Goal: Task Accomplishment & Management: Complete application form

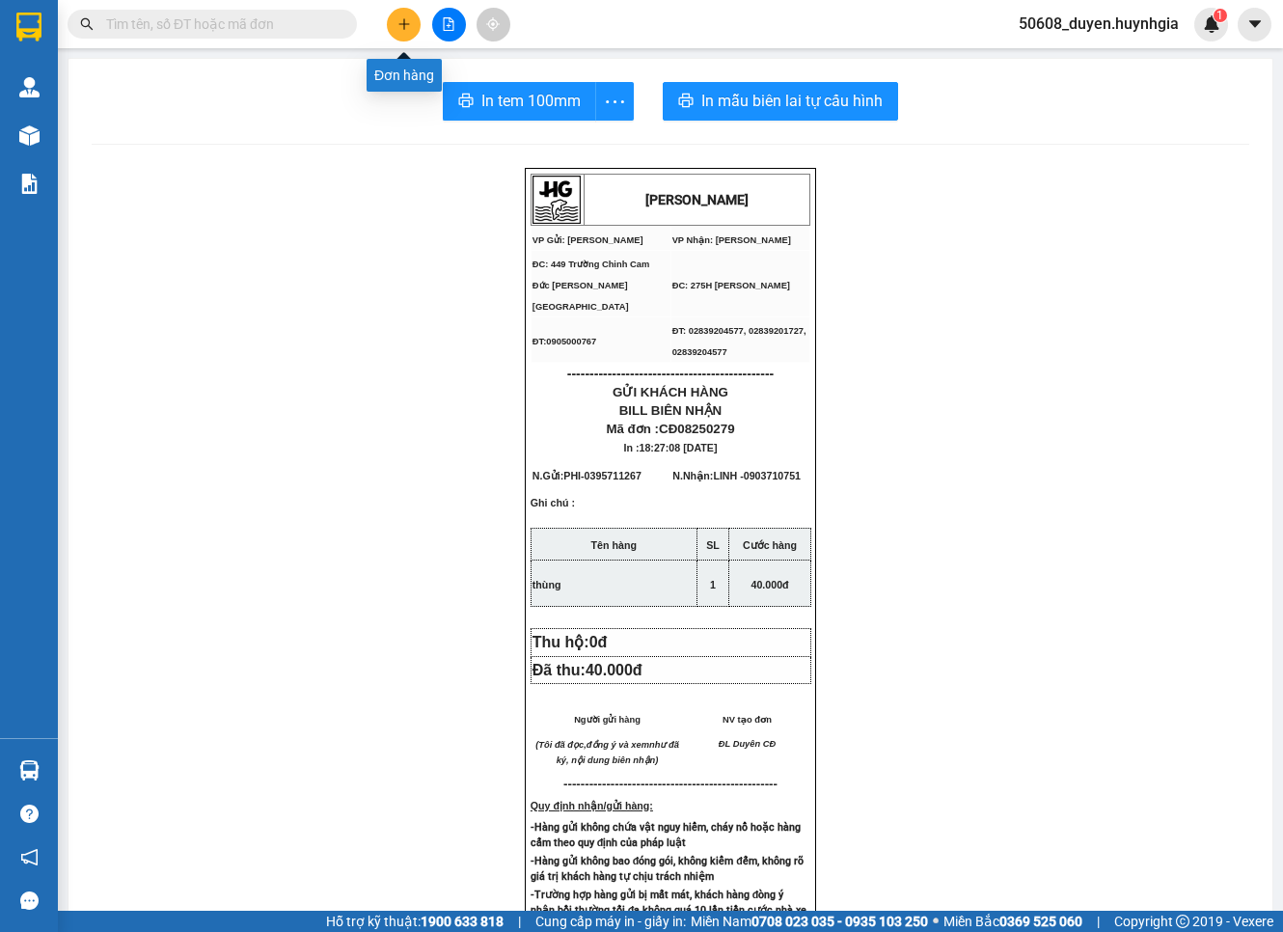
click at [392, 29] on button at bounding box center [404, 25] width 34 height 34
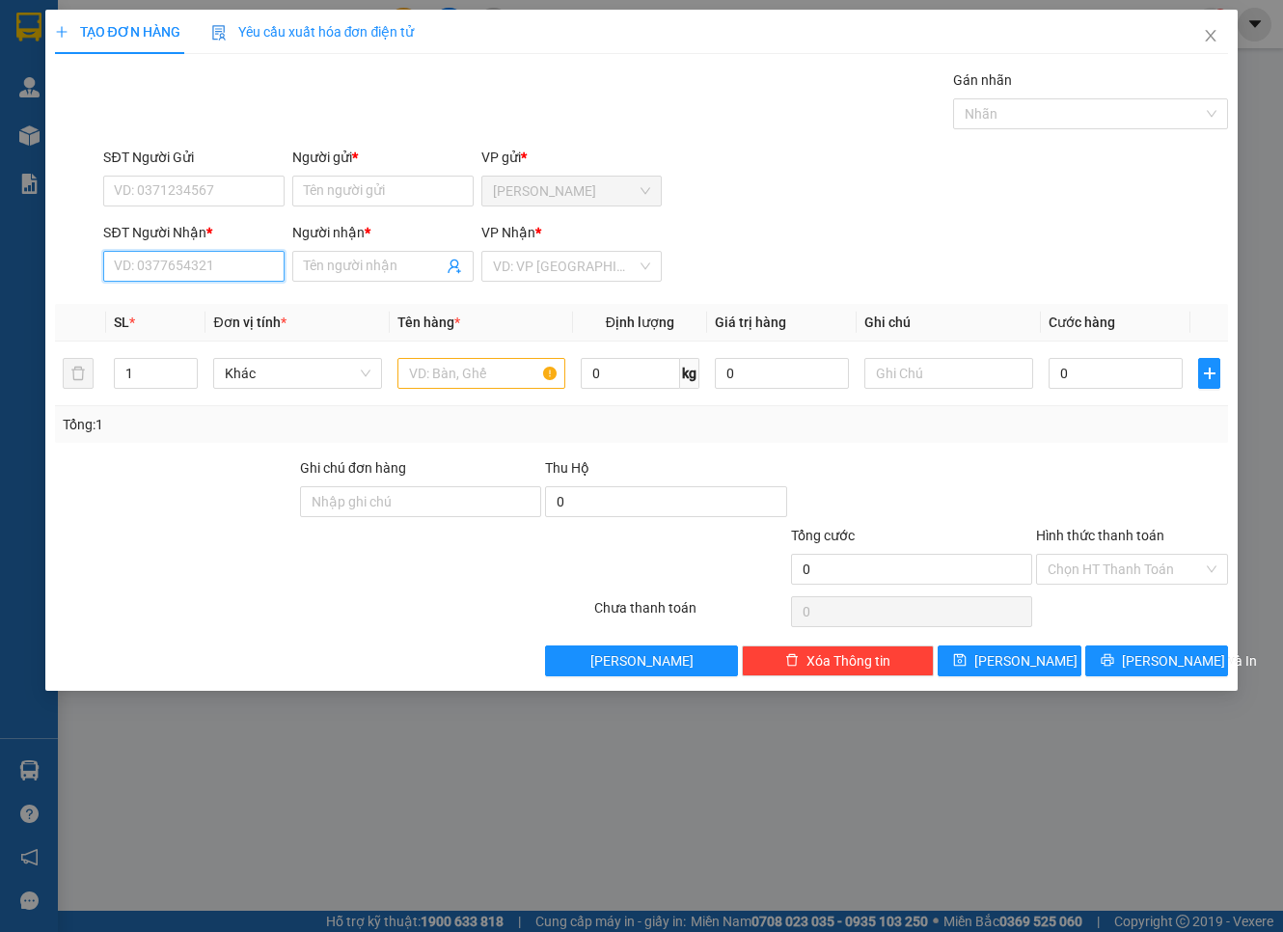
click at [237, 281] on input "SĐT Người Nhận *" at bounding box center [193, 266] width 181 height 31
type input "0962600254"
click at [370, 283] on div "Người nhận * Tên người nhận" at bounding box center [382, 256] width 181 height 68
click at [367, 265] on input "Người nhận *" at bounding box center [373, 266] width 139 height 21
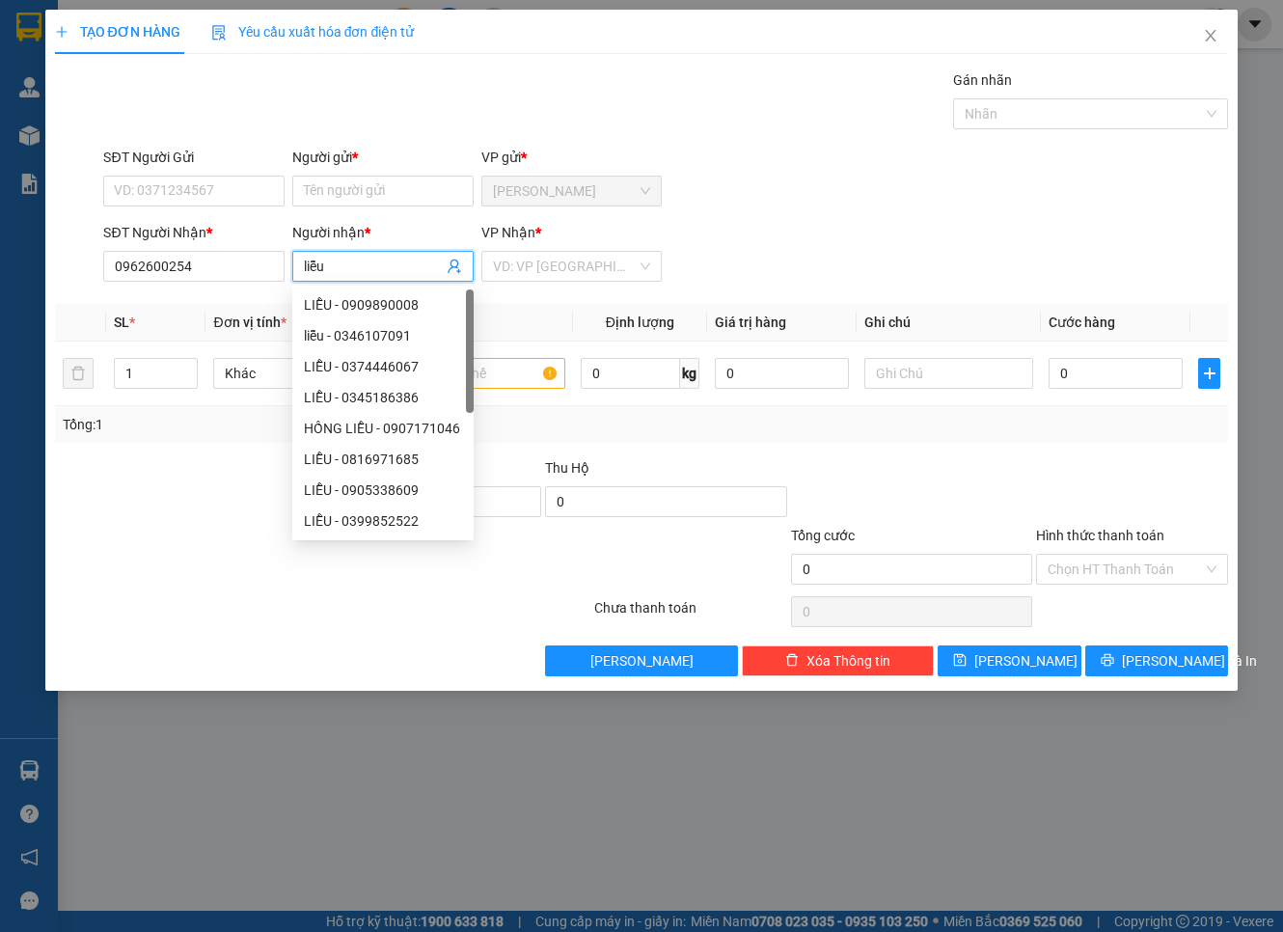
drag, startPoint x: 364, startPoint y: 264, endPoint x: 246, endPoint y: 246, distance: 119.1
click at [246, 246] on div "SĐT Người Nhận * 0962600254 Người nhận * liễu VP Nhận * VD: VP [GEOGRAPHIC_DATA]" at bounding box center [665, 256] width 1132 height 68
type input "LIỄU"
click at [219, 204] on input "SĐT Người Gửi" at bounding box center [193, 191] width 181 height 31
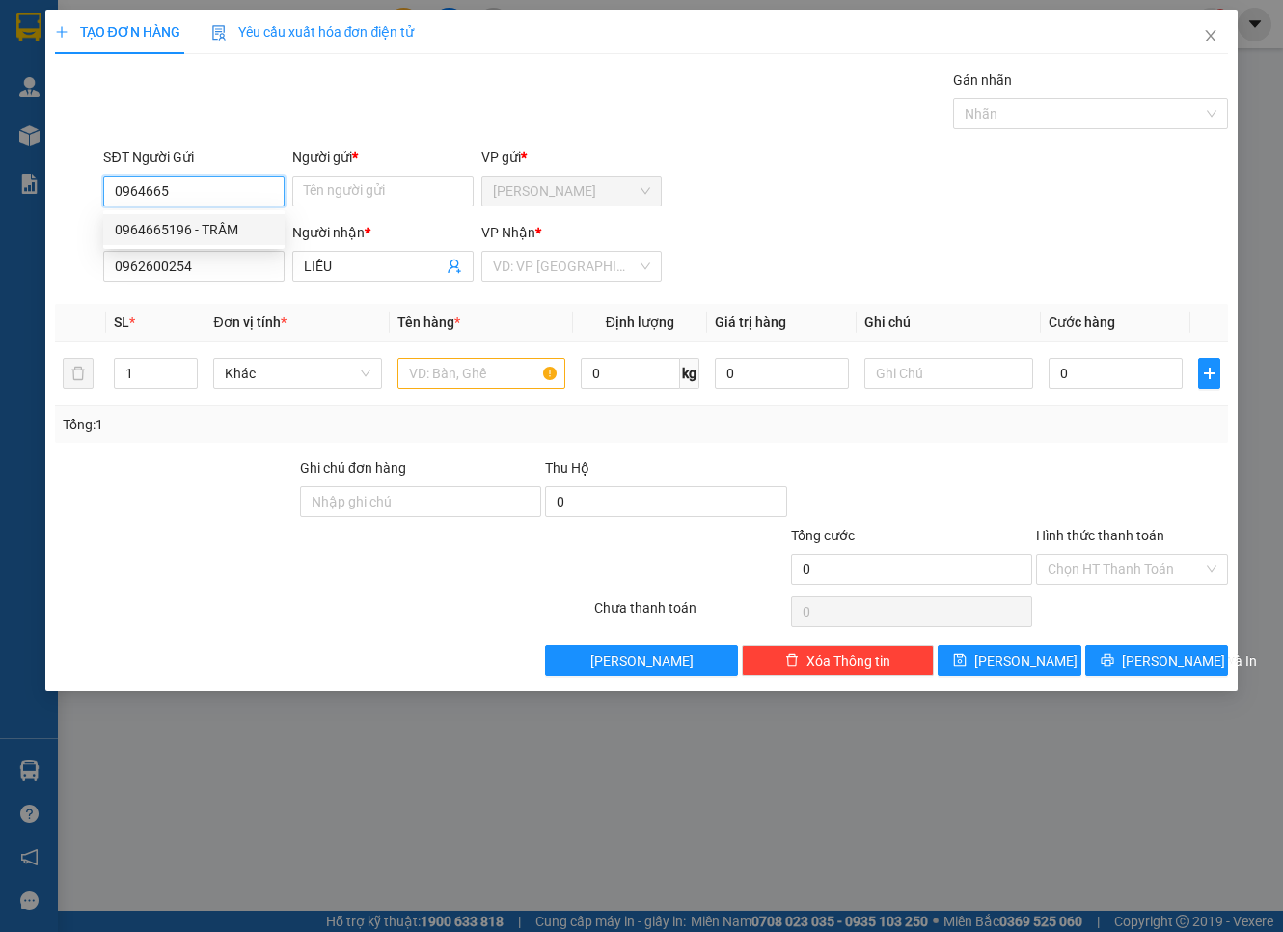
click at [188, 222] on div "0964665196 - TRẦM" at bounding box center [194, 229] width 158 height 21
type input "0964665196"
type input "TRẦM"
type input "0964665196"
click at [547, 248] on div "VP Nhận *" at bounding box center [571, 236] width 181 height 29
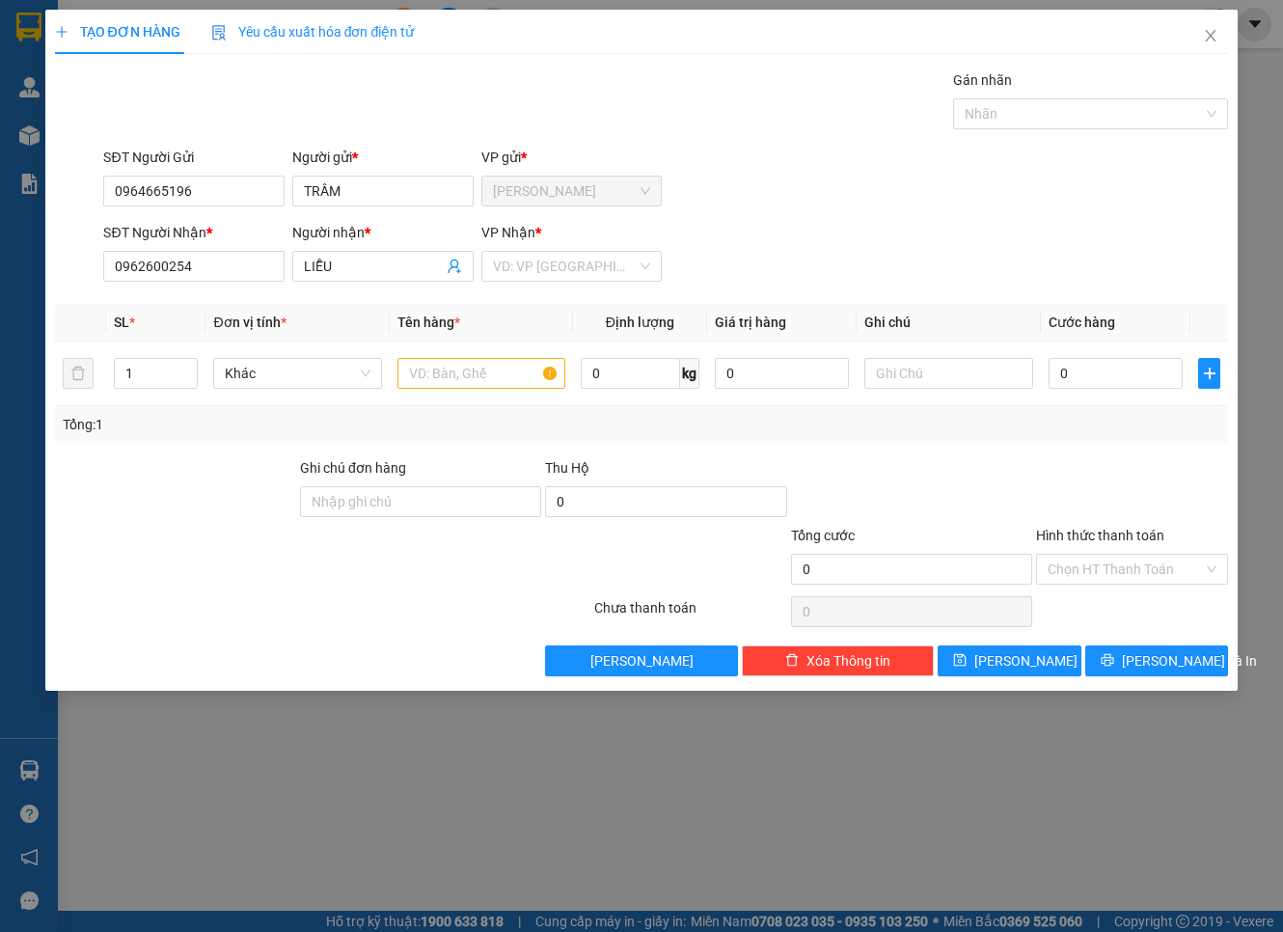
click at [548, 283] on div "VP Nhận * VD: VP [GEOGRAPHIC_DATA]" at bounding box center [571, 256] width 181 height 68
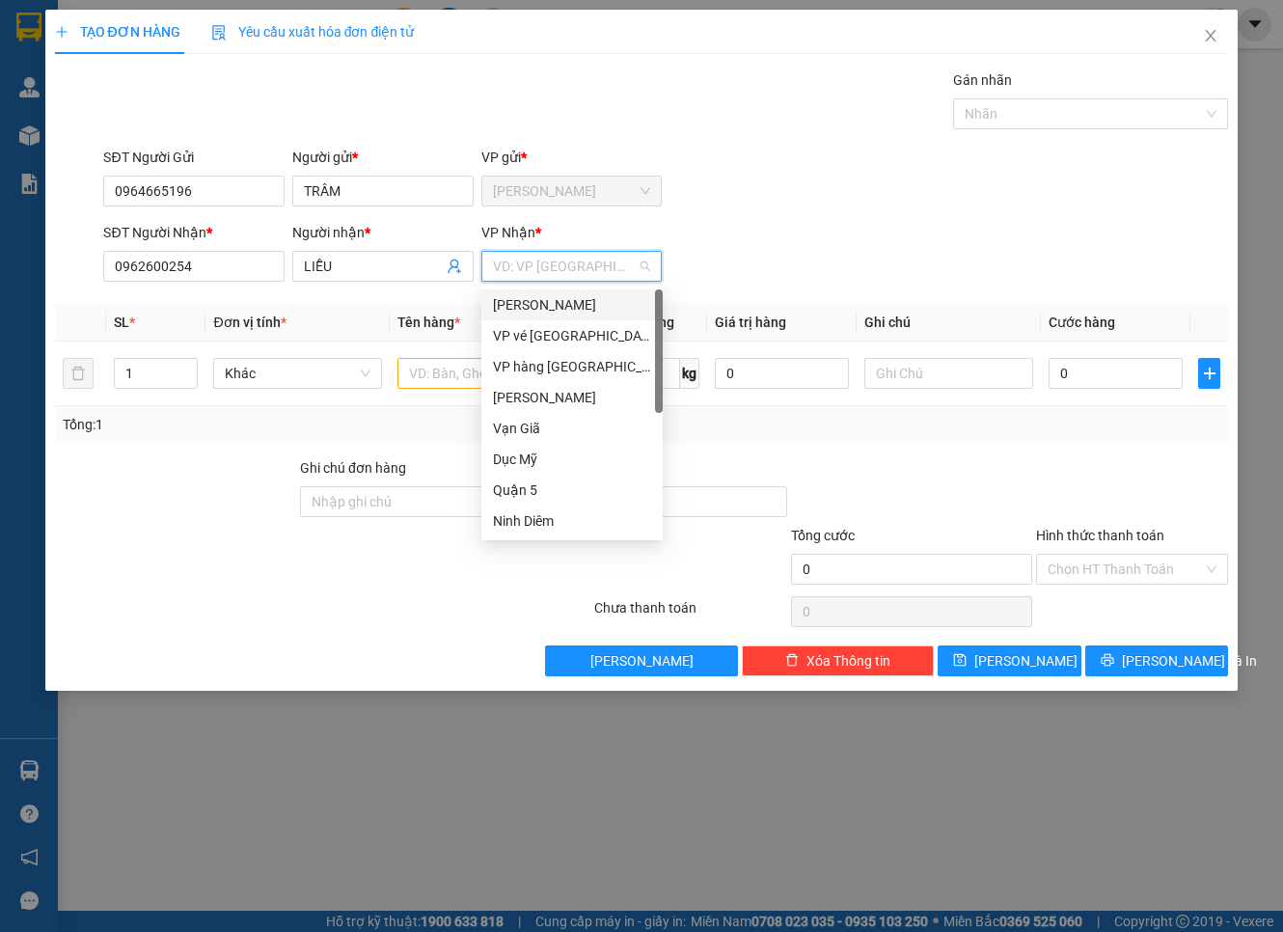
click at [555, 273] on input "search" at bounding box center [565, 266] width 145 height 29
click at [551, 307] on div "[PERSON_NAME]" at bounding box center [572, 304] width 158 height 21
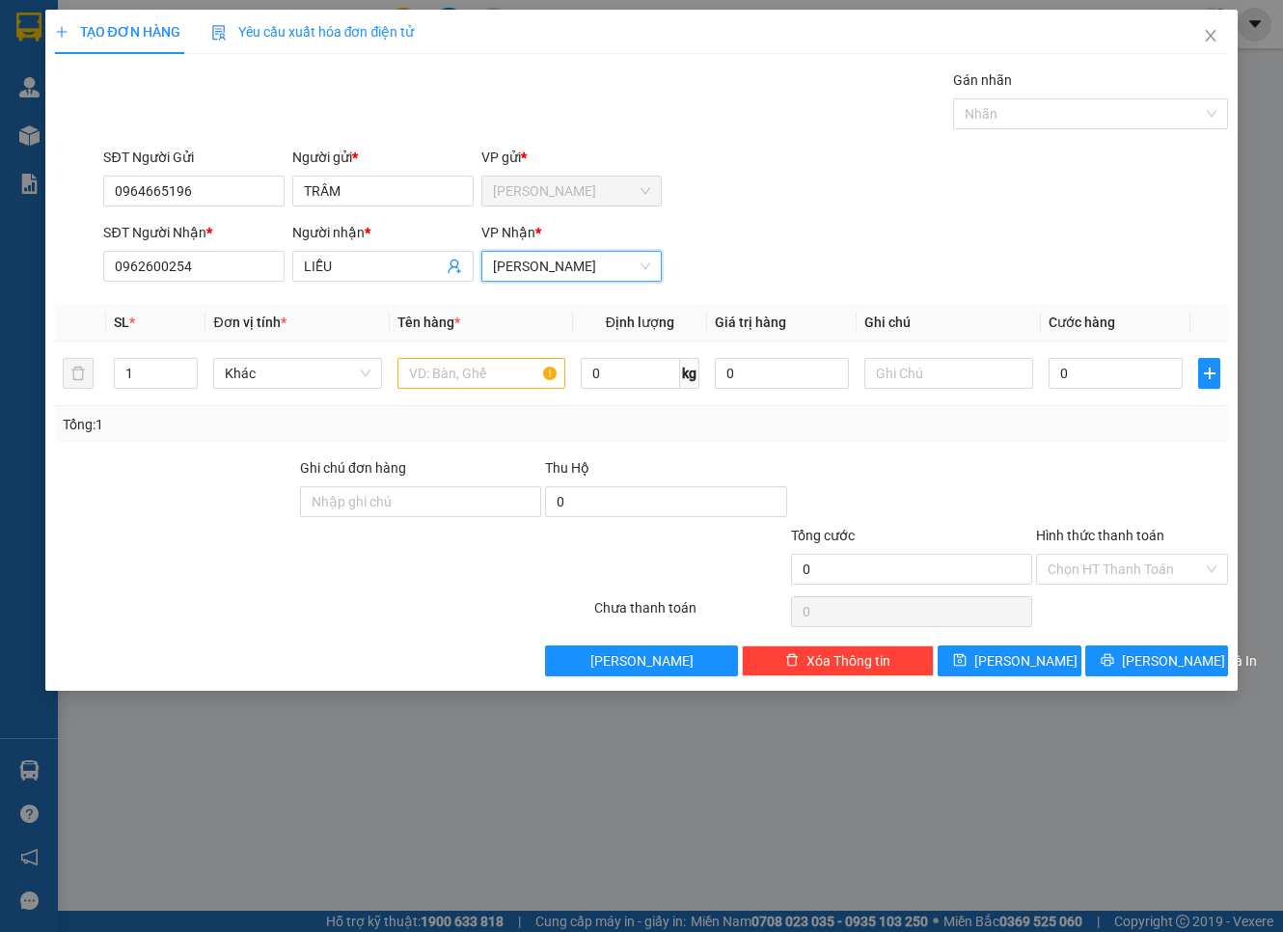
click at [546, 266] on span "[PERSON_NAME]" at bounding box center [572, 266] width 158 height 29
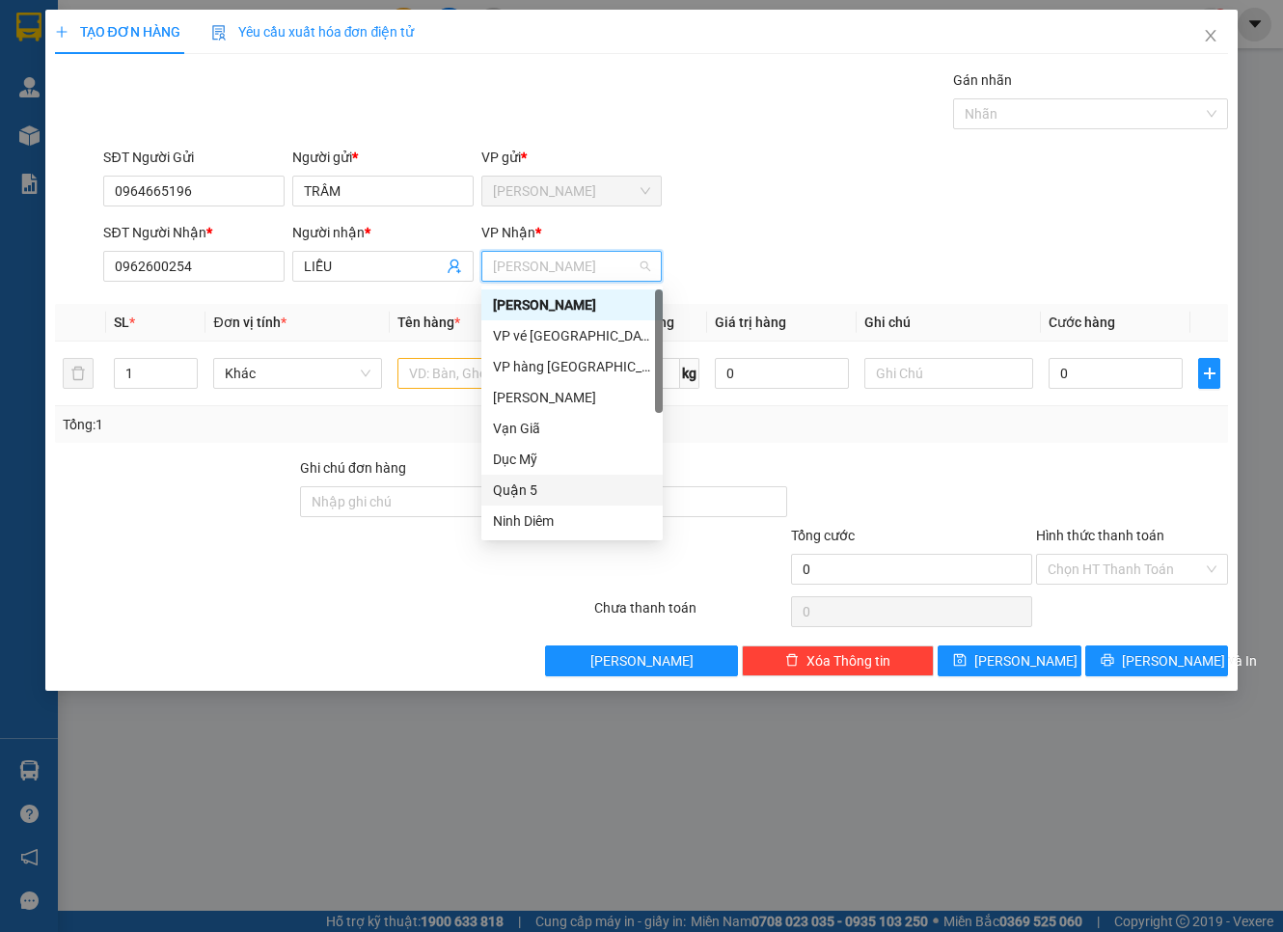
click at [502, 486] on div "Quận 5" at bounding box center [572, 489] width 158 height 21
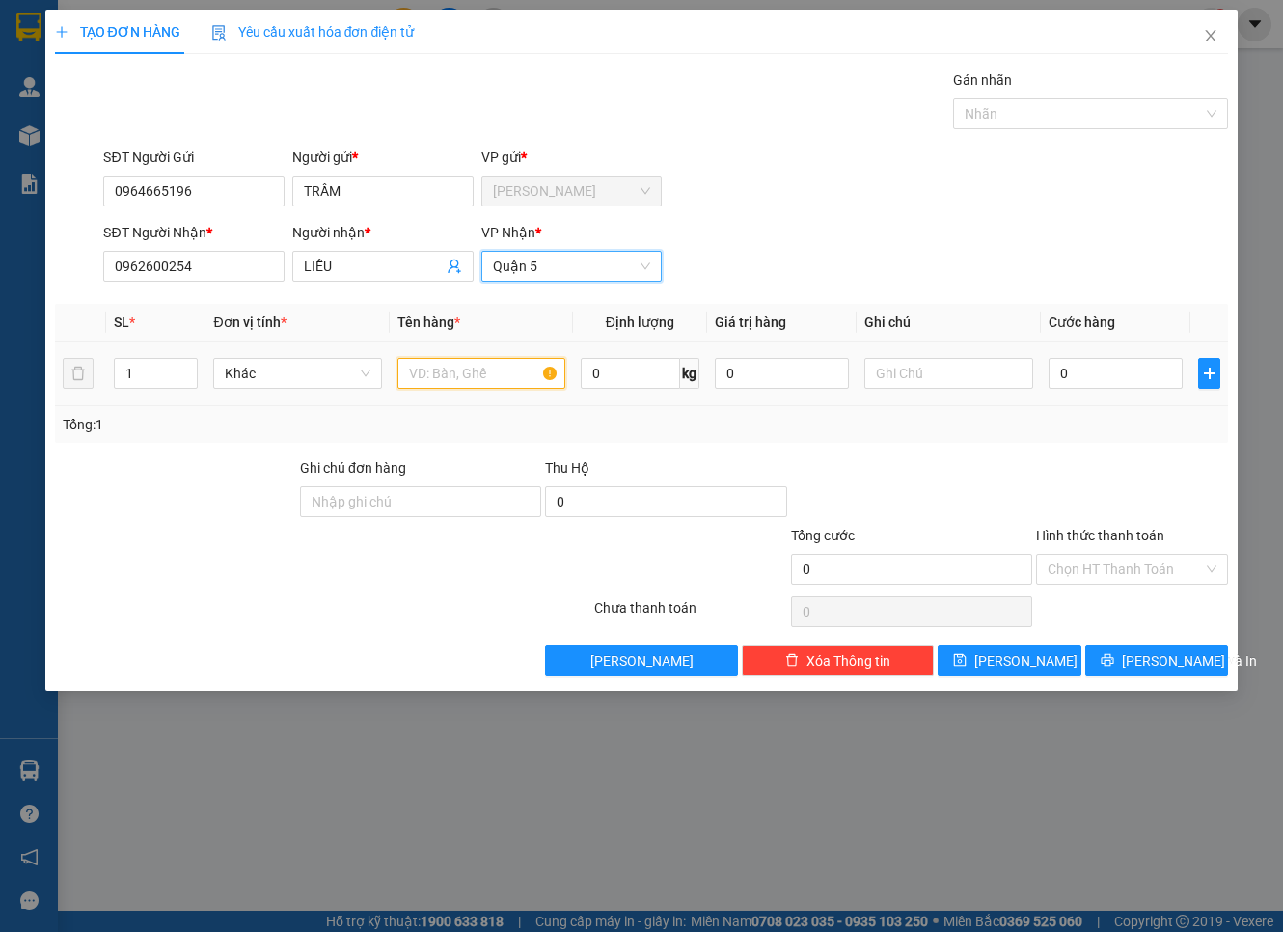
click at [499, 373] on input "text" at bounding box center [481, 373] width 168 height 31
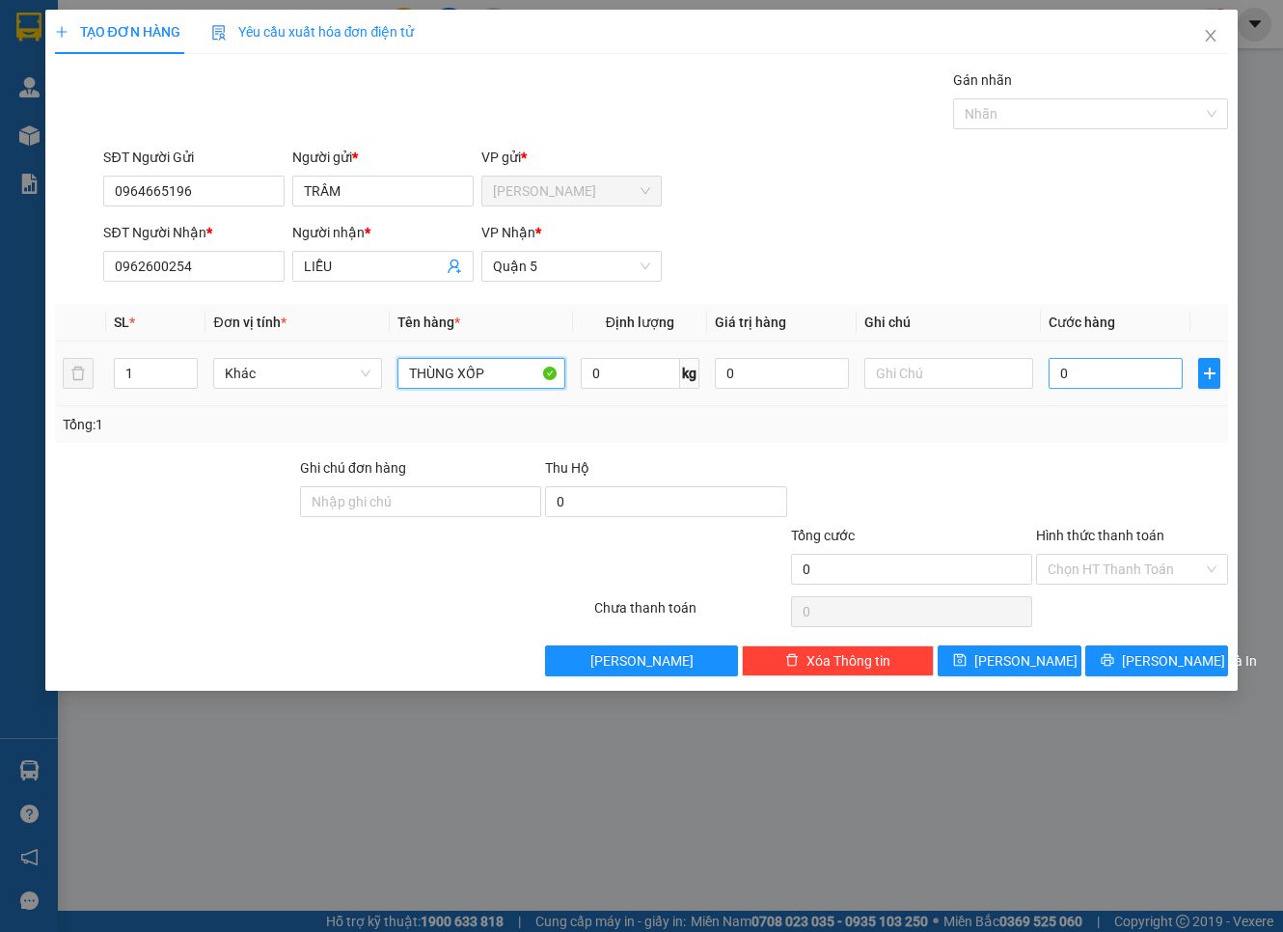
type input "THÙNG XỐP"
click at [1102, 372] on input "0" at bounding box center [1115, 373] width 135 height 31
click at [963, 376] on input "text" at bounding box center [948, 373] width 168 height 31
click at [1135, 368] on input "0" at bounding box center [1115, 373] width 135 height 31
type input "1"
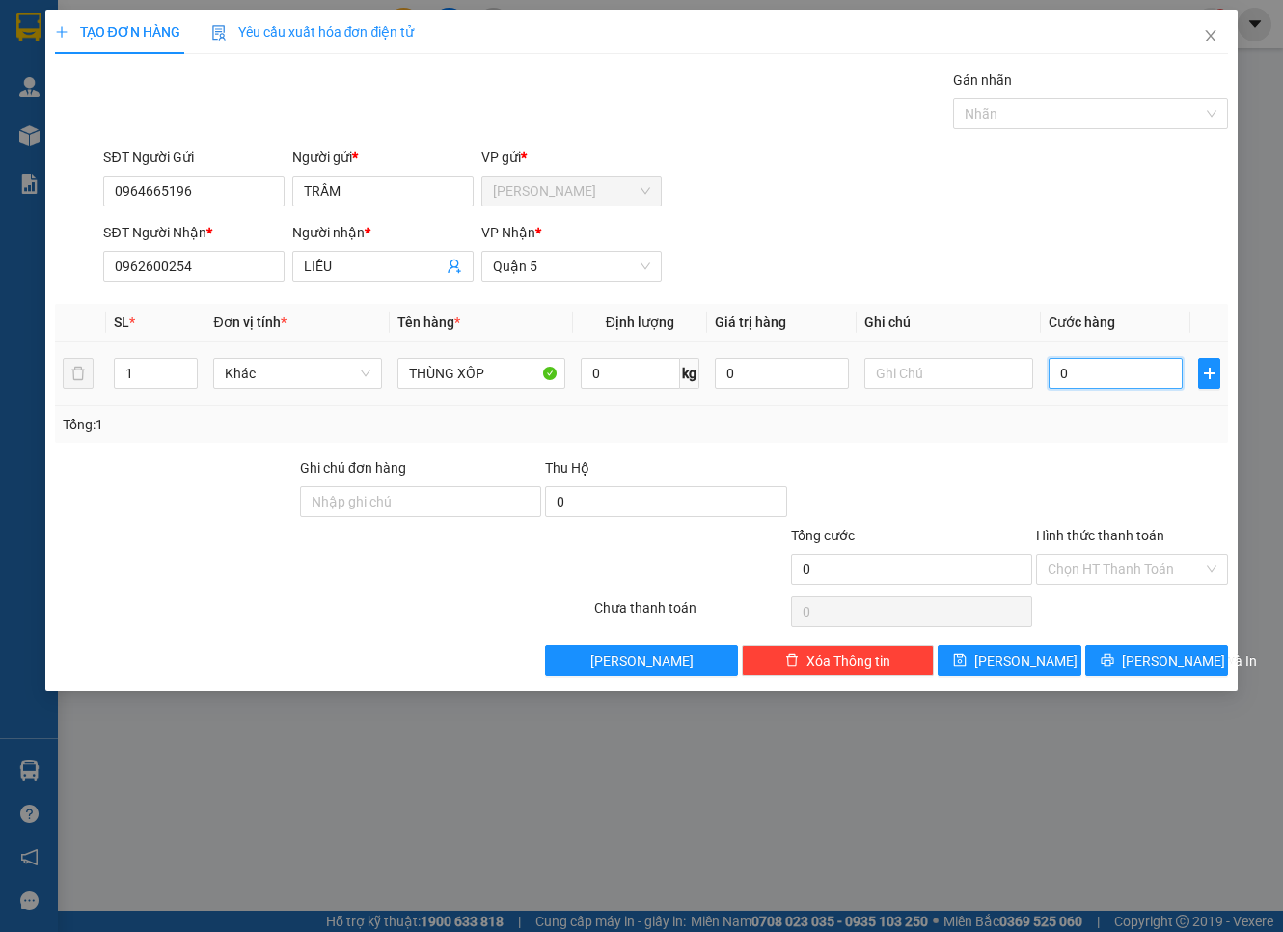
type input "1"
type input "12"
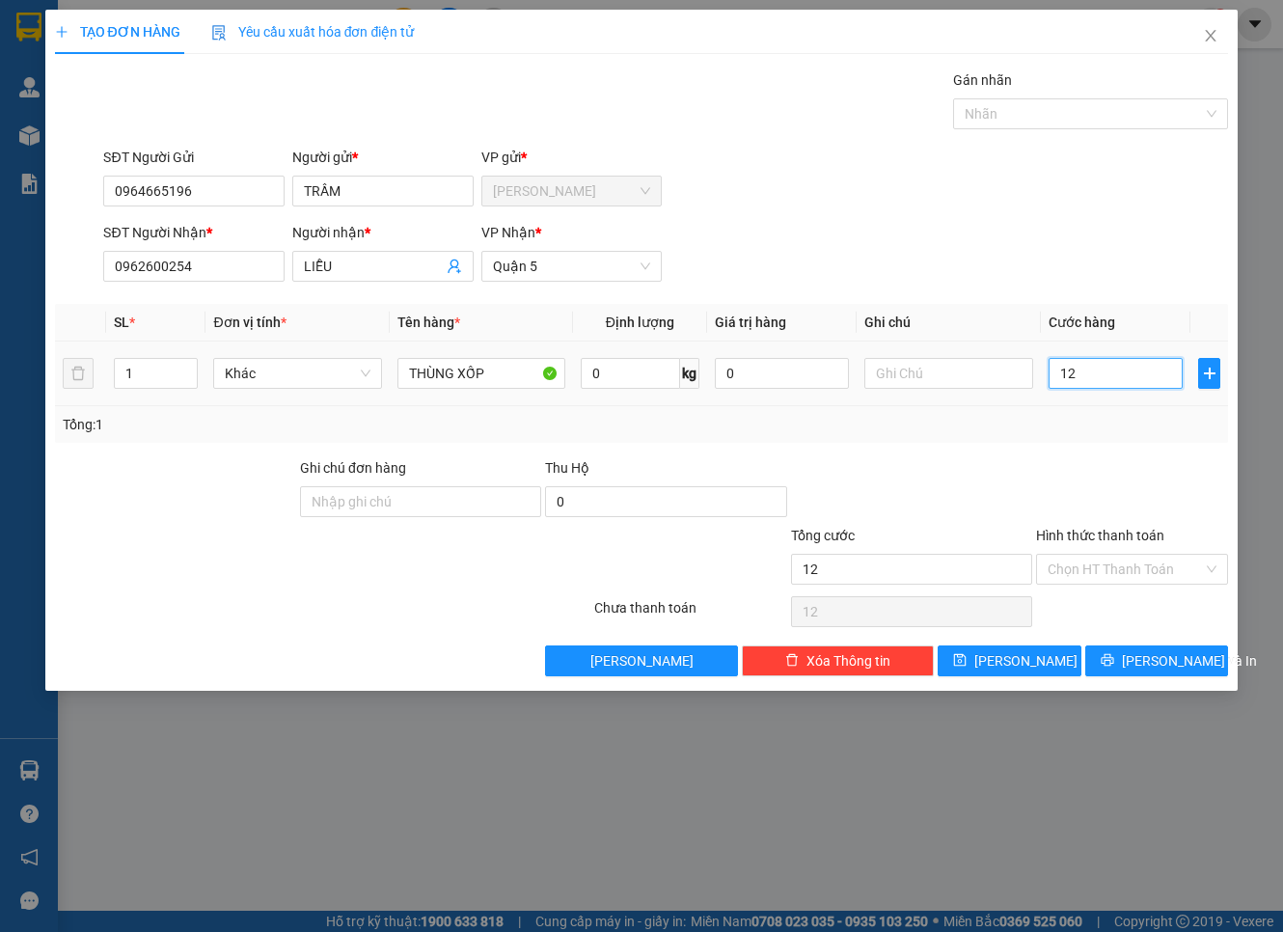
type input "120"
type input "120.000"
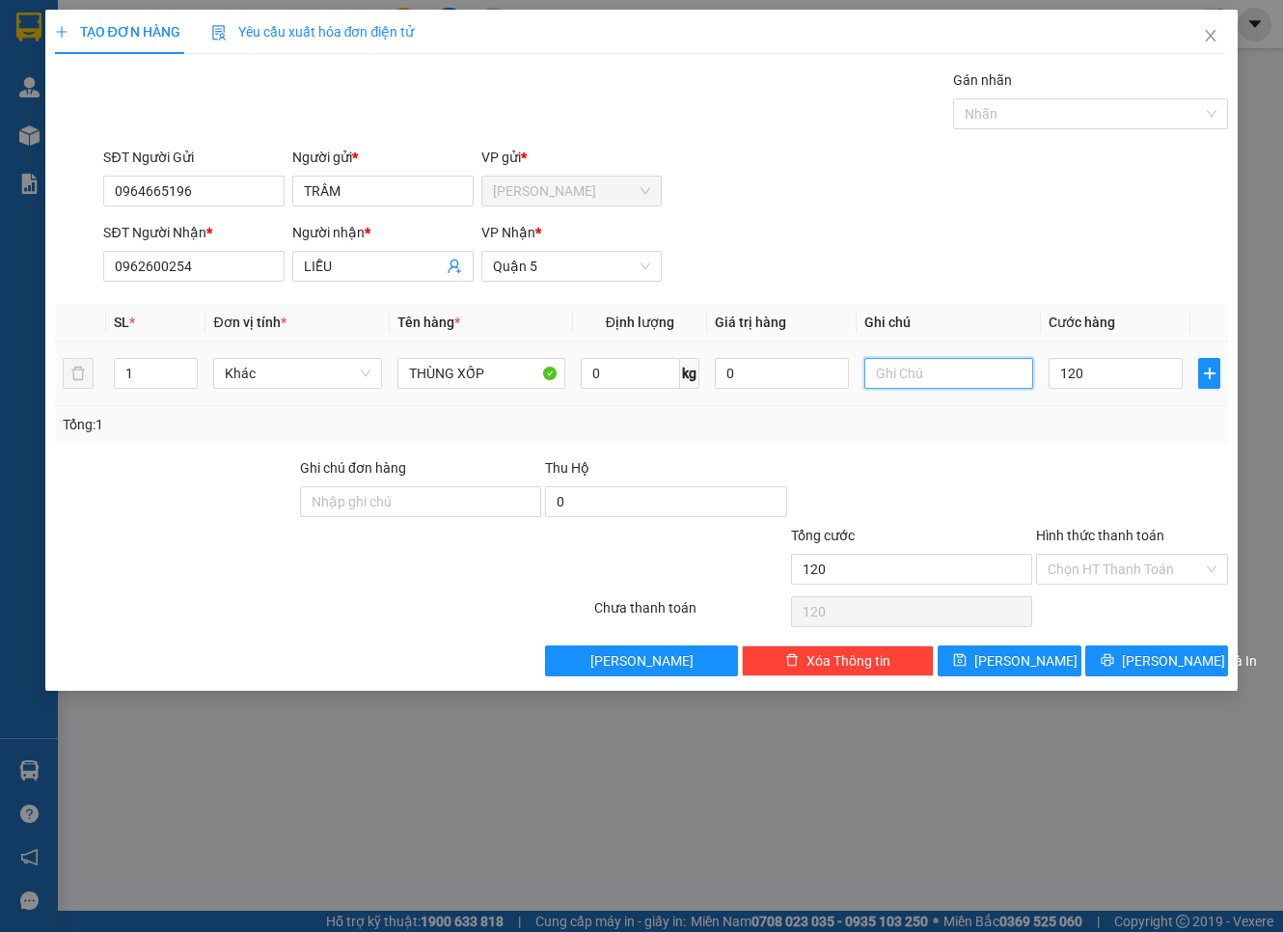
type input "120.000"
click at [884, 379] on input "text" at bounding box center [948, 373] width 168 height 31
type input "25/39 CỬU LONG P2 TÂN BÌNH"
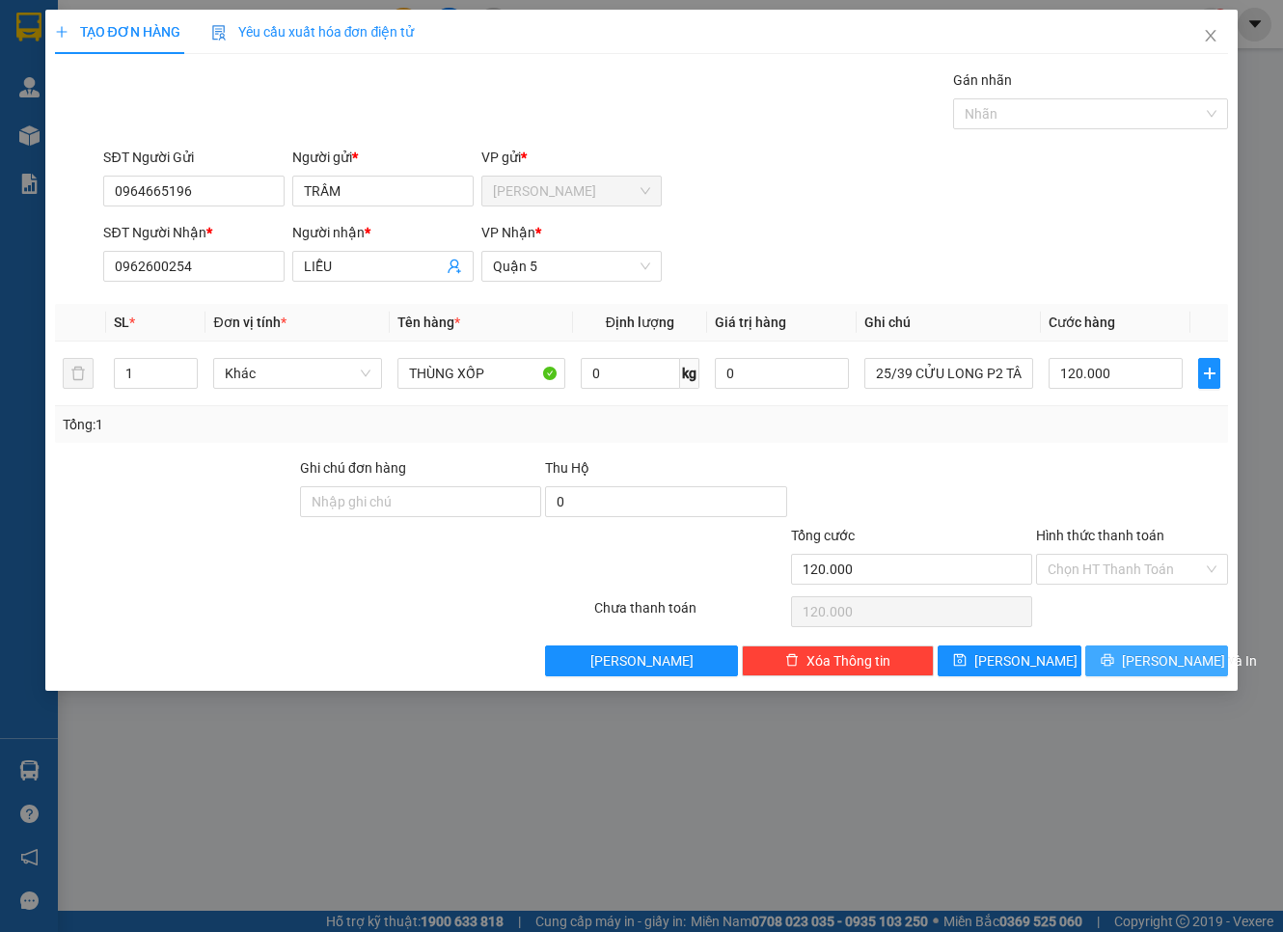
click at [1146, 654] on span "[PERSON_NAME] và In" at bounding box center [1189, 660] width 135 height 21
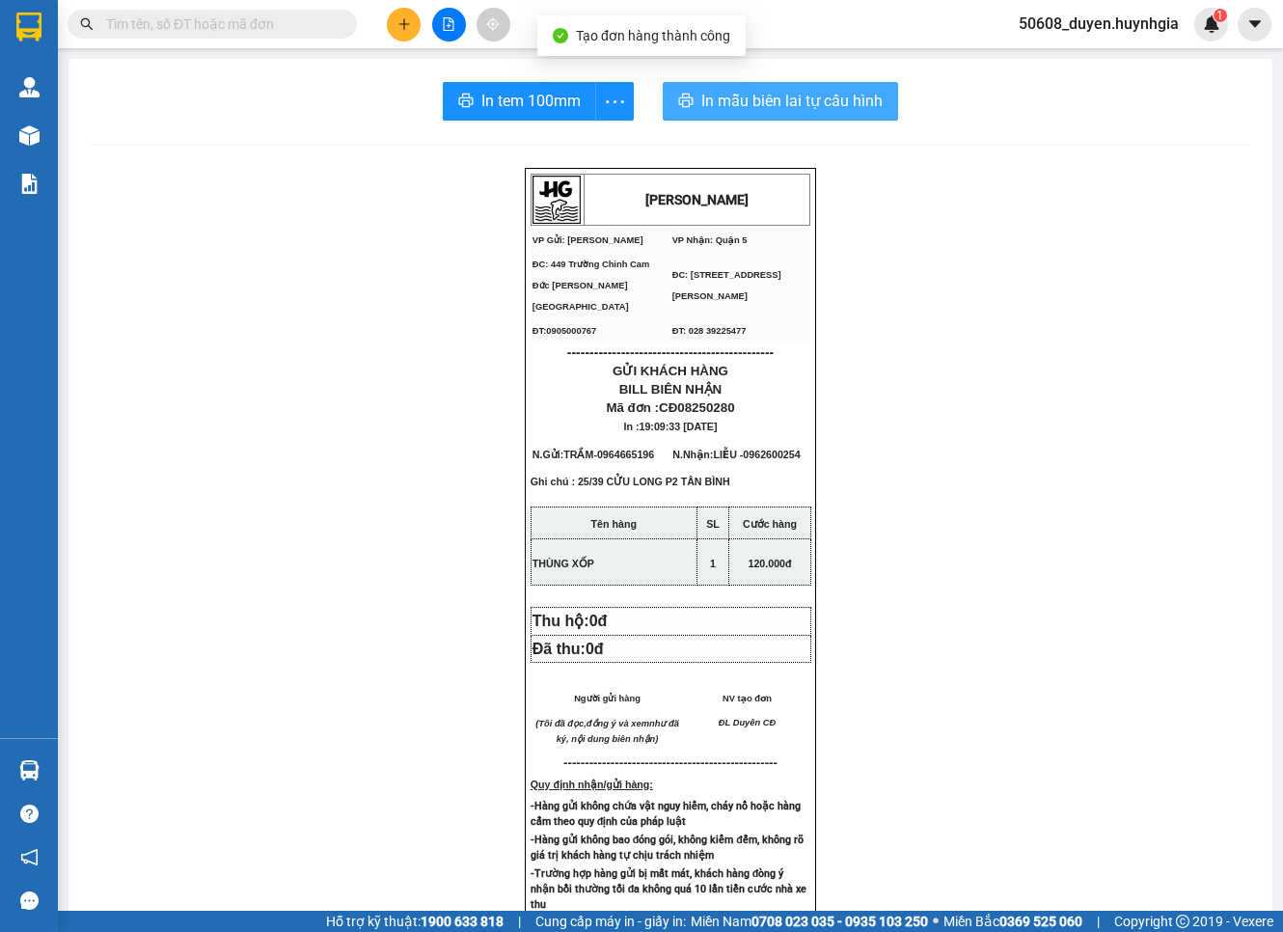
click at [744, 100] on span "In mẫu biên lai tự cấu hình" at bounding box center [791, 101] width 181 height 24
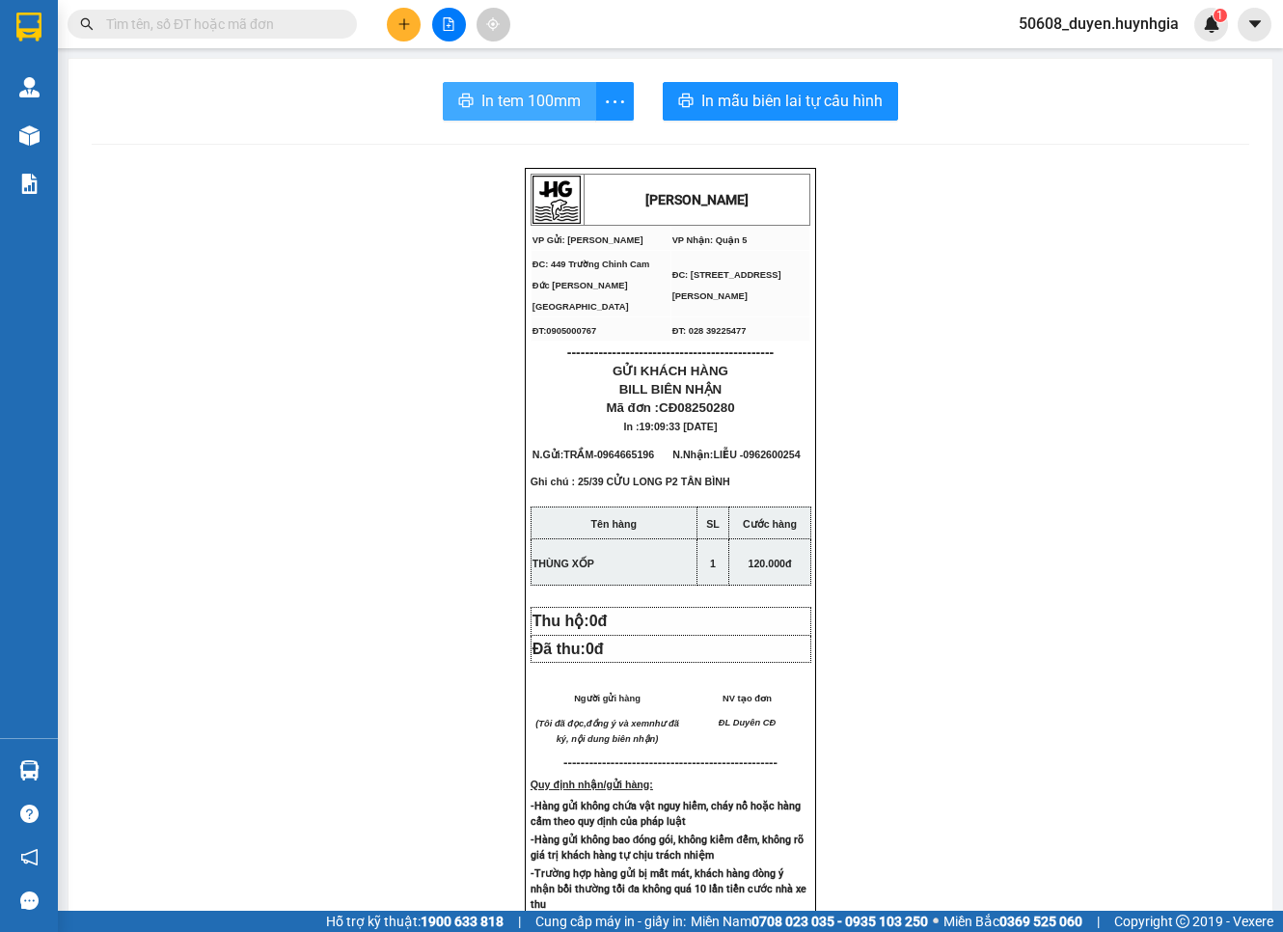
click at [564, 89] on span "In tem 100mm" at bounding box center [530, 101] width 99 height 24
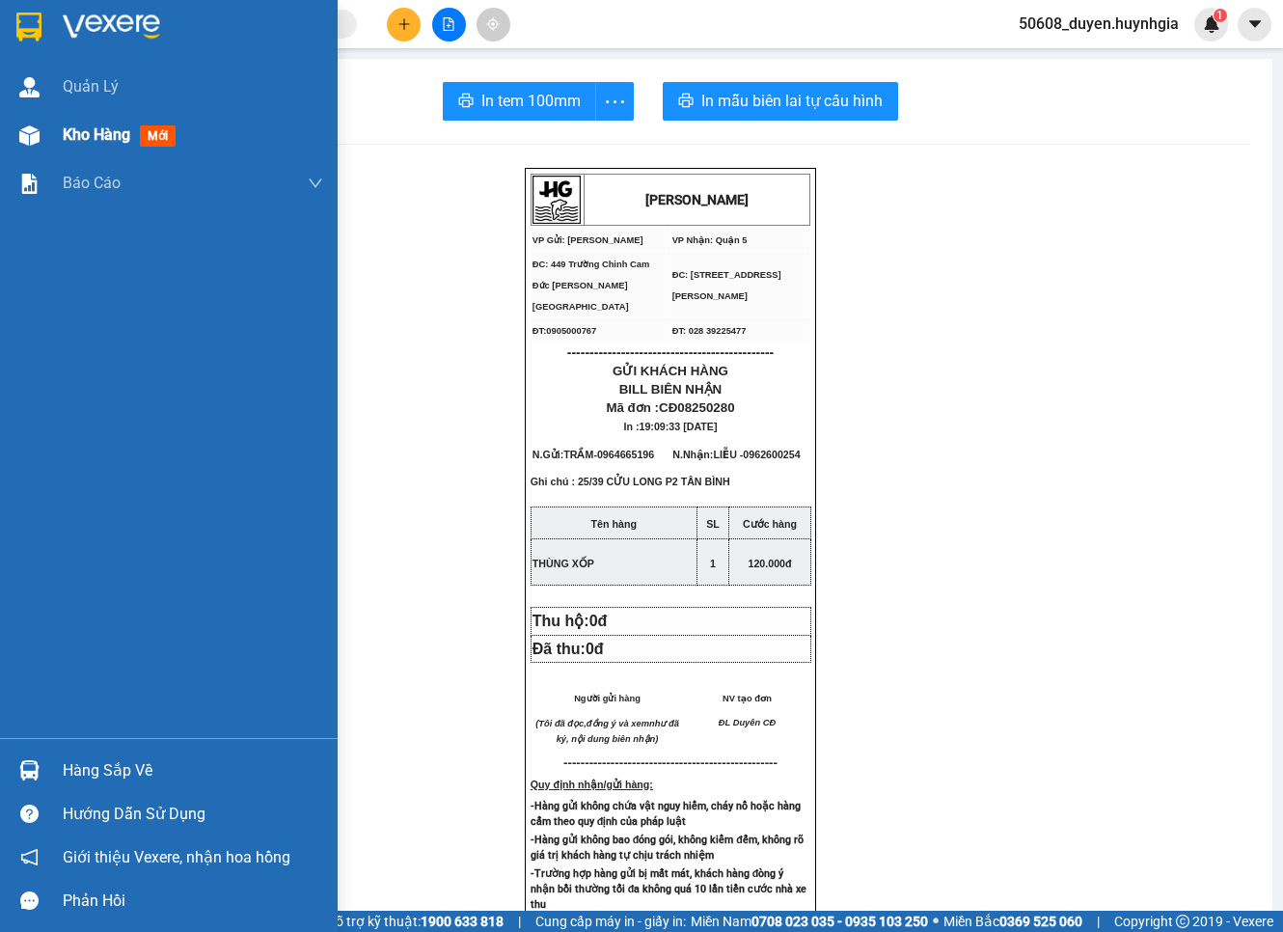
click at [41, 126] on div at bounding box center [30, 136] width 34 height 34
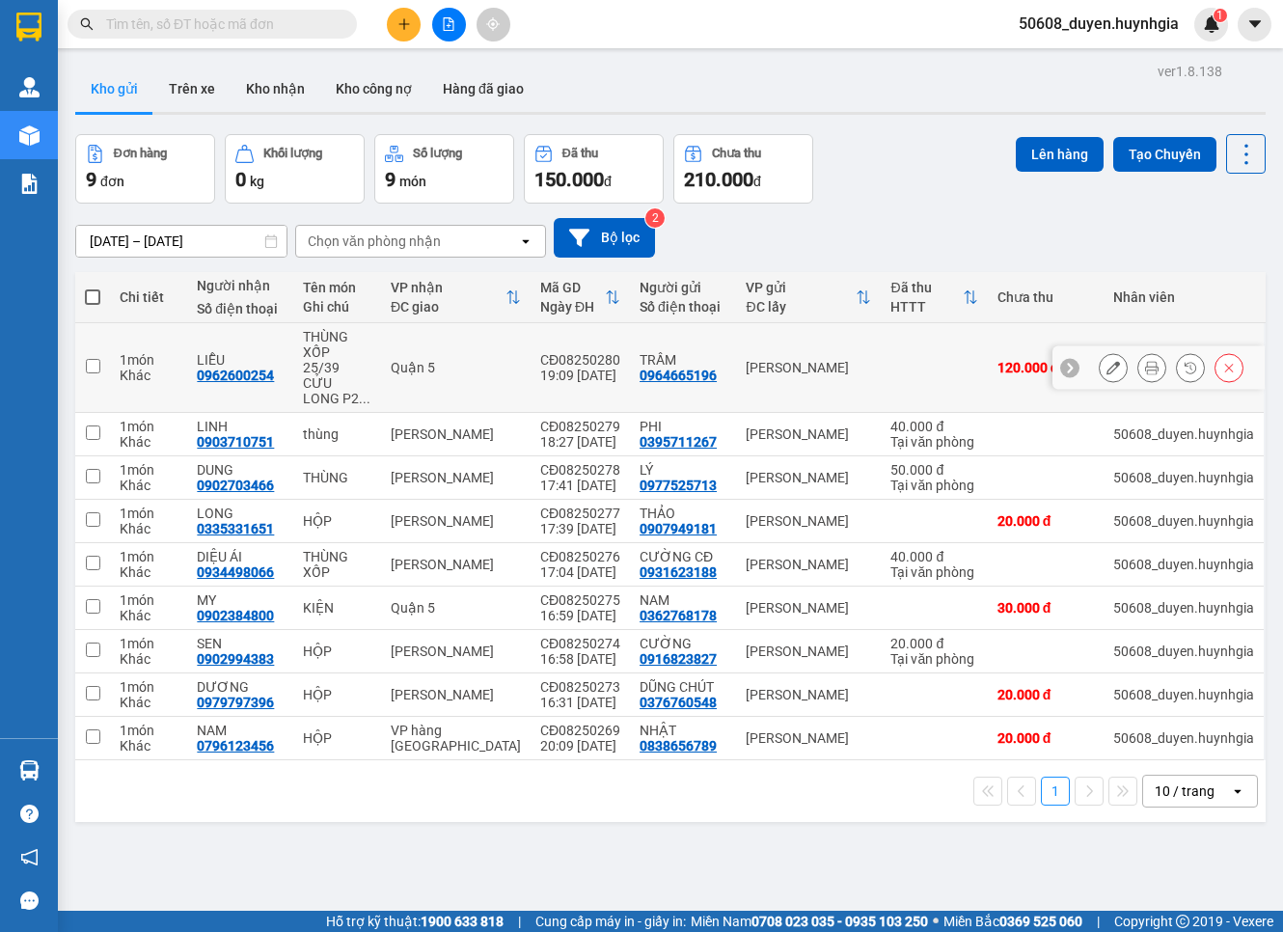
click at [1106, 361] on icon at bounding box center [1113, 368] width 14 height 14
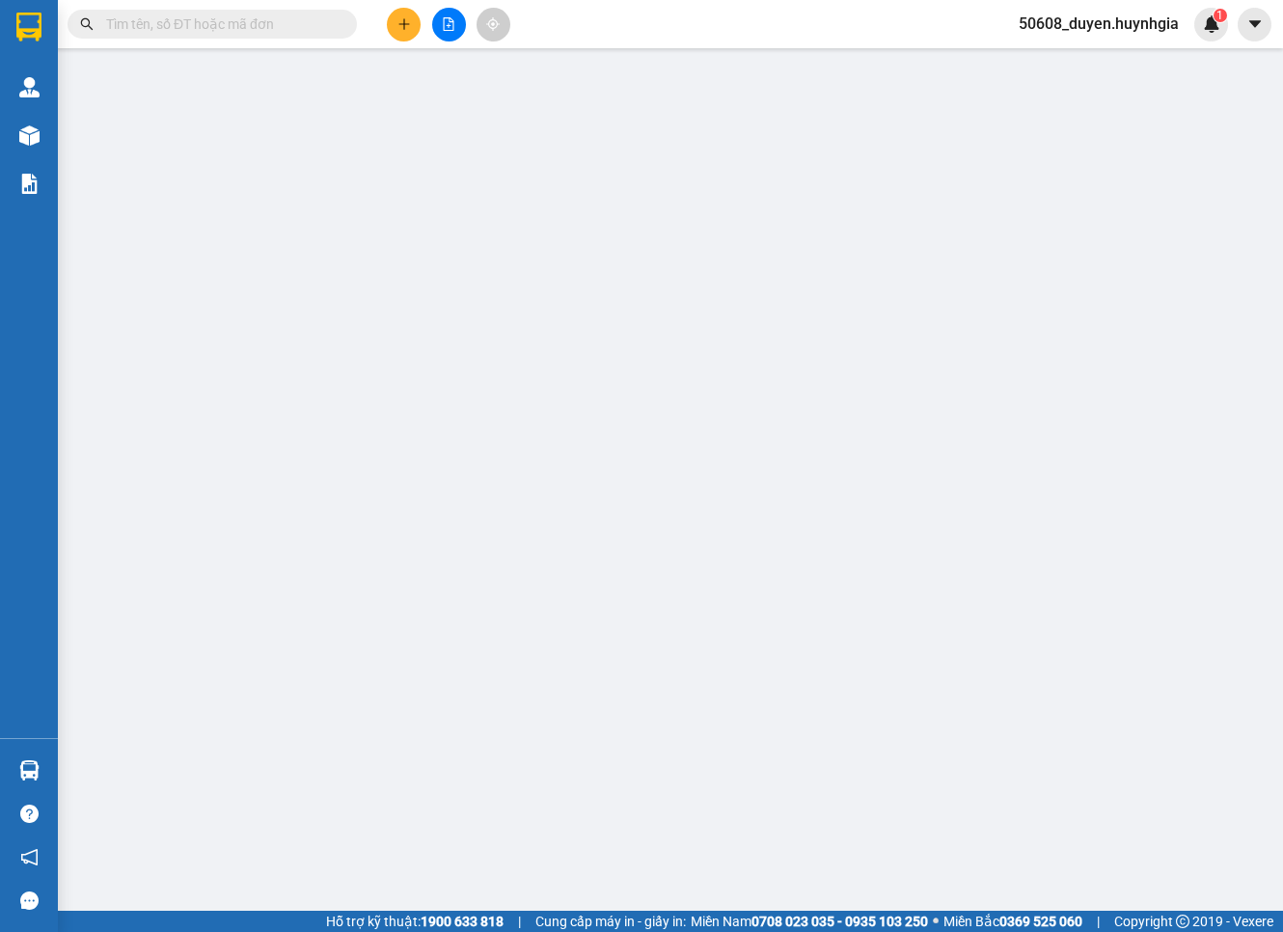
type input "0964665196"
type input "TRẦM"
type input "0962600254"
type input "LIỄU"
type input "120.000"
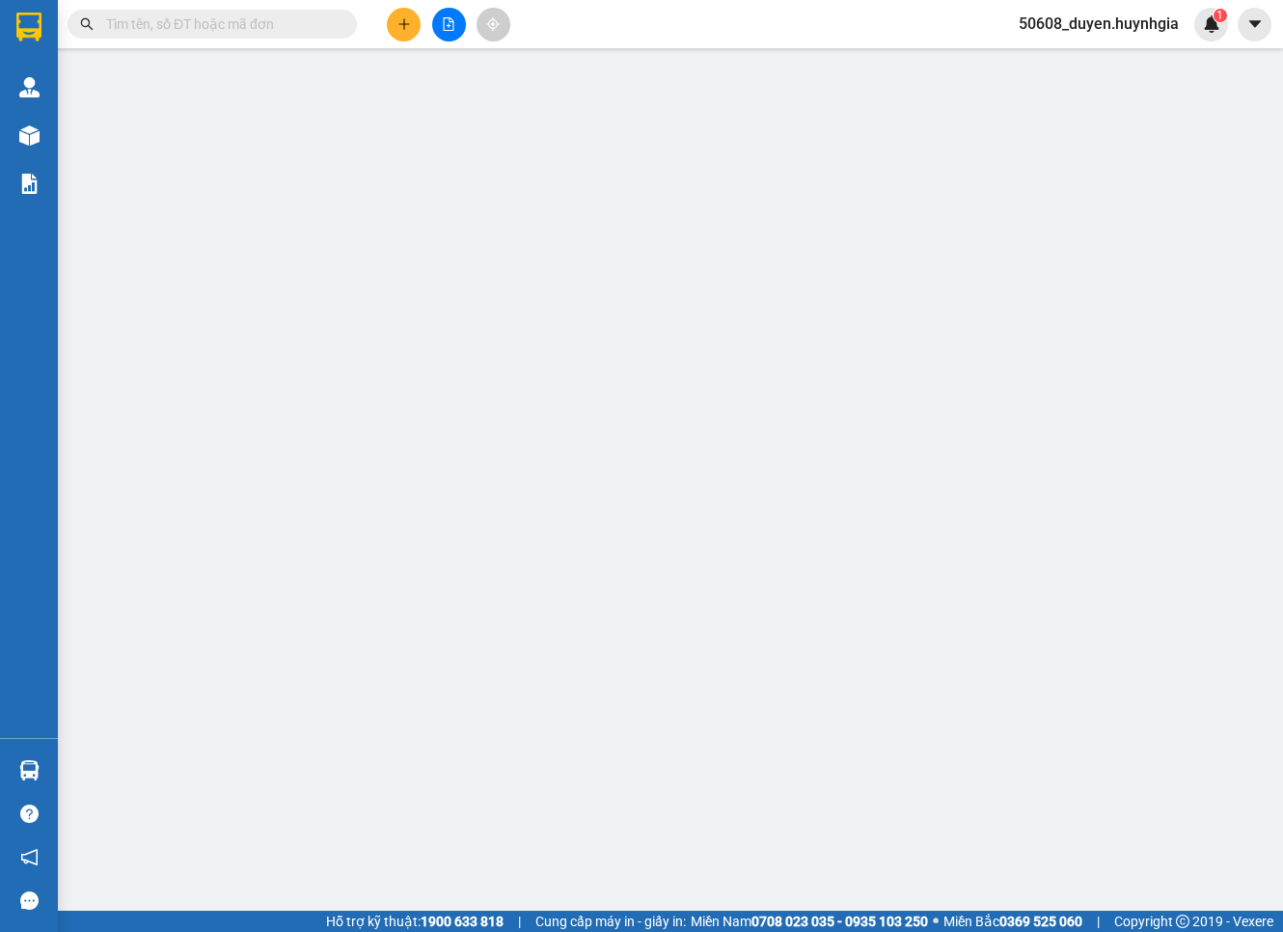
type input "120.000"
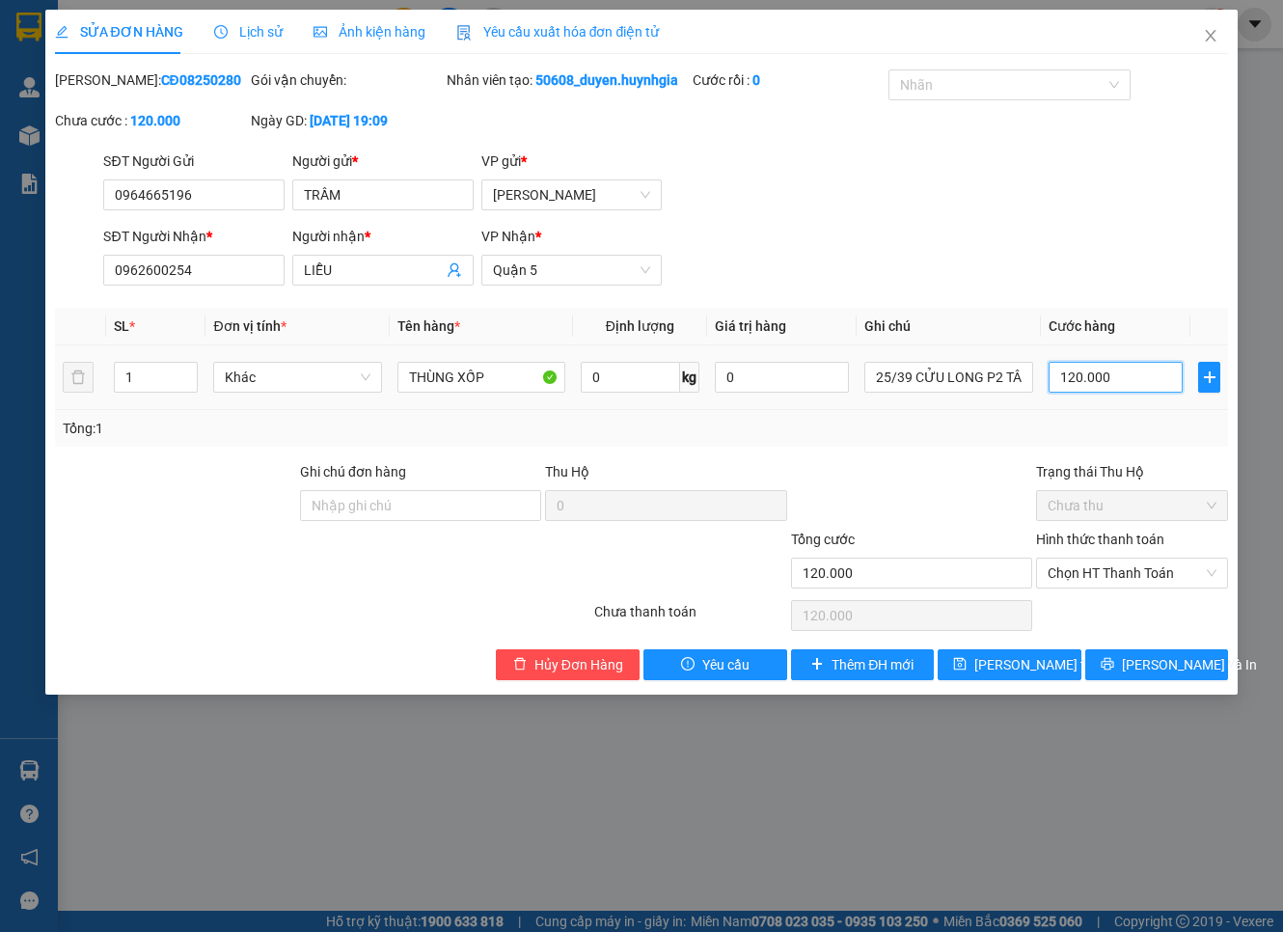
click at [1101, 391] on input "120.000" at bounding box center [1115, 377] width 135 height 31
type input "4"
type input "40"
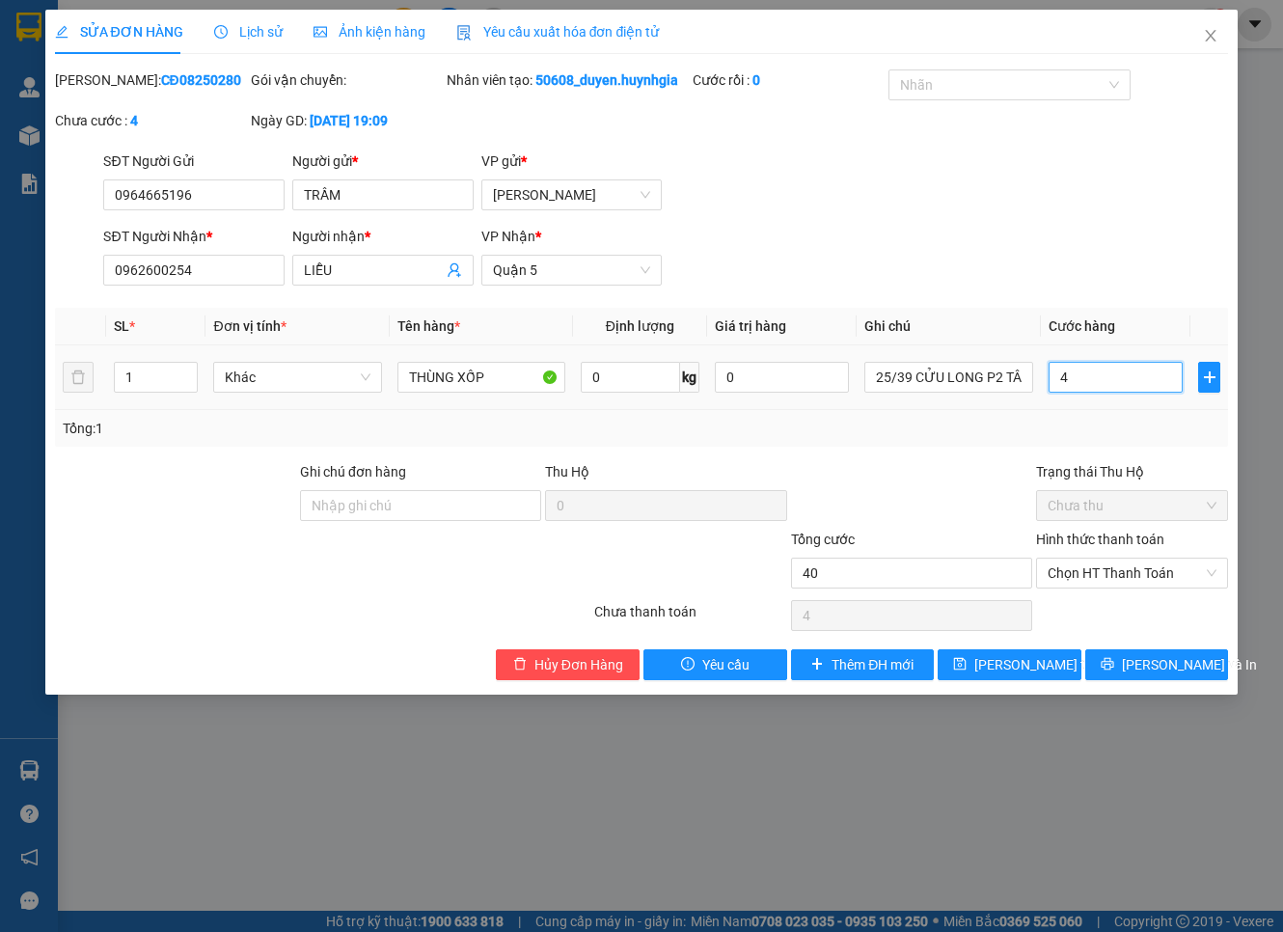
type input "40"
click at [1072, 587] on span "Chọn HT Thanh Toán" at bounding box center [1131, 572] width 169 height 29
type input "40"
type input "40.000"
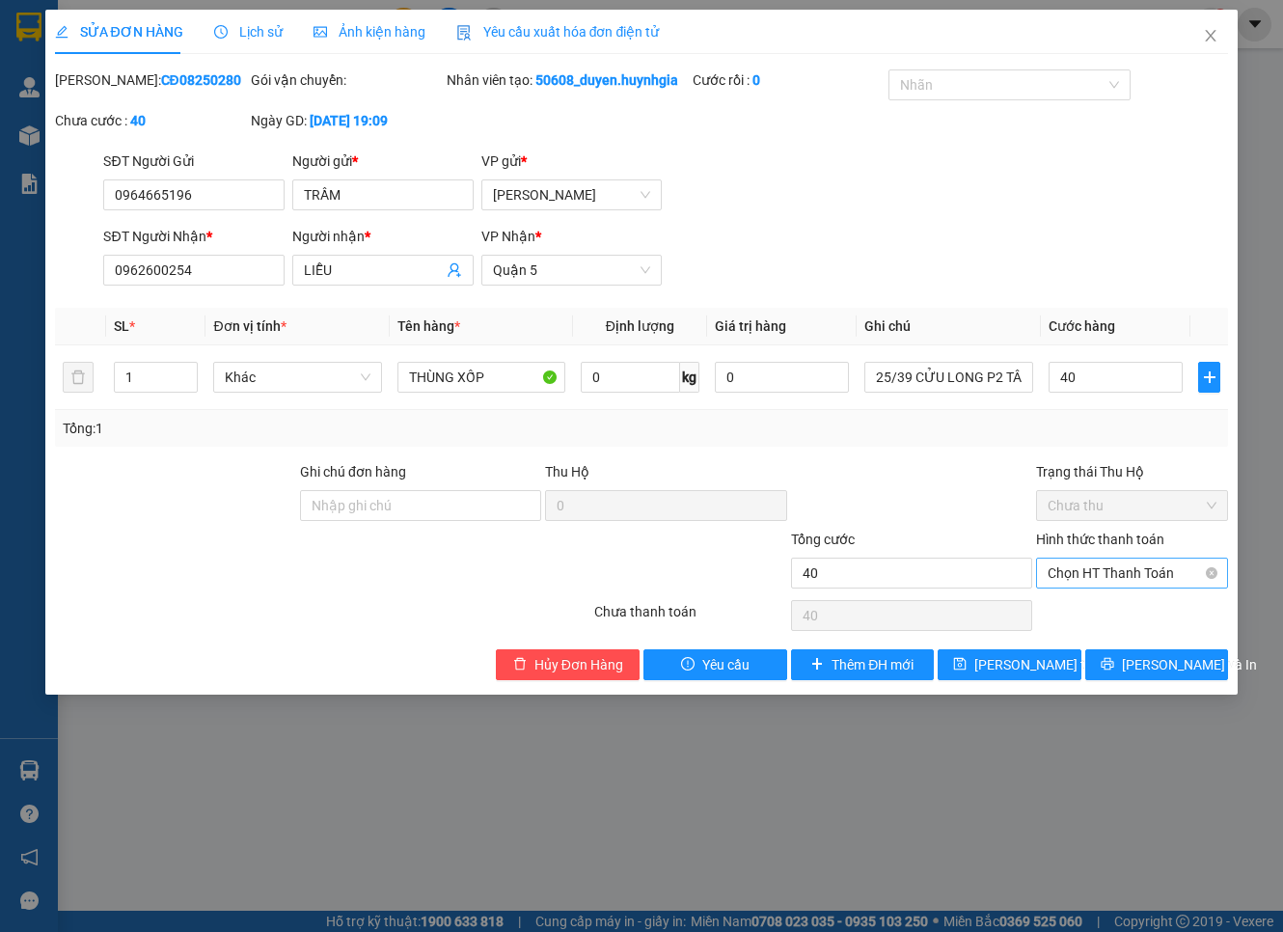
type input "40.000"
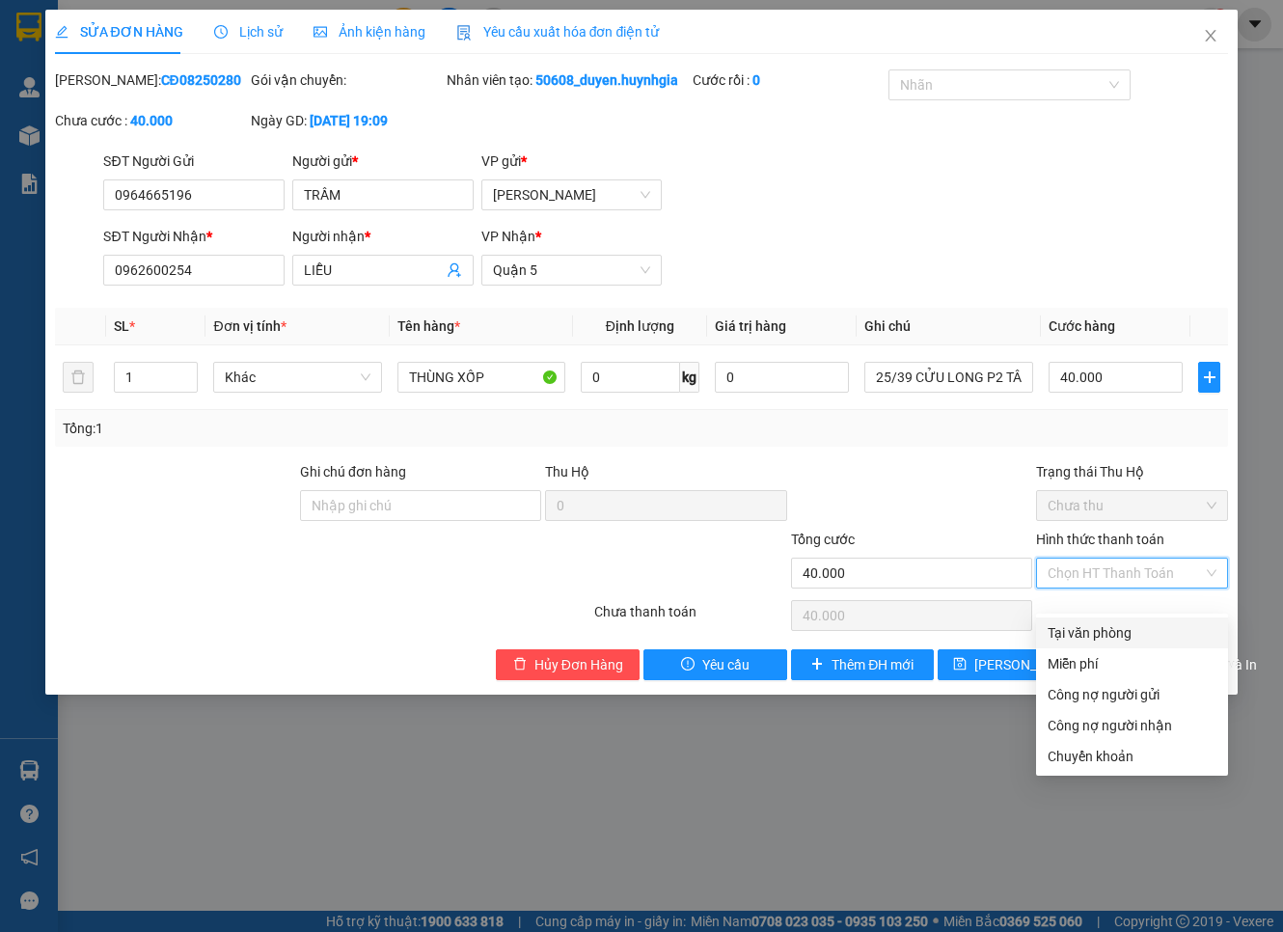
click at [1077, 619] on div "Tại văn phòng" at bounding box center [1132, 632] width 192 height 31
type input "0"
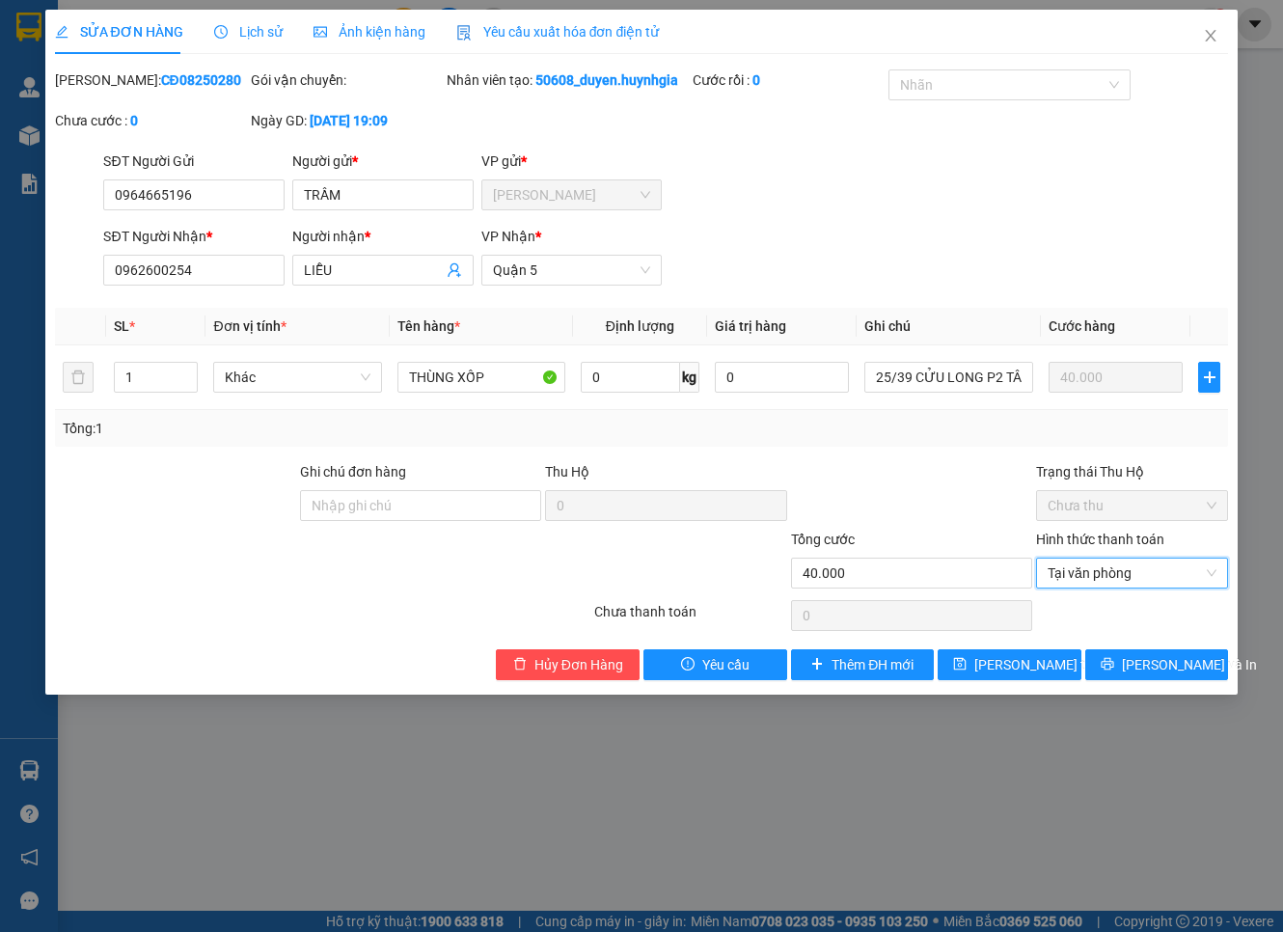
click at [941, 504] on div at bounding box center [911, 495] width 245 height 68
click at [1121, 680] on button "[PERSON_NAME] và In" at bounding box center [1157, 664] width 144 height 31
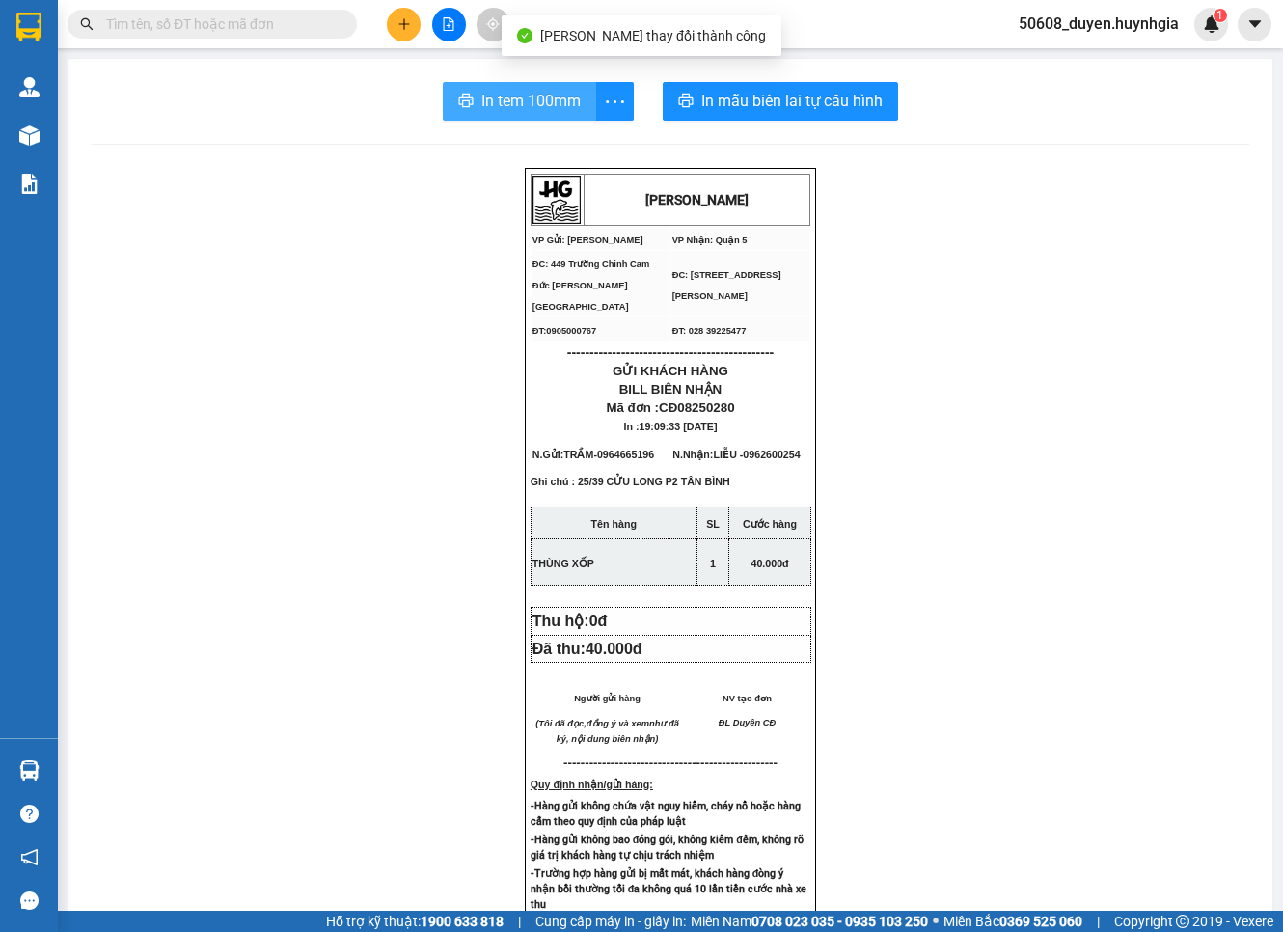
click at [569, 108] on span "In tem 100mm" at bounding box center [530, 101] width 99 height 24
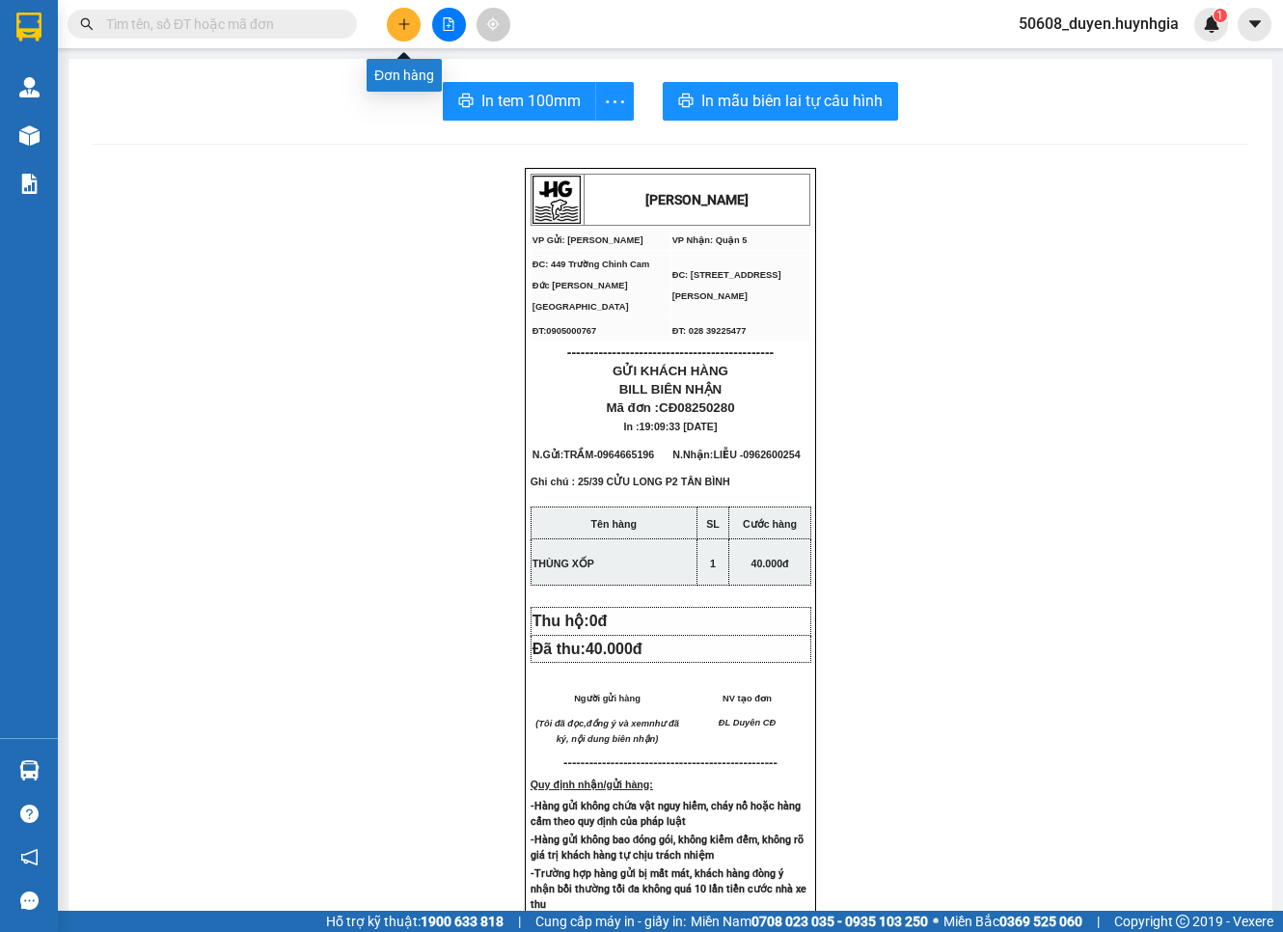
click at [400, 19] on icon "plus" at bounding box center [404, 24] width 14 height 14
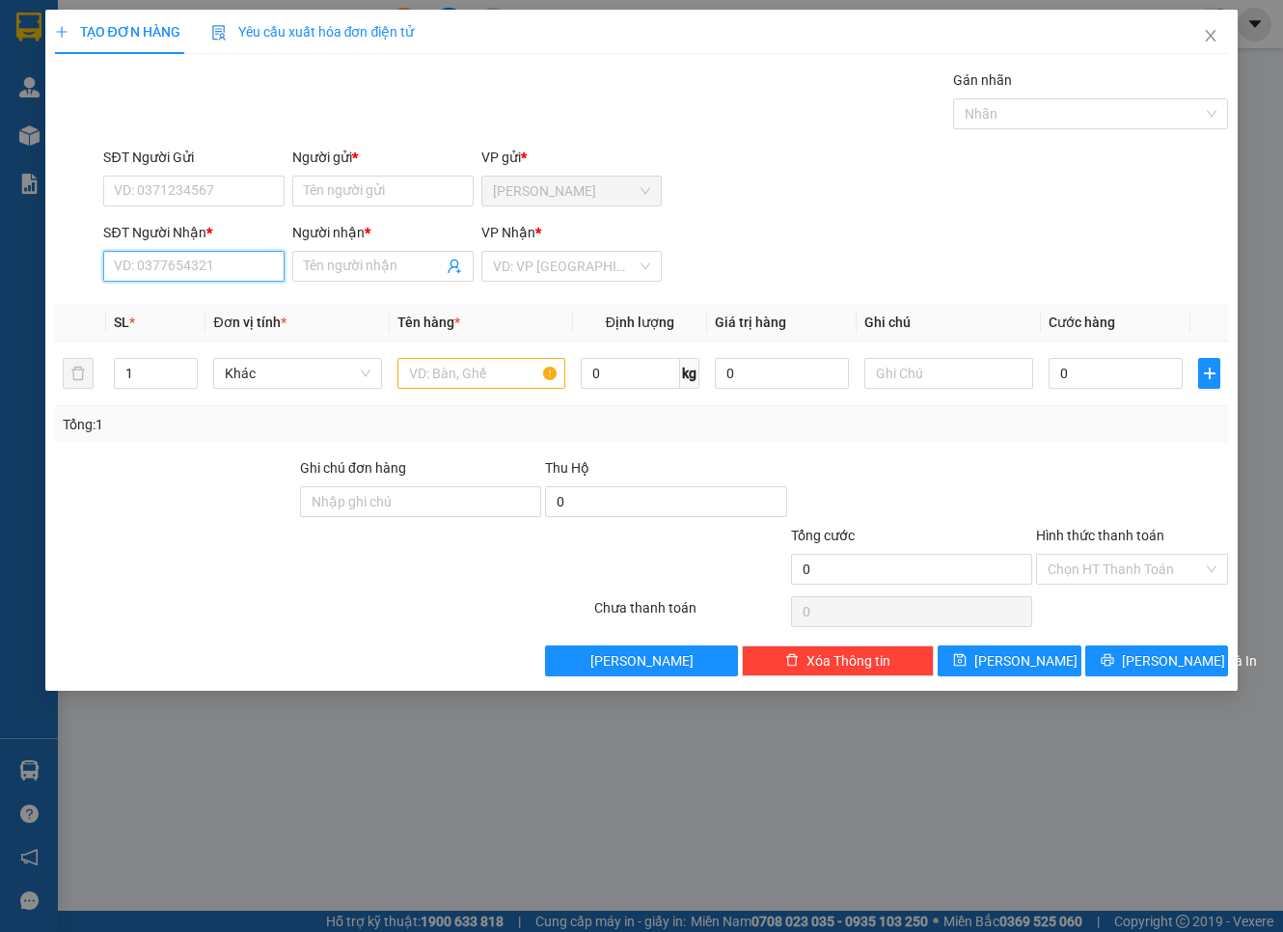
click at [258, 268] on input "SĐT Người Nhận *" at bounding box center [193, 266] width 181 height 31
click at [244, 294] on div "0384727413 - THI" at bounding box center [194, 304] width 158 height 21
type input "0384727413"
type input "THI"
type input "0384727413"
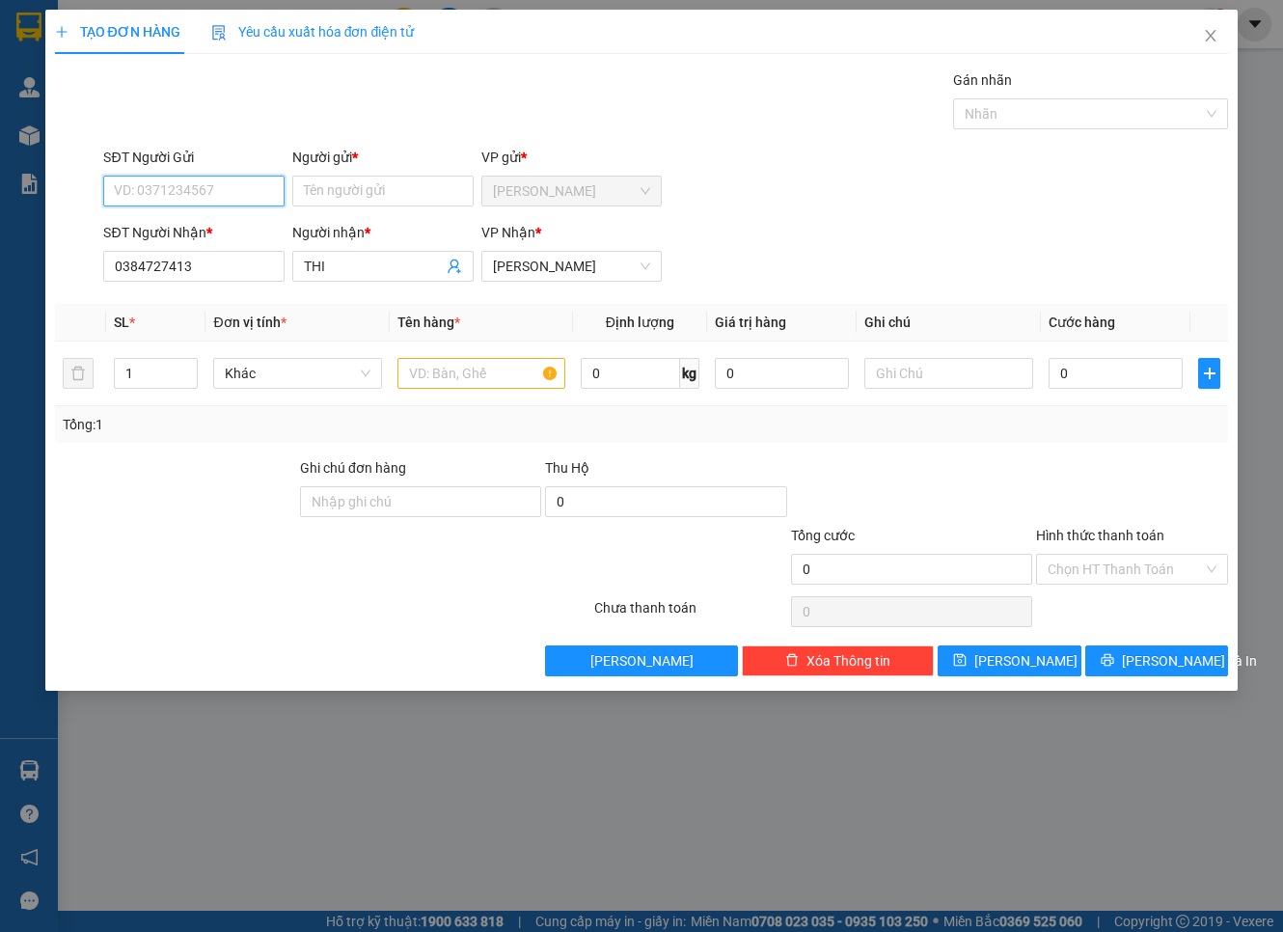
click at [255, 190] on input "SĐT Người Gửi" at bounding box center [193, 191] width 181 height 31
click at [234, 229] on div "0364565175 - TRÂM" at bounding box center [194, 229] width 158 height 21
type input "0364565175"
type input "TRÂM"
click at [475, 373] on input "text" at bounding box center [481, 373] width 168 height 31
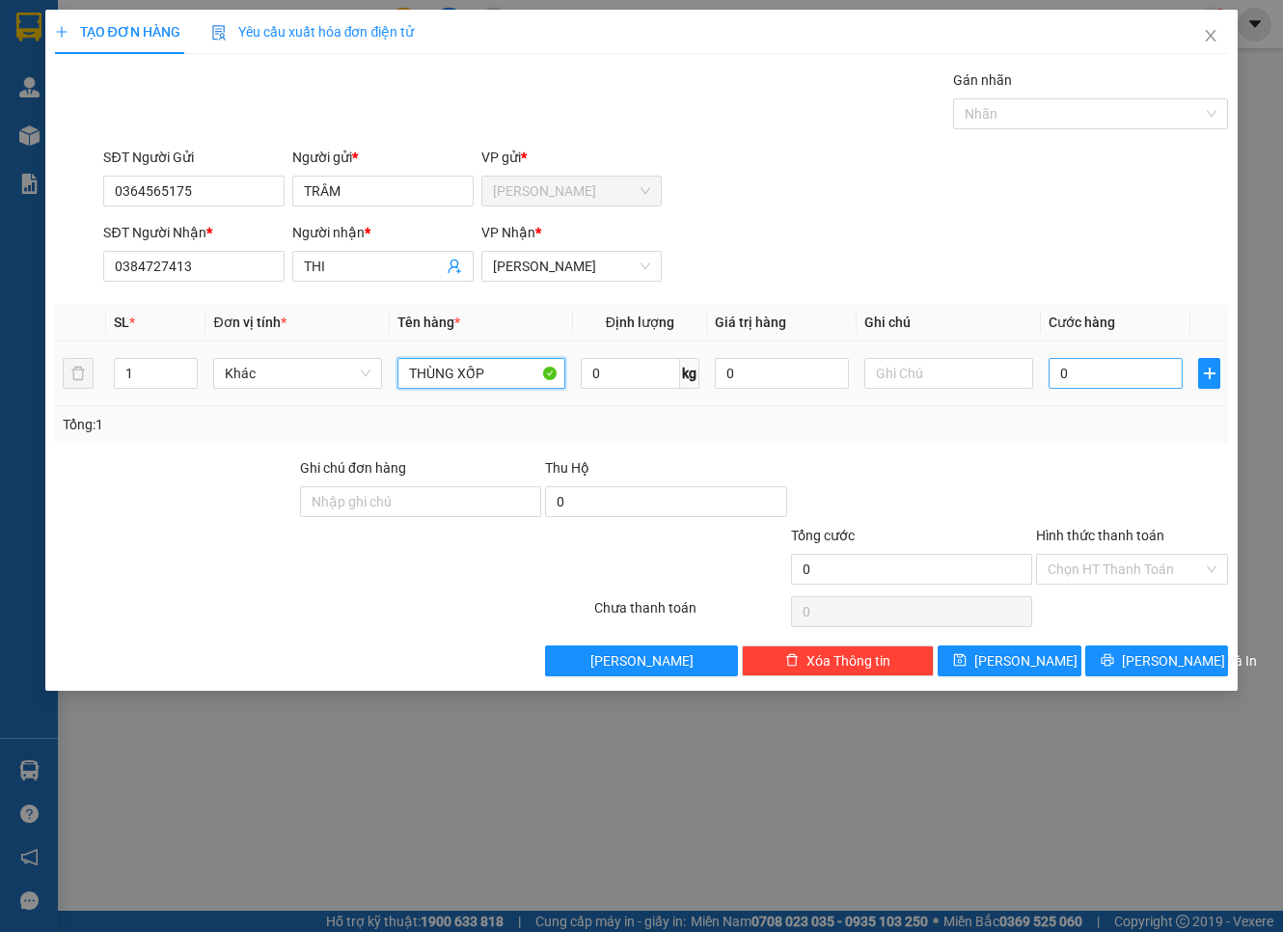
type input "THÙNG XỐP"
click at [1133, 362] on input "0" at bounding box center [1115, 373] width 135 height 31
type input "4"
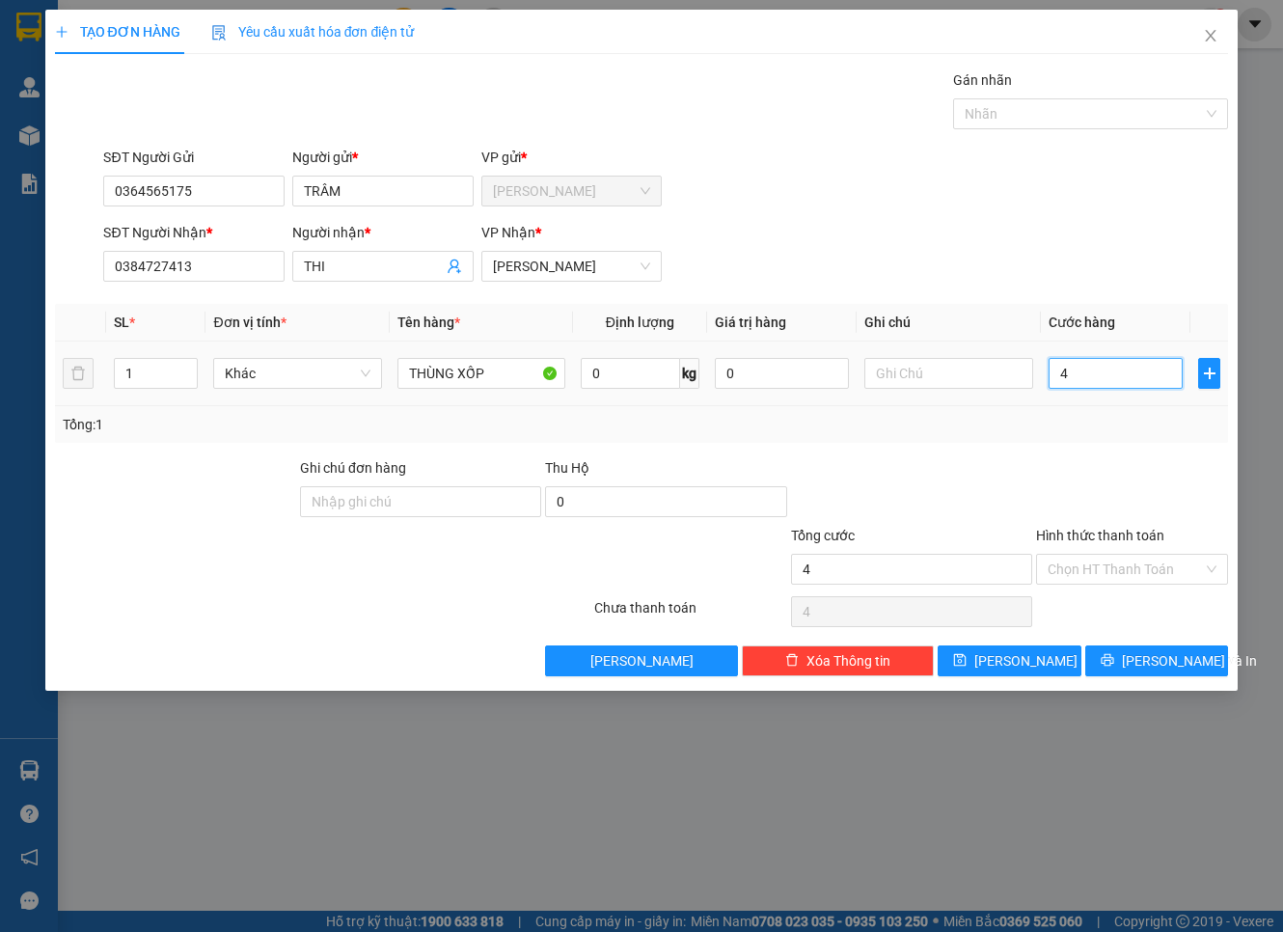
type input "40"
type input "40.000"
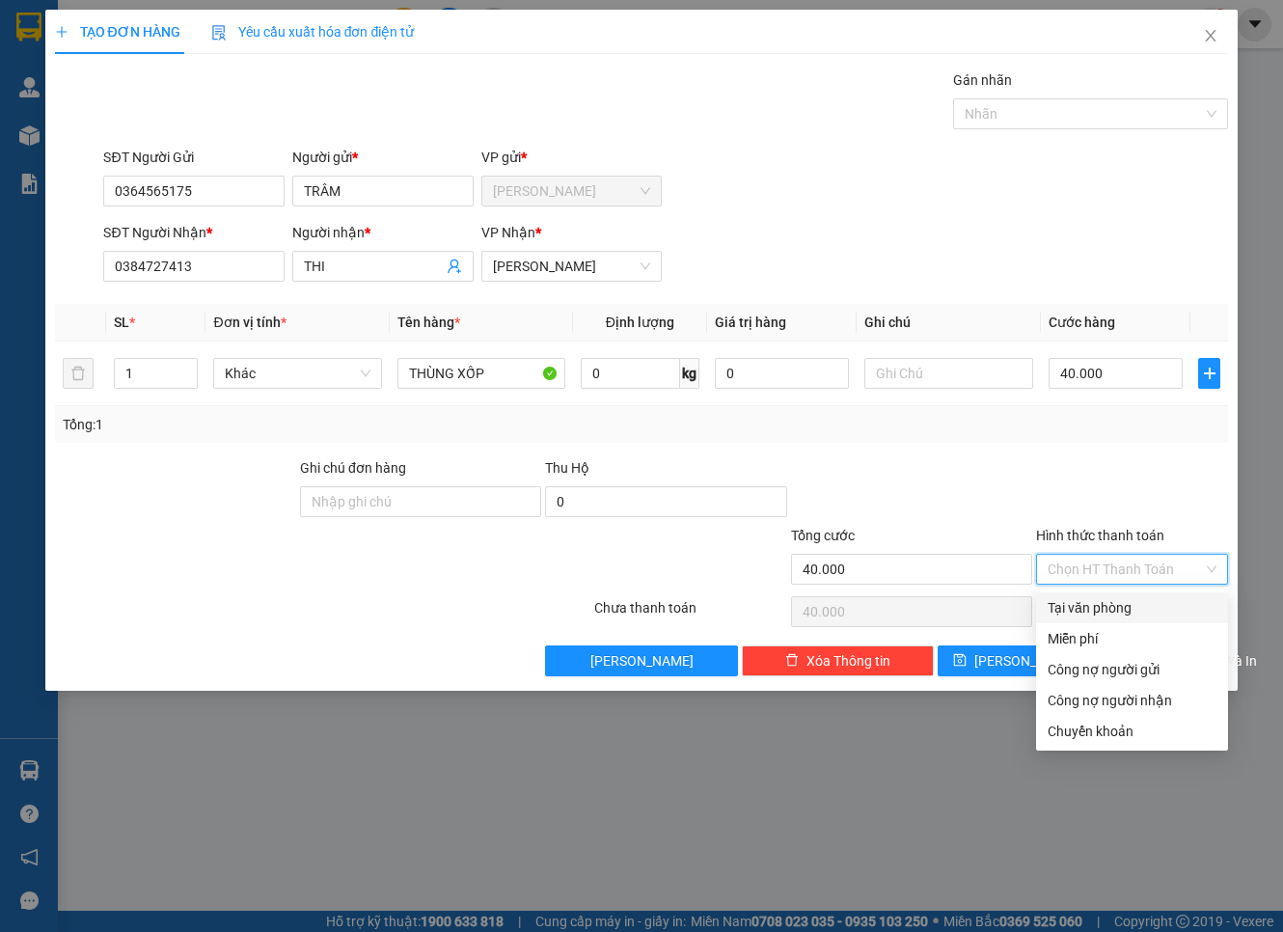
click at [1115, 557] on input "Hình thức thanh toán" at bounding box center [1124, 569] width 155 height 29
click at [1091, 611] on div "Tại văn phòng" at bounding box center [1131, 607] width 169 height 21
type input "0"
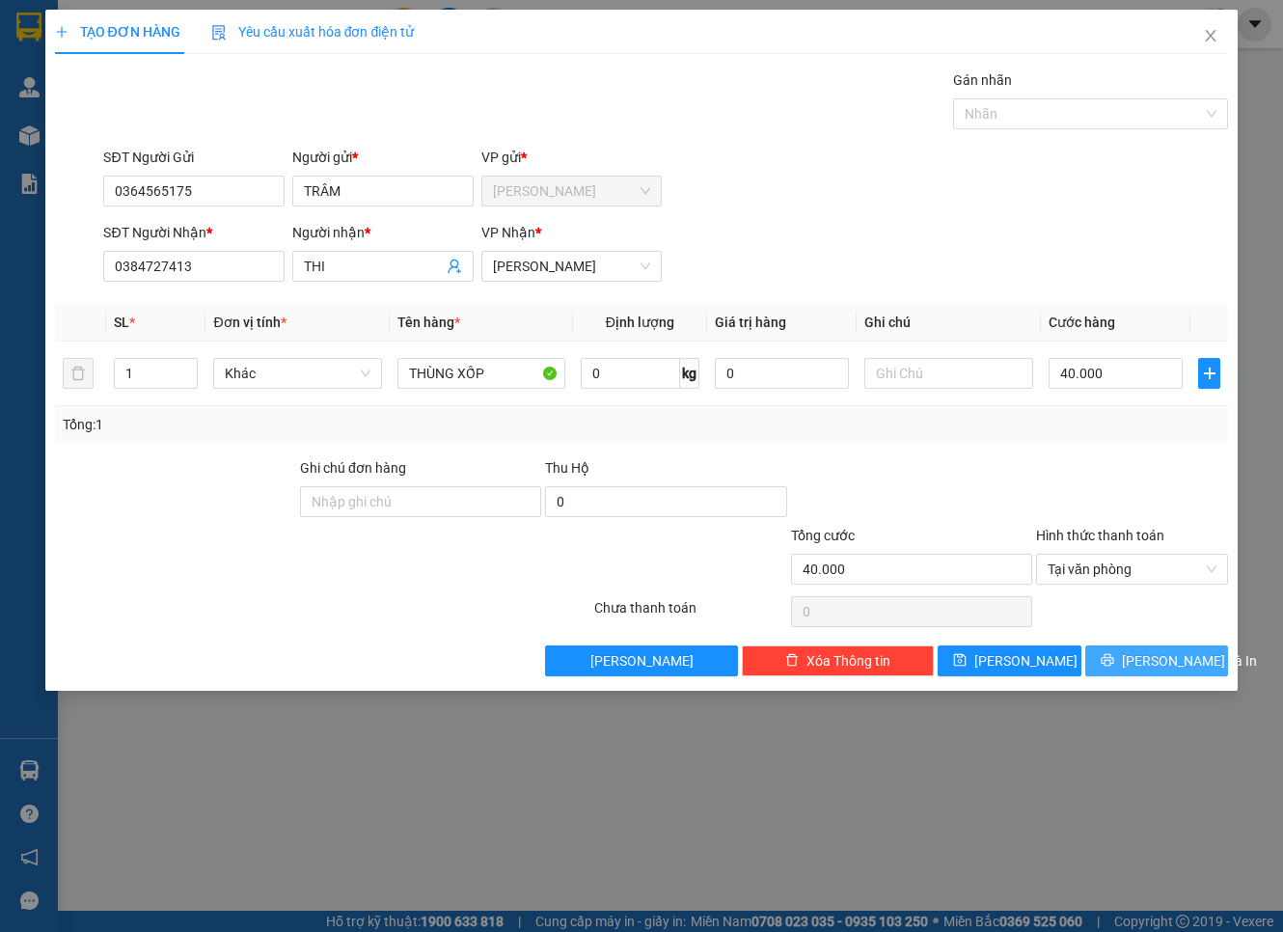
click at [1096, 661] on button "[PERSON_NAME] và In" at bounding box center [1157, 660] width 144 height 31
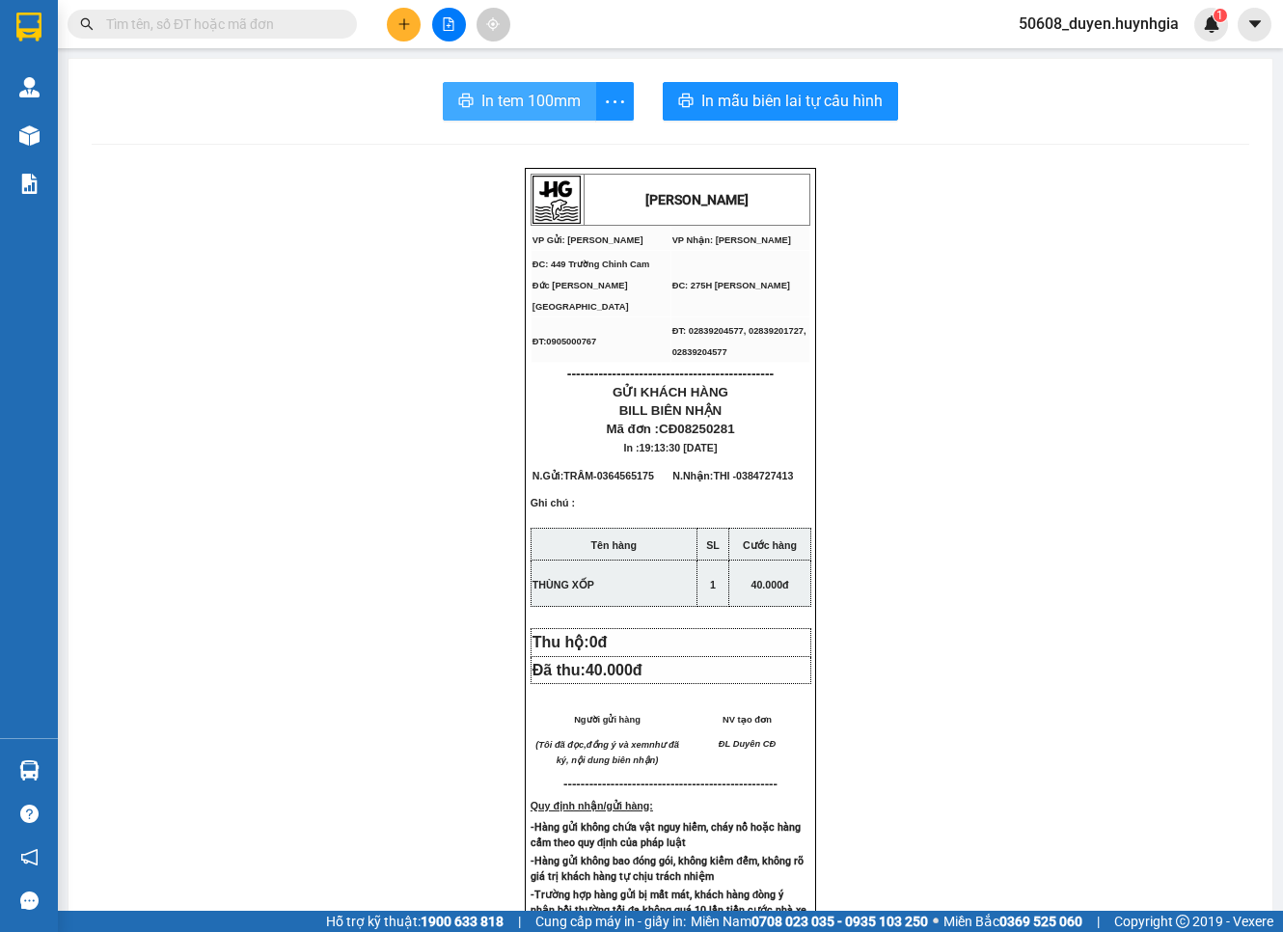
click at [551, 104] on span "In tem 100mm" at bounding box center [530, 101] width 99 height 24
click at [395, 14] on button at bounding box center [404, 25] width 34 height 34
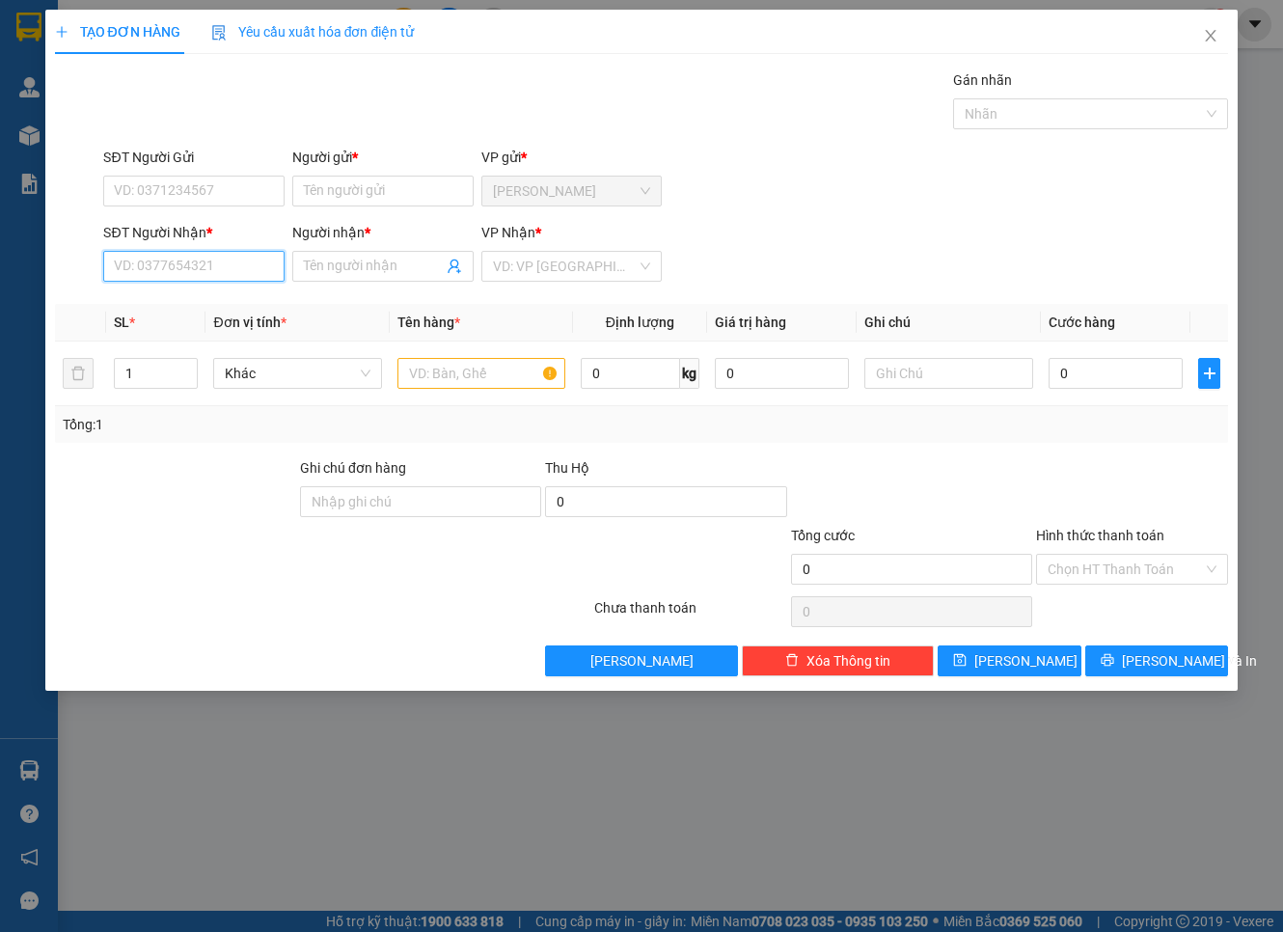
click at [262, 263] on input "SĐT Người Nhận *" at bounding box center [193, 266] width 181 height 31
drag, startPoint x: 160, startPoint y: 289, endPoint x: 150, endPoint y: 283, distance: 11.8
click at [158, 290] on div "0702202079 - KHA" at bounding box center [193, 304] width 181 height 31
type input "0702202079"
type input "KHA"
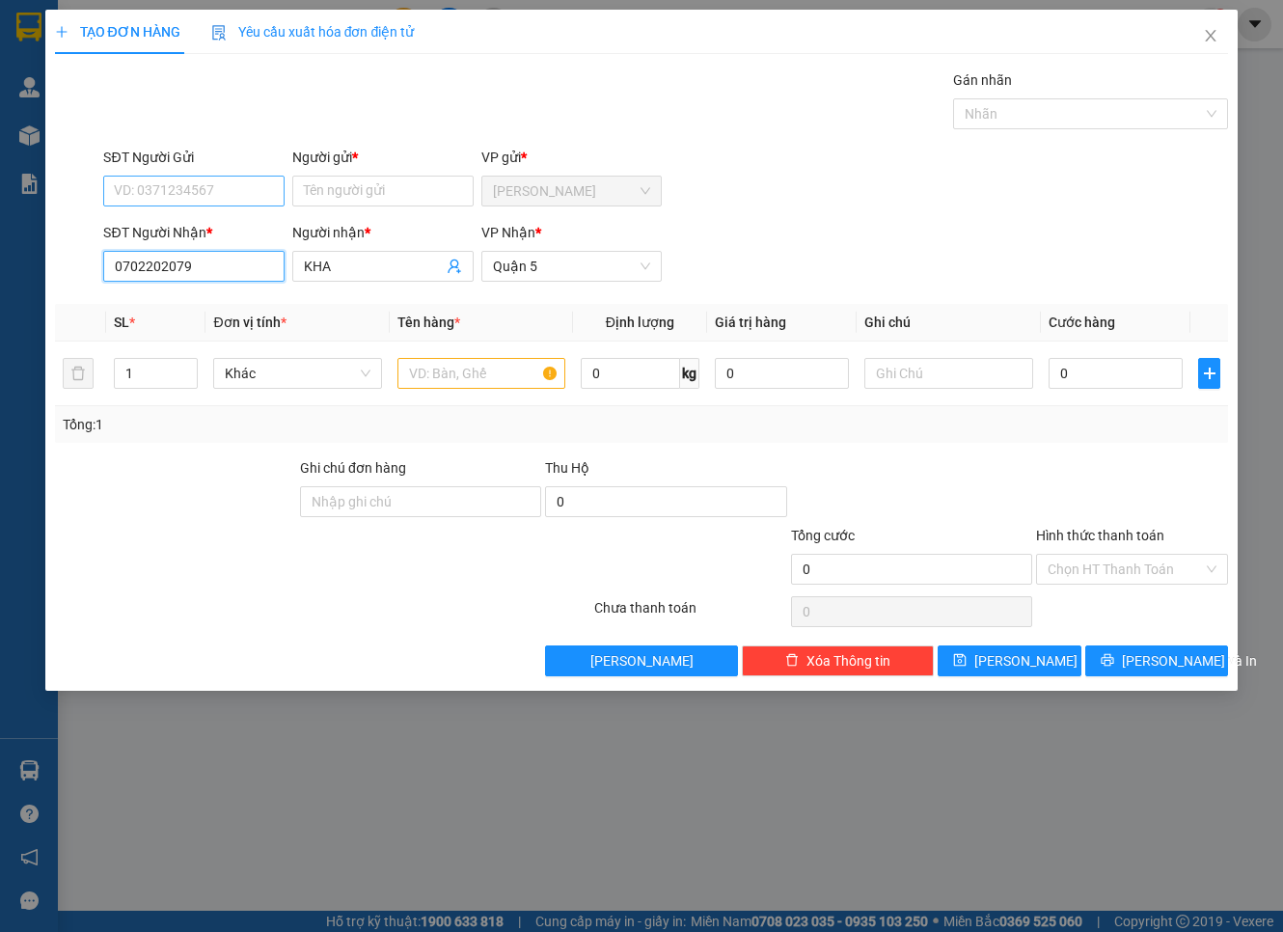
type input "0702202079"
click at [180, 176] on input "SĐT Người Gửi" at bounding box center [193, 191] width 181 height 31
click at [183, 216] on div "0702202079 - KHA" at bounding box center [193, 229] width 181 height 31
type input "0702202079"
type input "KHA"
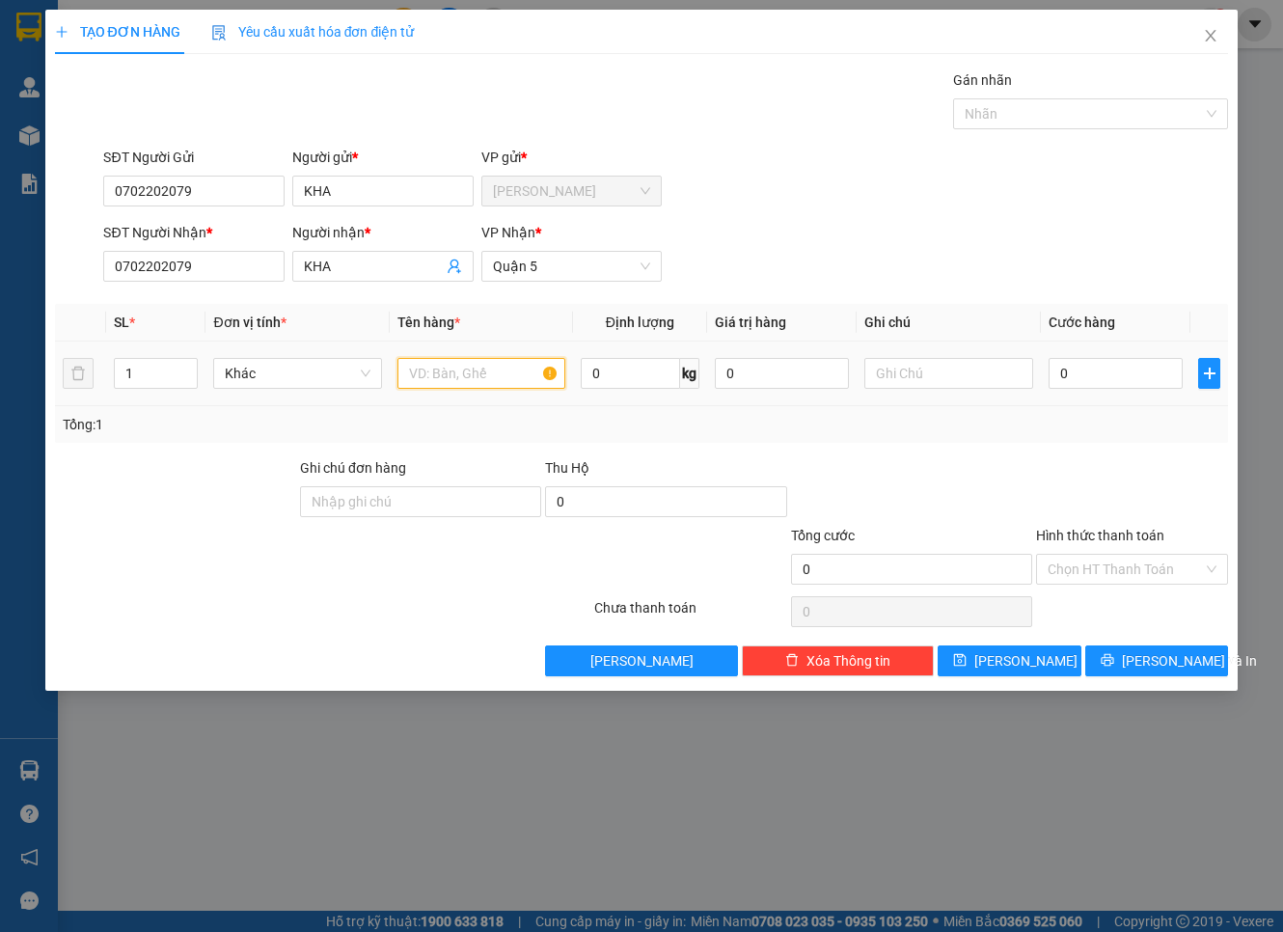
click at [480, 362] on input "text" at bounding box center [481, 373] width 168 height 31
type input "KIỆN"
click at [1077, 377] on input "0" at bounding box center [1115, 373] width 135 height 31
type input "5"
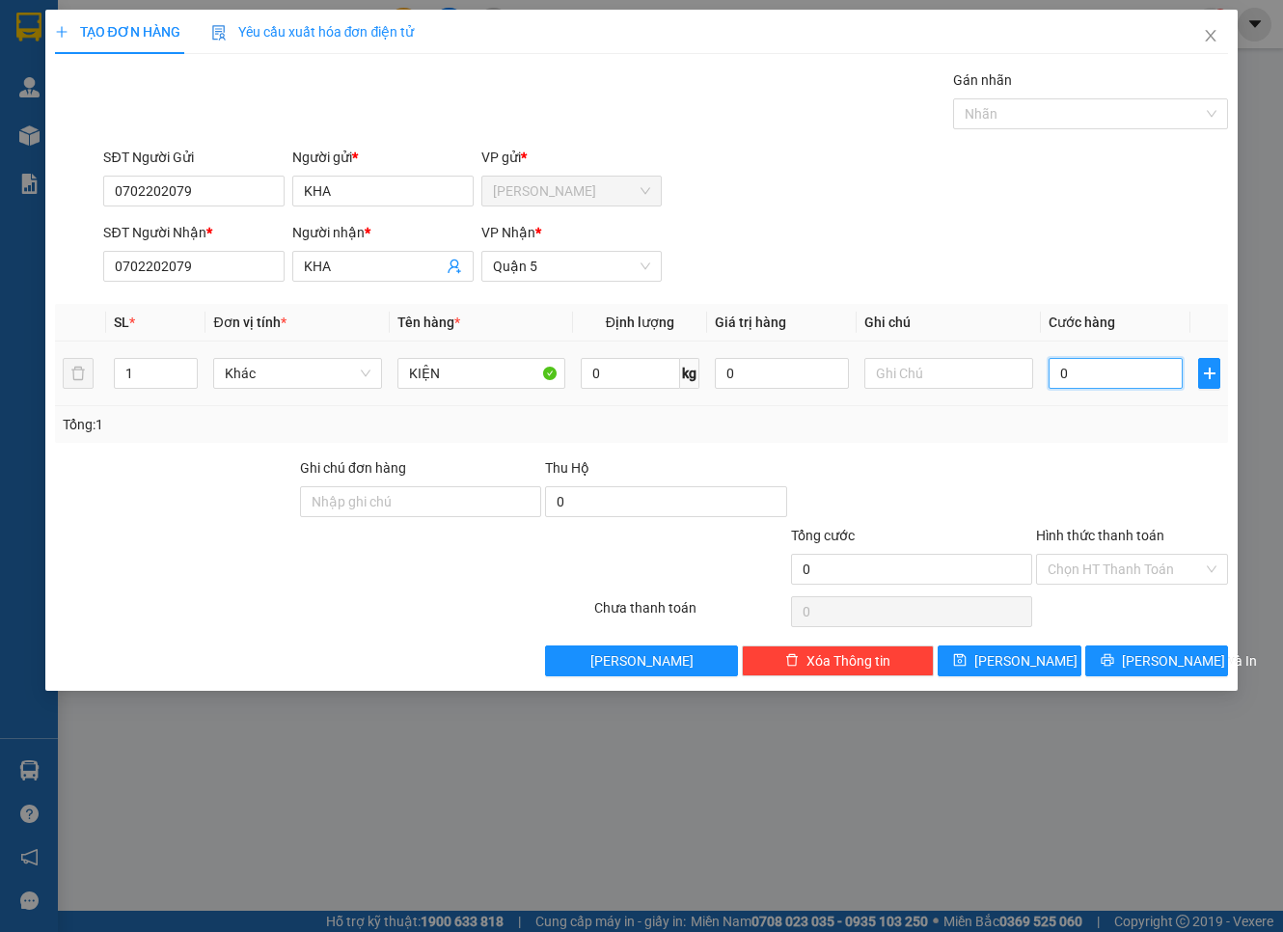
type input "5"
type input "50"
type input "50.000"
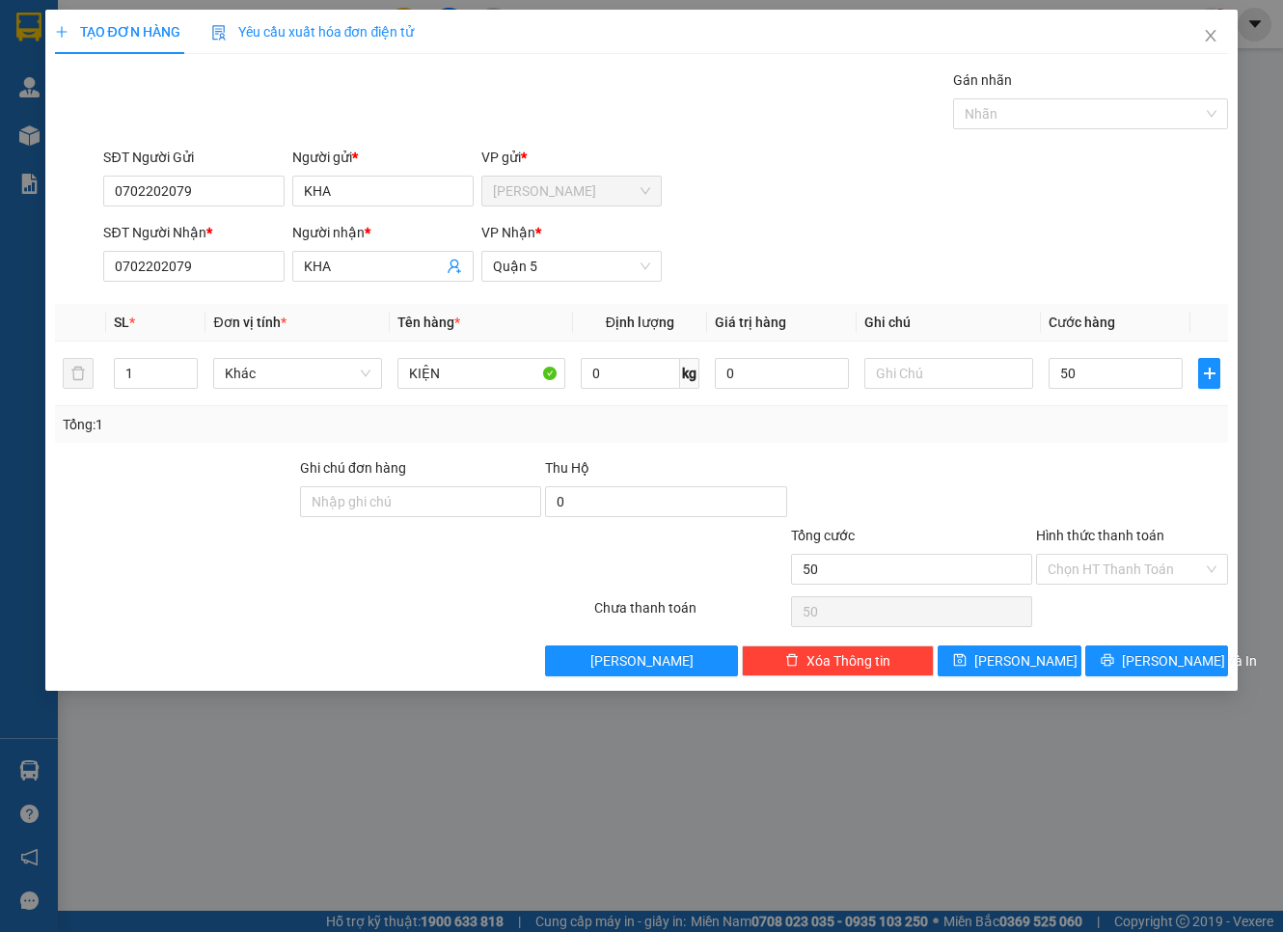
type input "50.000"
click at [1107, 566] on input "Hình thức thanh toán" at bounding box center [1124, 569] width 155 height 29
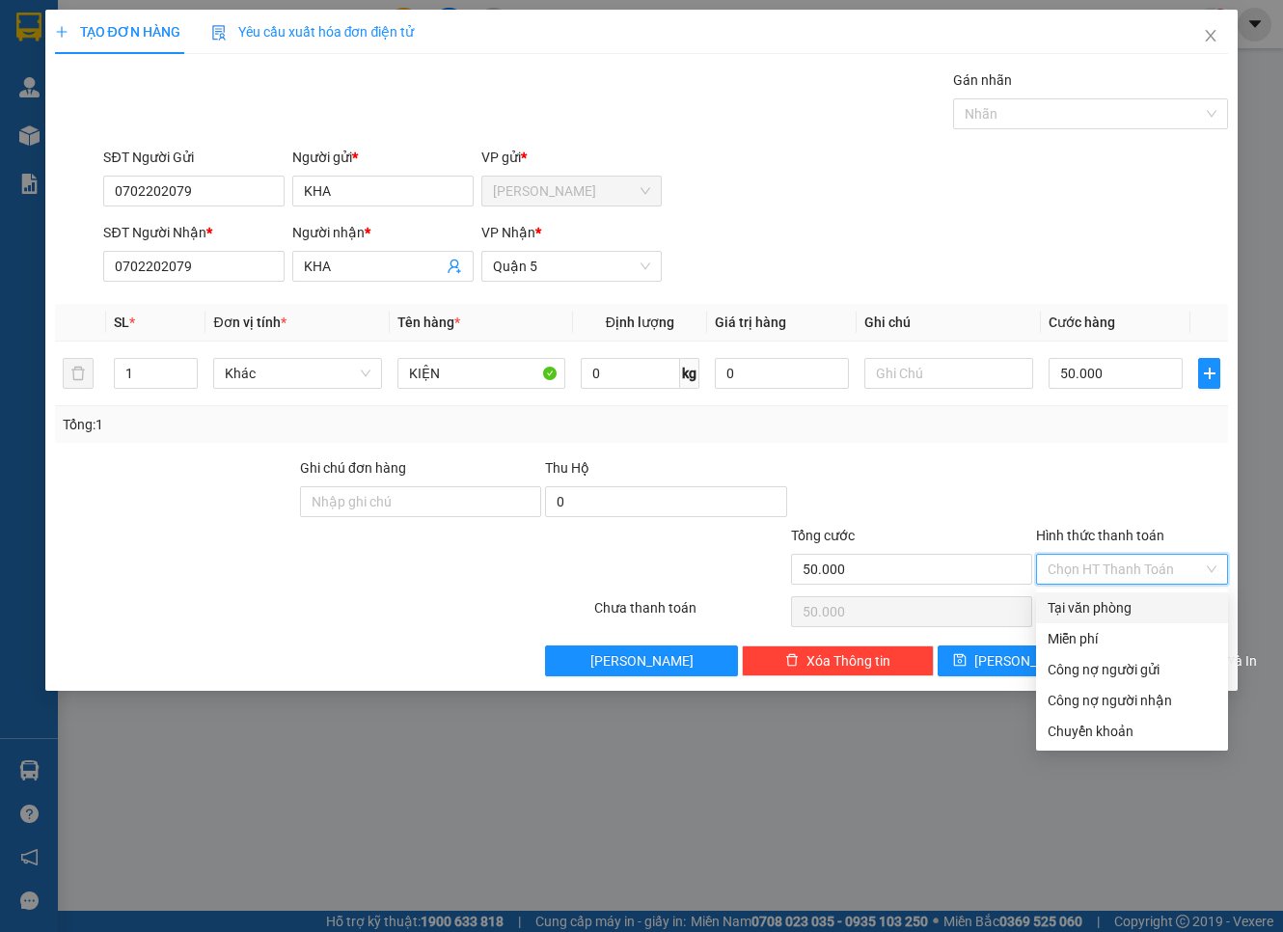
click at [1115, 601] on div "Tại văn phòng" at bounding box center [1131, 607] width 169 height 21
type input "0"
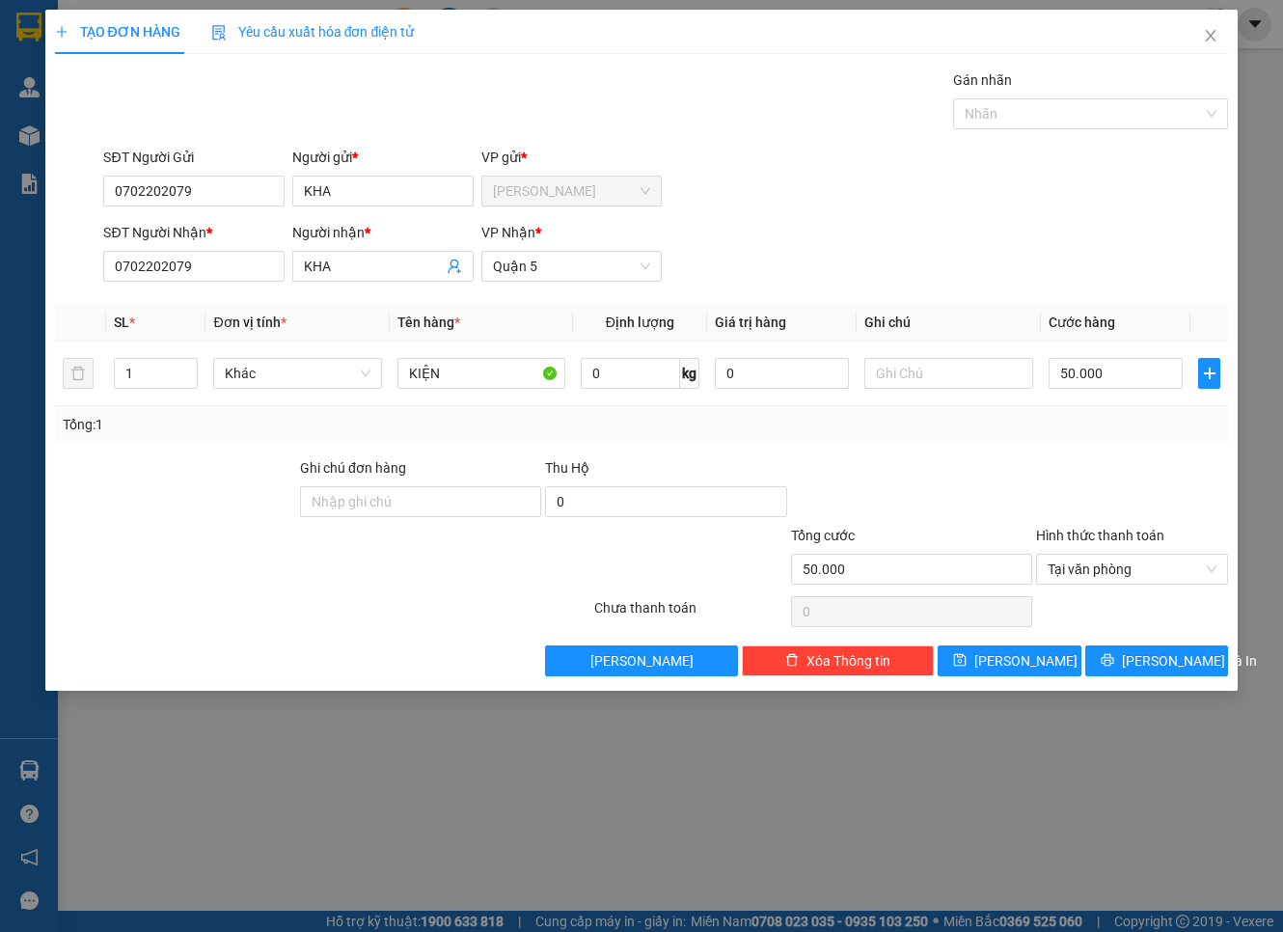
click at [1167, 677] on div "TẠO ĐƠN HÀNG Yêu cầu xuất hóa đơn điện tử Transit Pickup Surcharge Ids Transit …" at bounding box center [641, 350] width 1193 height 681
click at [1164, 663] on span "[PERSON_NAME] và In" at bounding box center [1189, 660] width 135 height 21
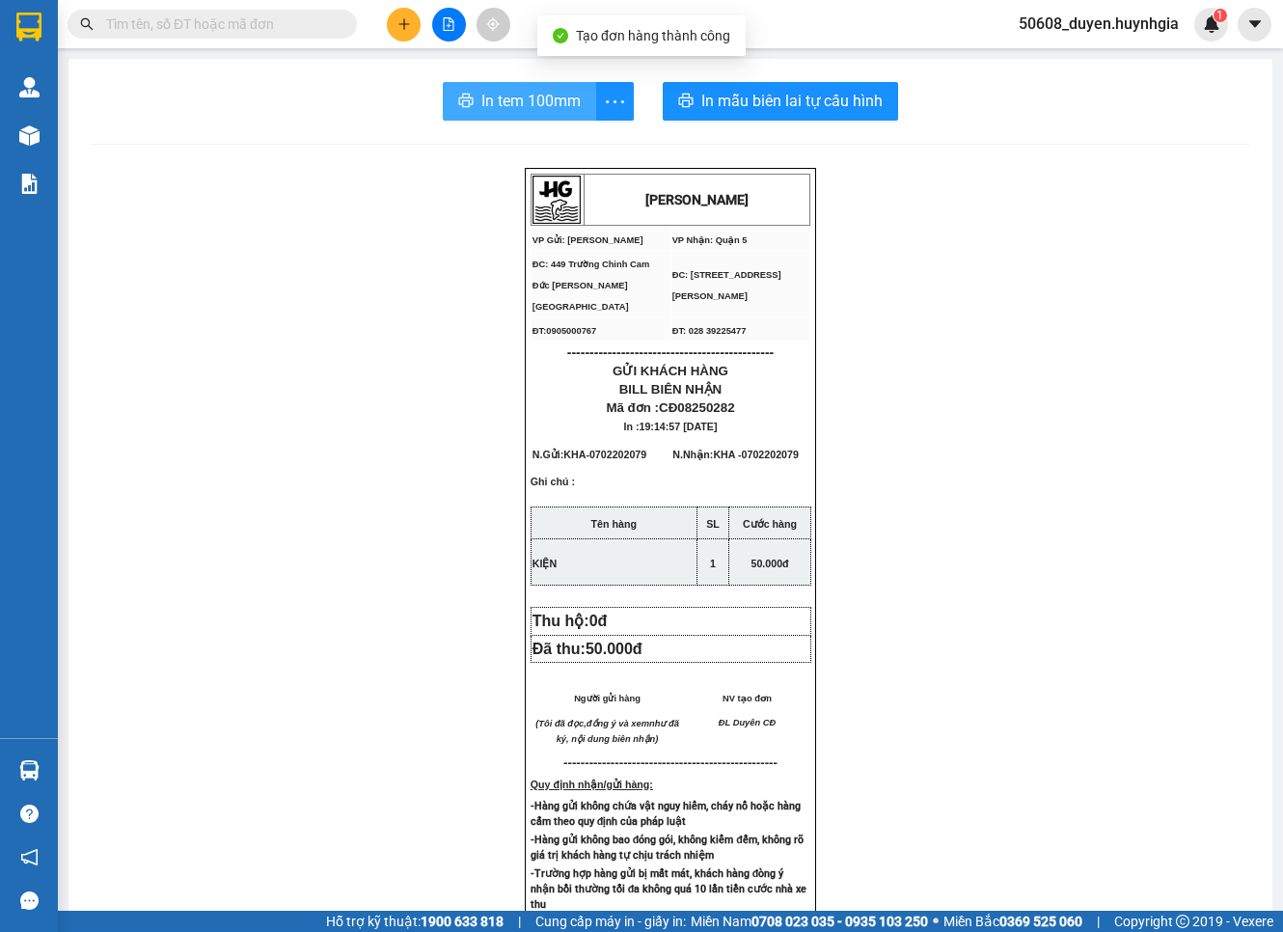
click at [495, 98] on span "In tem 100mm" at bounding box center [530, 101] width 99 height 24
click at [619, 12] on div "Kết quả tìm kiếm ( 0 ) Bộ lọc No Data 50608_duyen.huynhgia 1" at bounding box center [641, 24] width 1283 height 48
click at [397, 27] on icon "plus" at bounding box center [404, 24] width 14 height 14
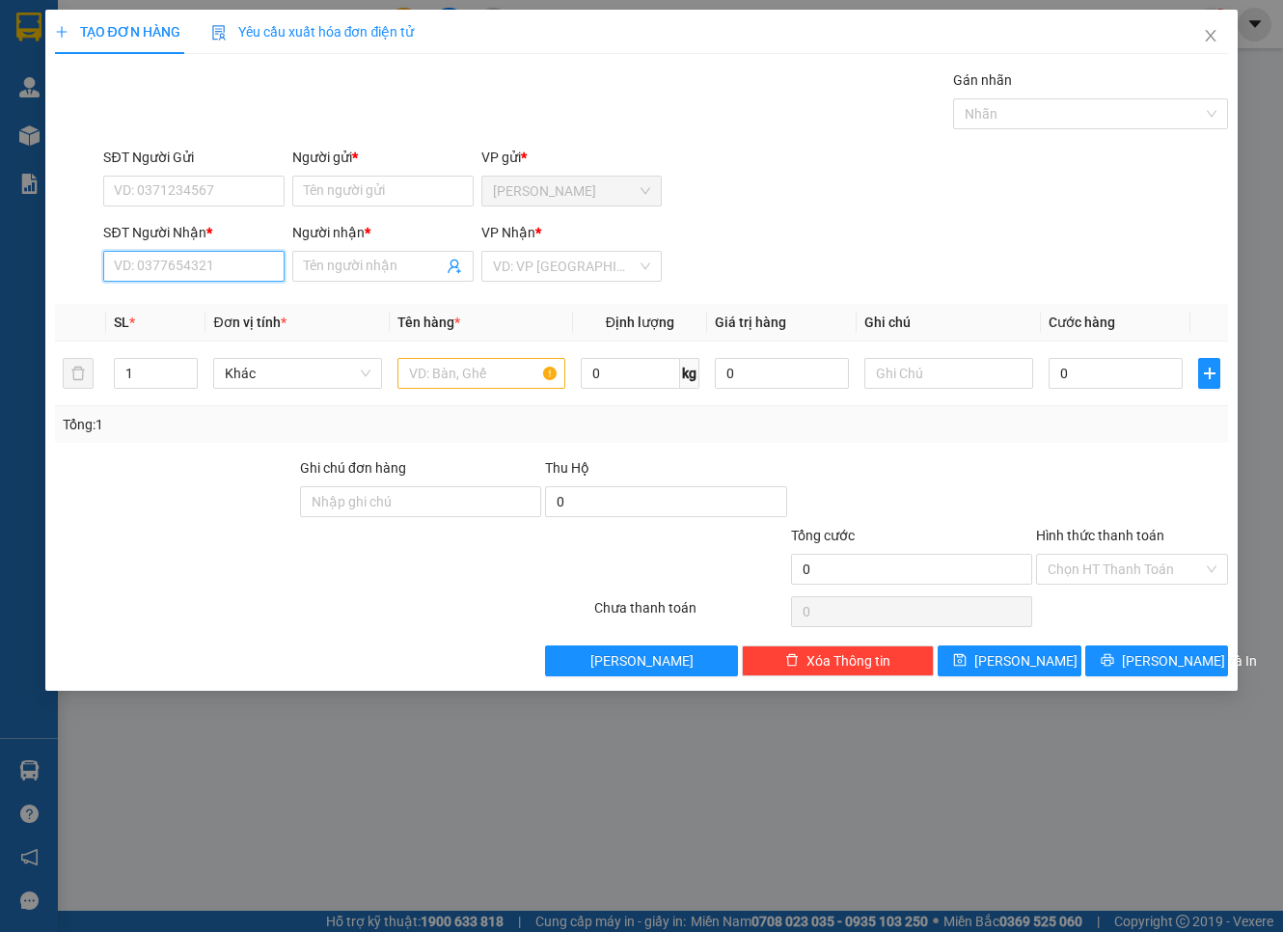
click at [258, 274] on input "SĐT Người Nhận *" at bounding box center [193, 266] width 181 height 31
click at [200, 304] on div "0976652872 - [PERSON_NAME]" at bounding box center [210, 304] width 190 height 21
type input "0976652872"
type input "[PERSON_NAME]"
type input "0976652872"
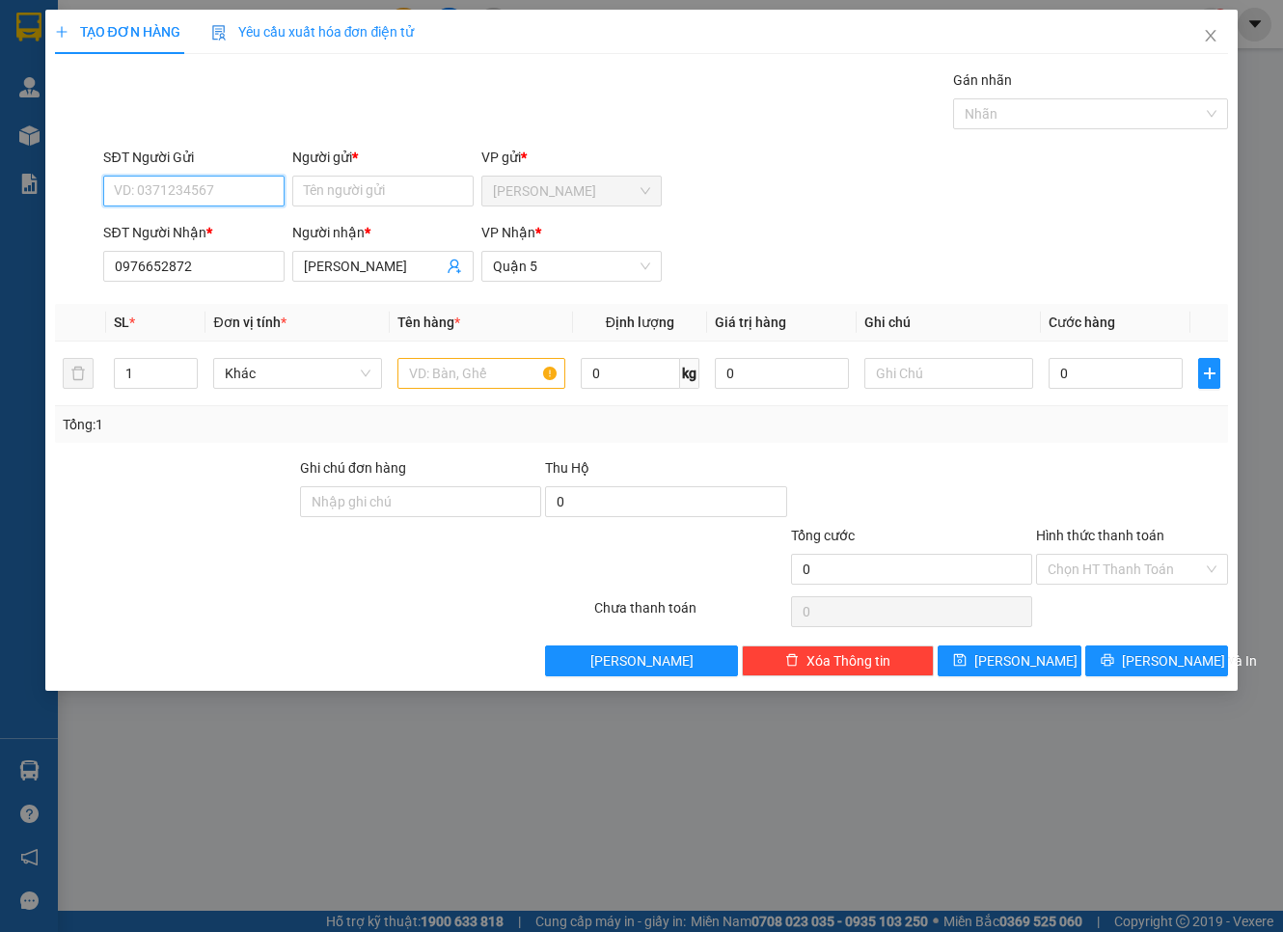
click at [236, 200] on input "SĐT Người Gửi" at bounding box center [193, 191] width 181 height 31
click at [237, 220] on div "0339730848 - VINH" at bounding box center [194, 229] width 158 height 21
type input "0339730848"
type input "VINH"
click at [439, 369] on input "text" at bounding box center [481, 373] width 168 height 31
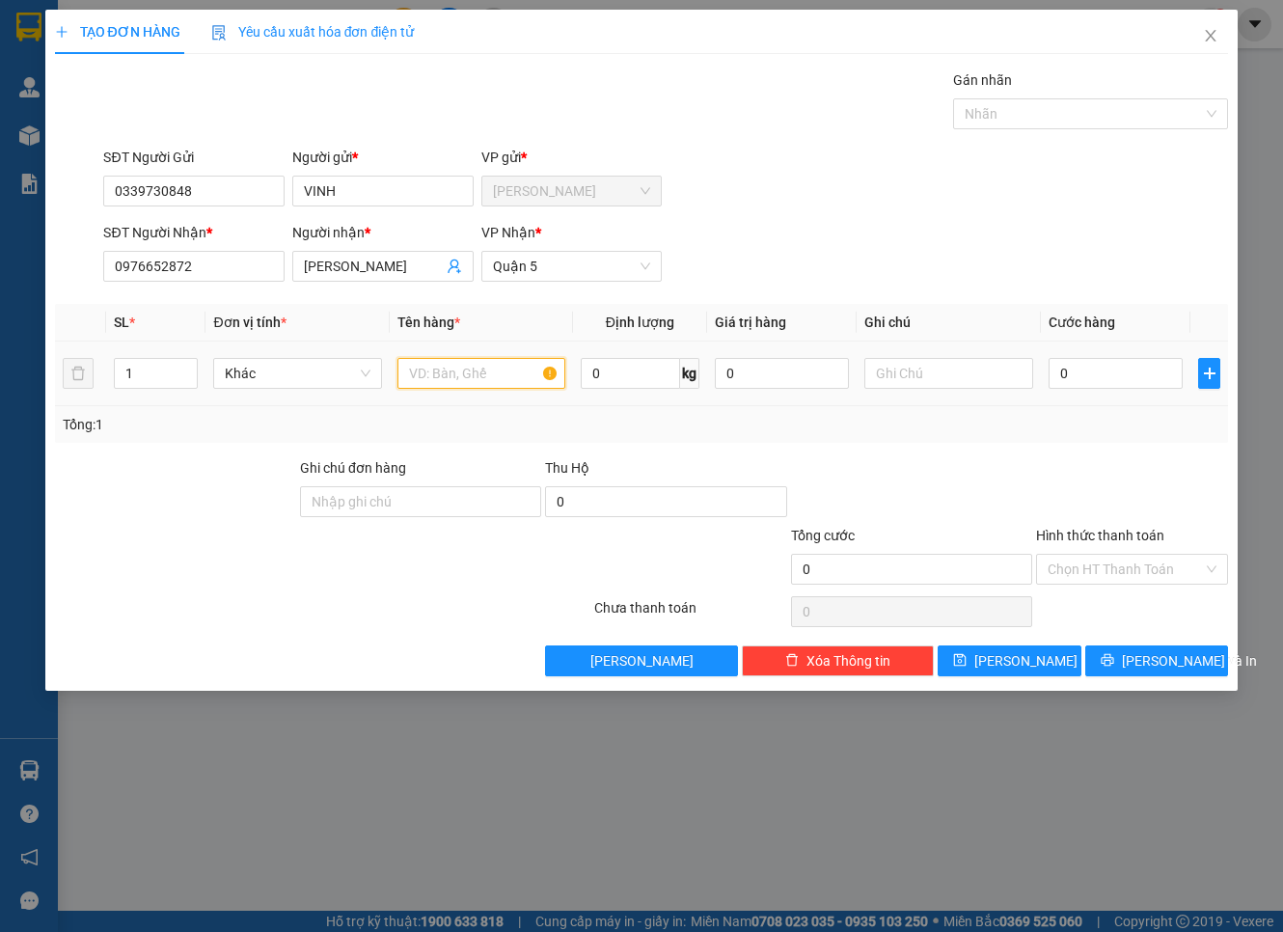
click at [469, 376] on input "text" at bounding box center [481, 373] width 168 height 31
type input "gói nhỏ"
click at [1130, 382] on input "0" at bounding box center [1115, 373] width 135 height 31
type input "2"
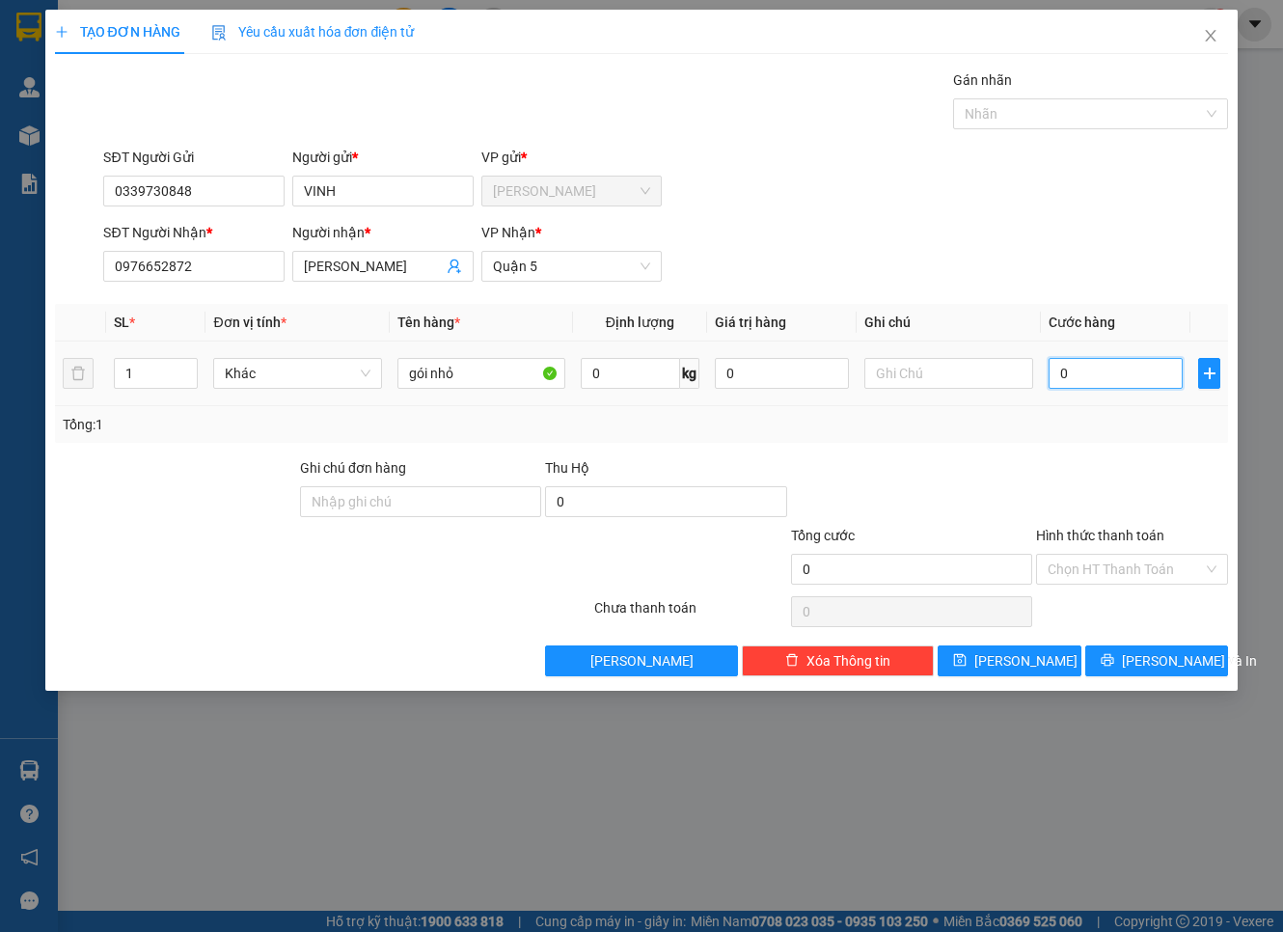
type input "2"
type input "20"
type input "20.000"
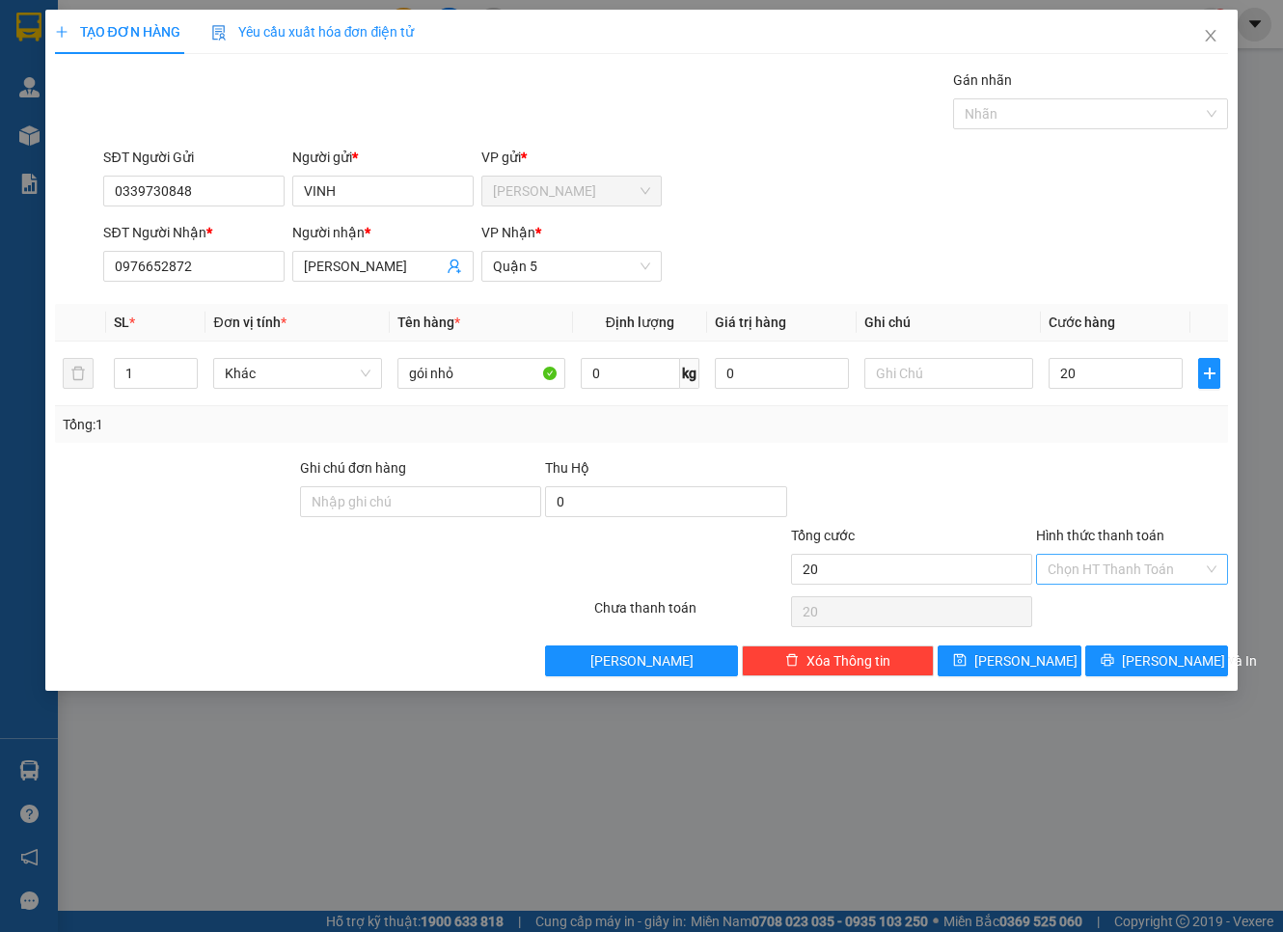
type input "20.000"
click at [1138, 556] on input "Hình thức thanh toán" at bounding box center [1124, 569] width 155 height 29
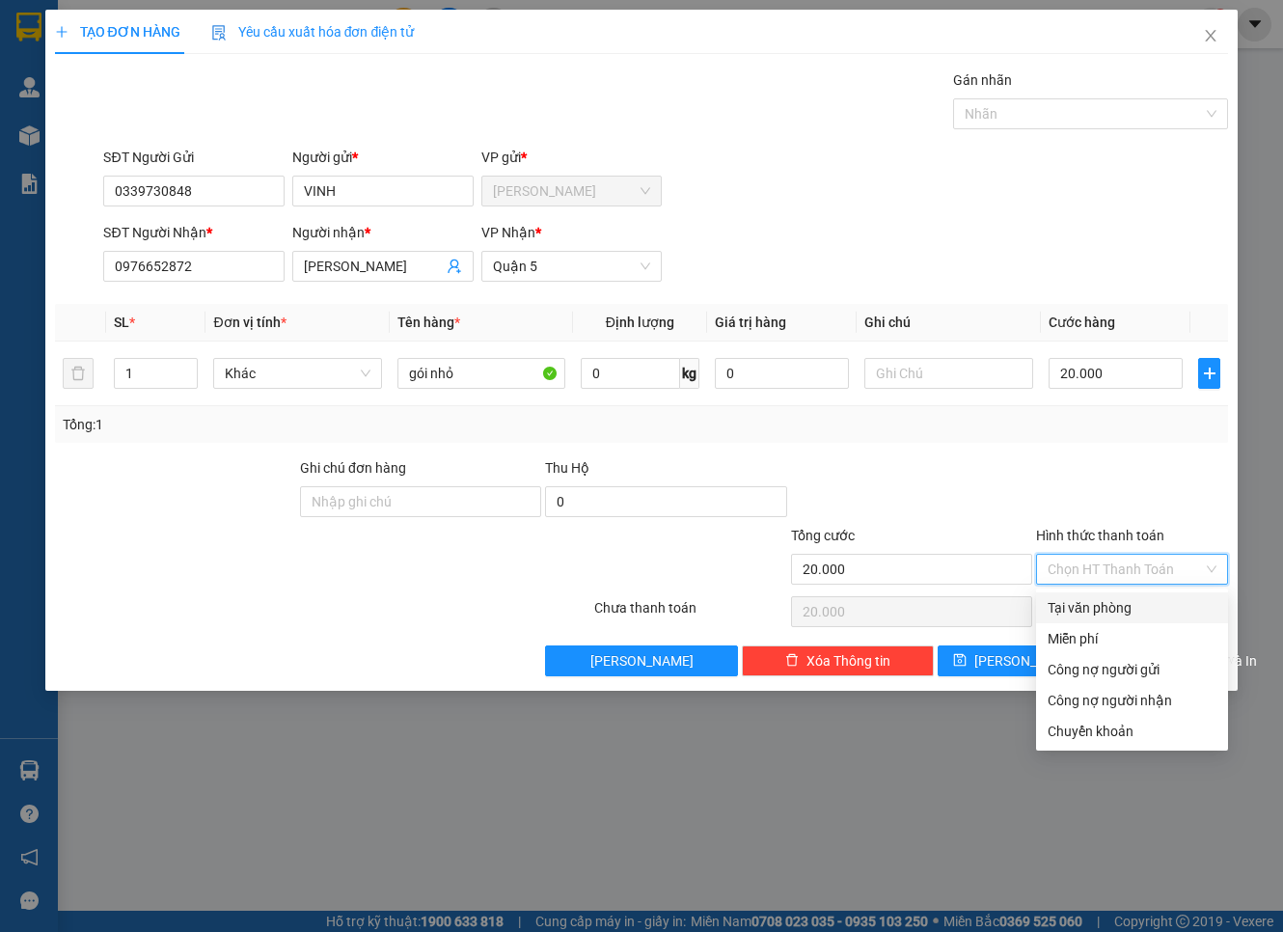
click at [1130, 592] on div "Tại văn phòng" at bounding box center [1132, 607] width 192 height 31
type input "0"
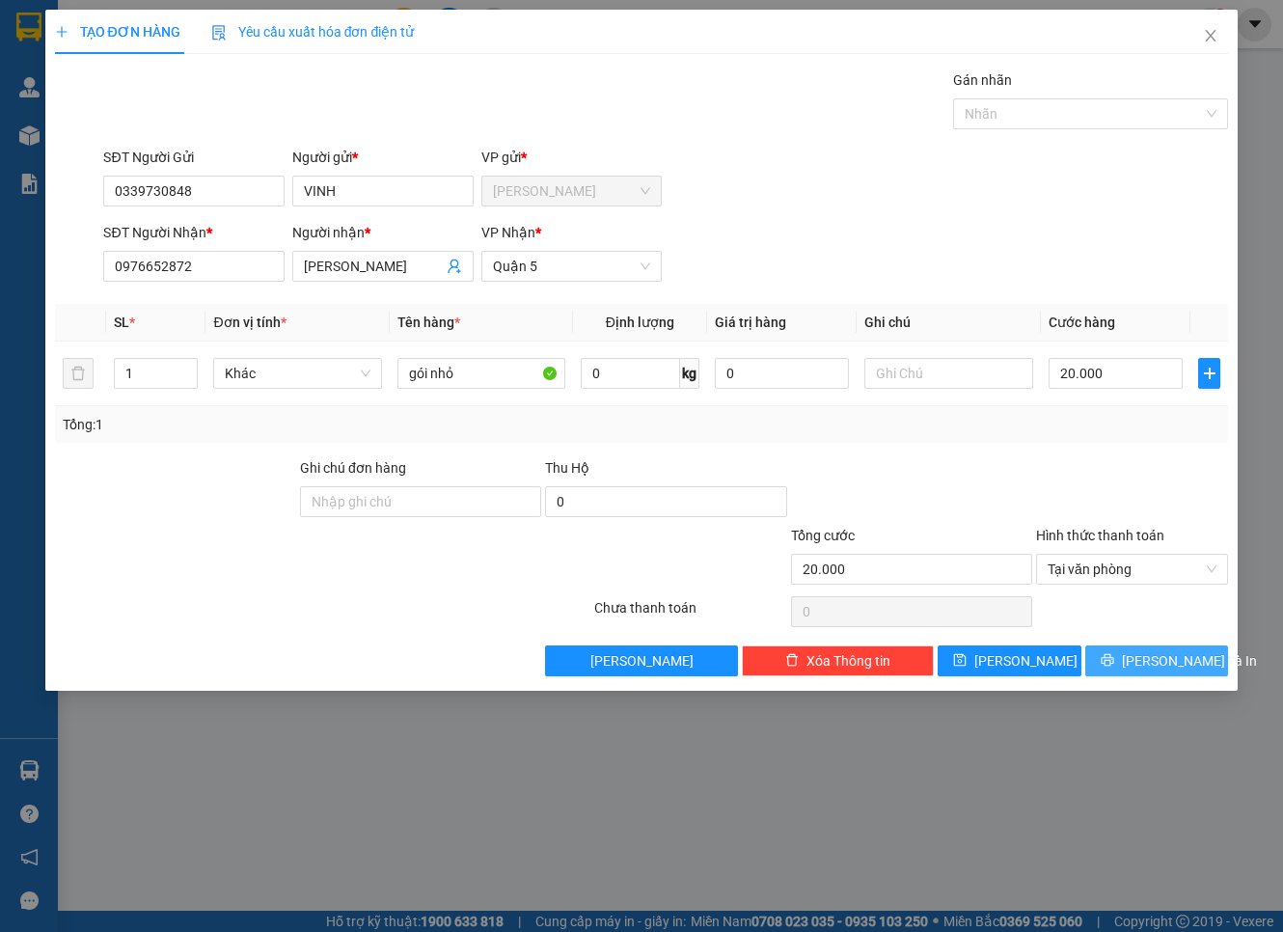
click at [1114, 657] on icon "printer" at bounding box center [1108, 660] width 14 height 14
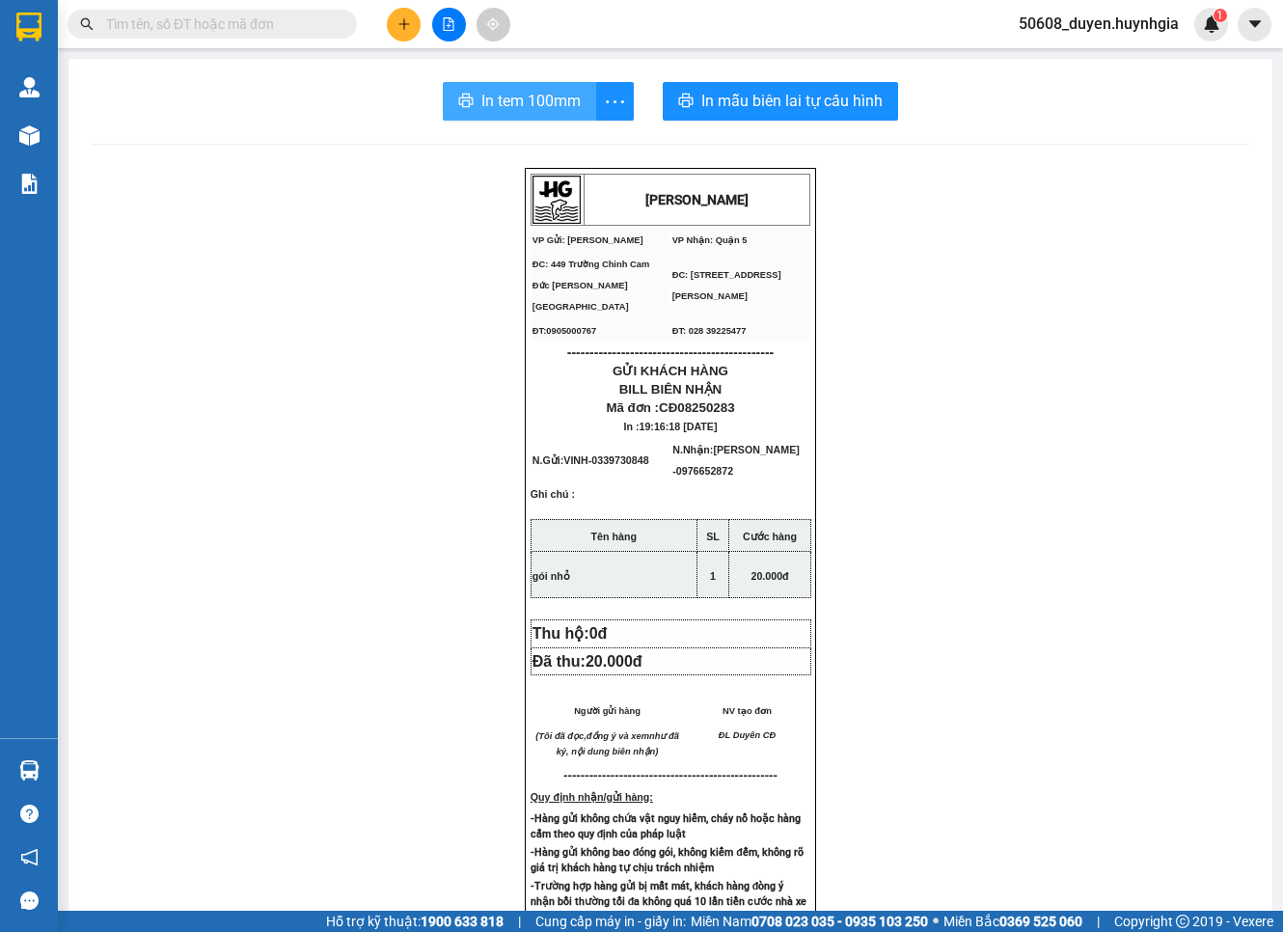
click at [500, 111] on span "In tem 100mm" at bounding box center [530, 101] width 99 height 24
click at [399, 32] on button at bounding box center [404, 25] width 34 height 34
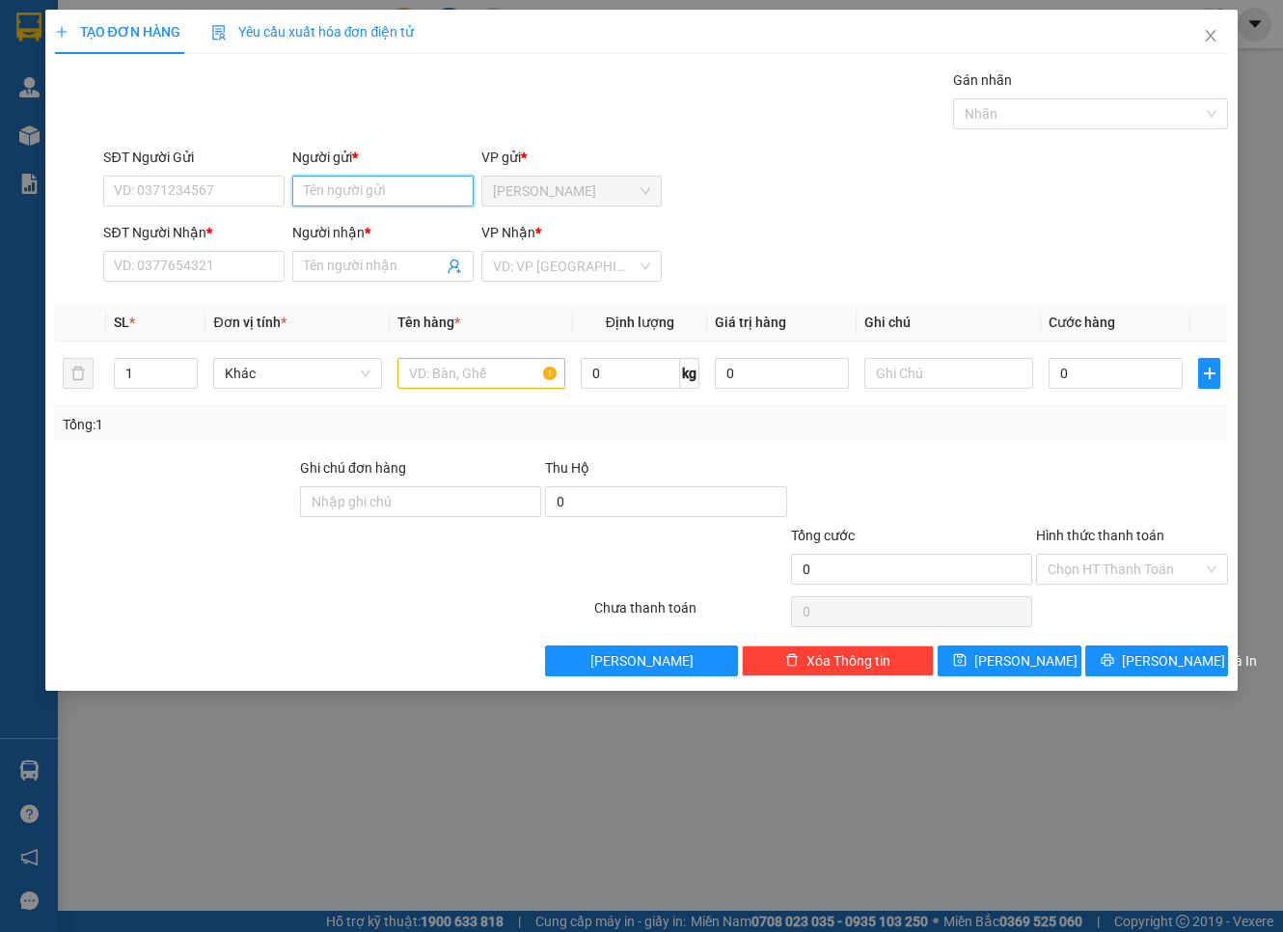
click at [367, 196] on input "Người gửi *" at bounding box center [382, 191] width 181 height 31
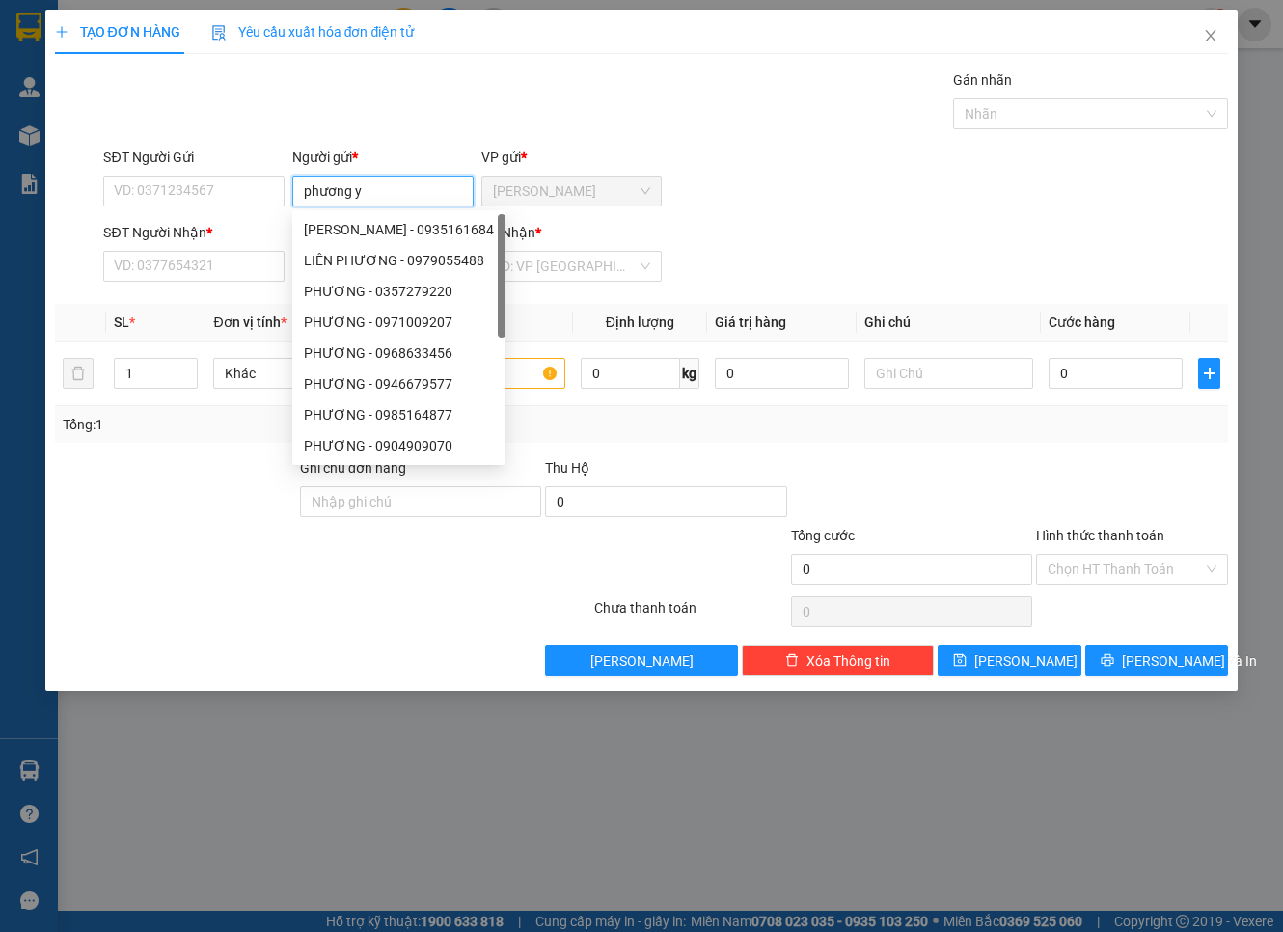
type input "phương yế"
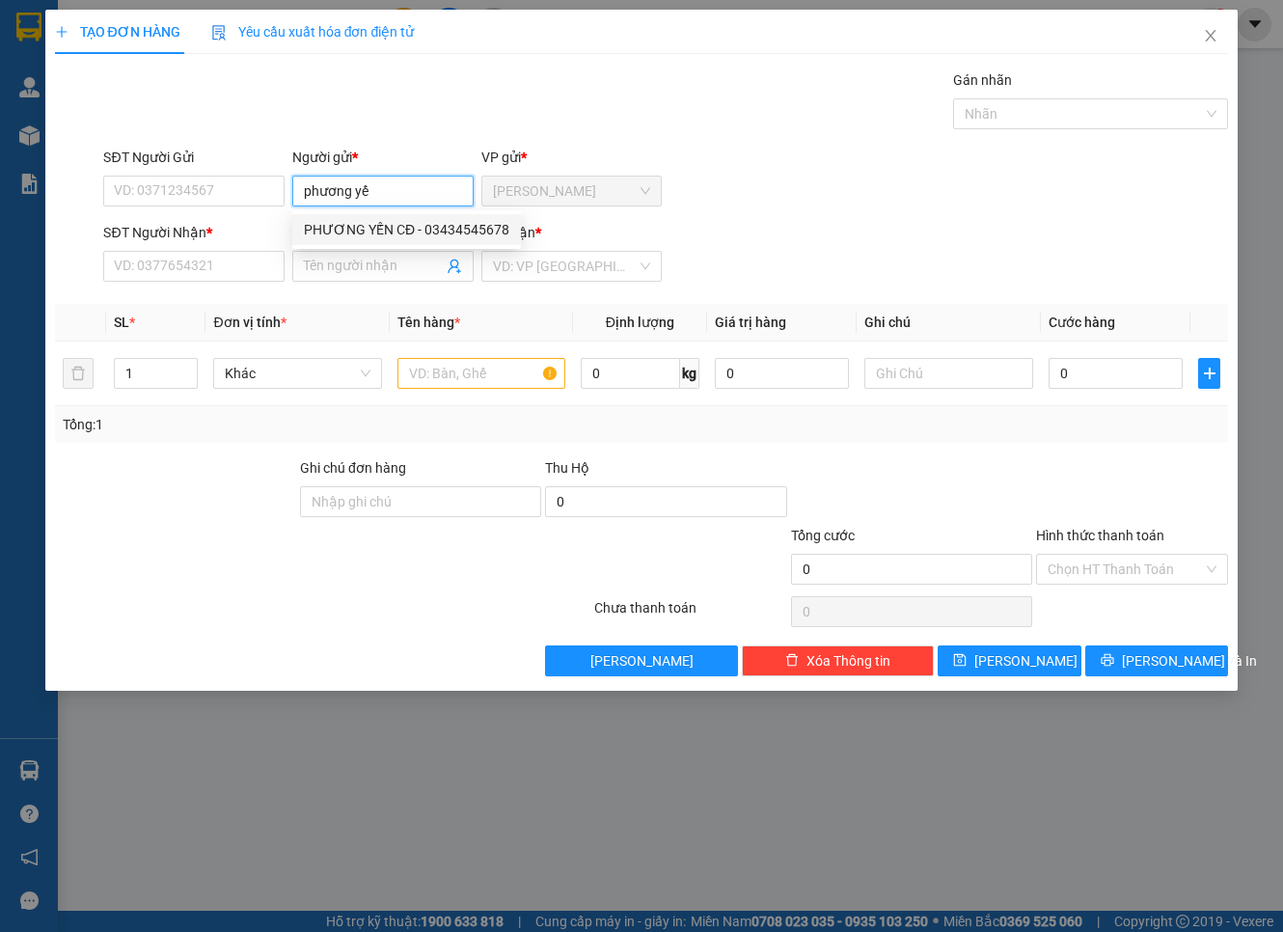
click at [373, 224] on div "PHƯƠNG YẾN CĐ - 03434545678" at bounding box center [406, 229] width 205 height 21
type input "03434545678"
type input "PHƯƠNG YẾN CĐ"
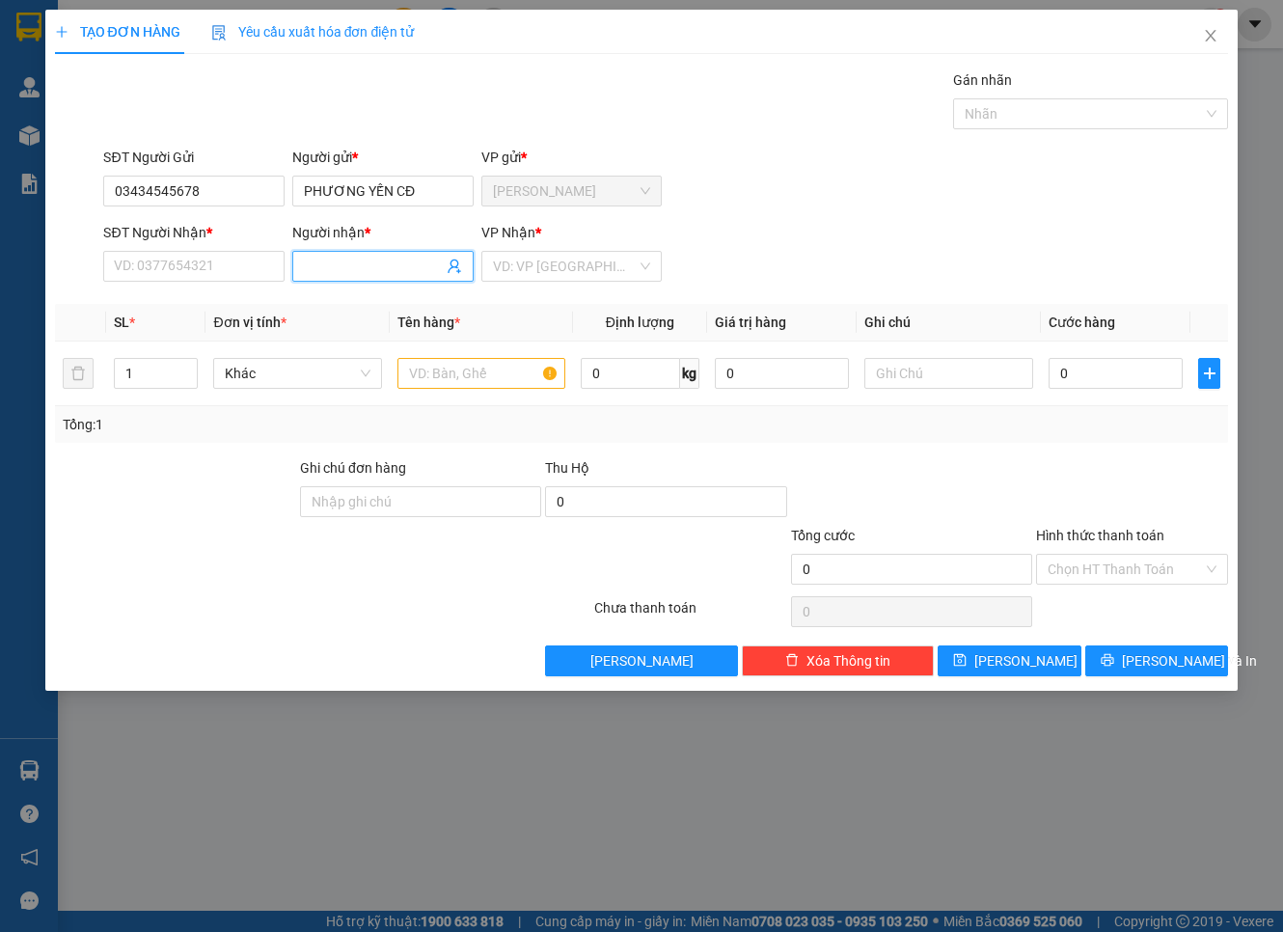
click at [373, 261] on input "Người nhận *" at bounding box center [373, 266] width 139 height 21
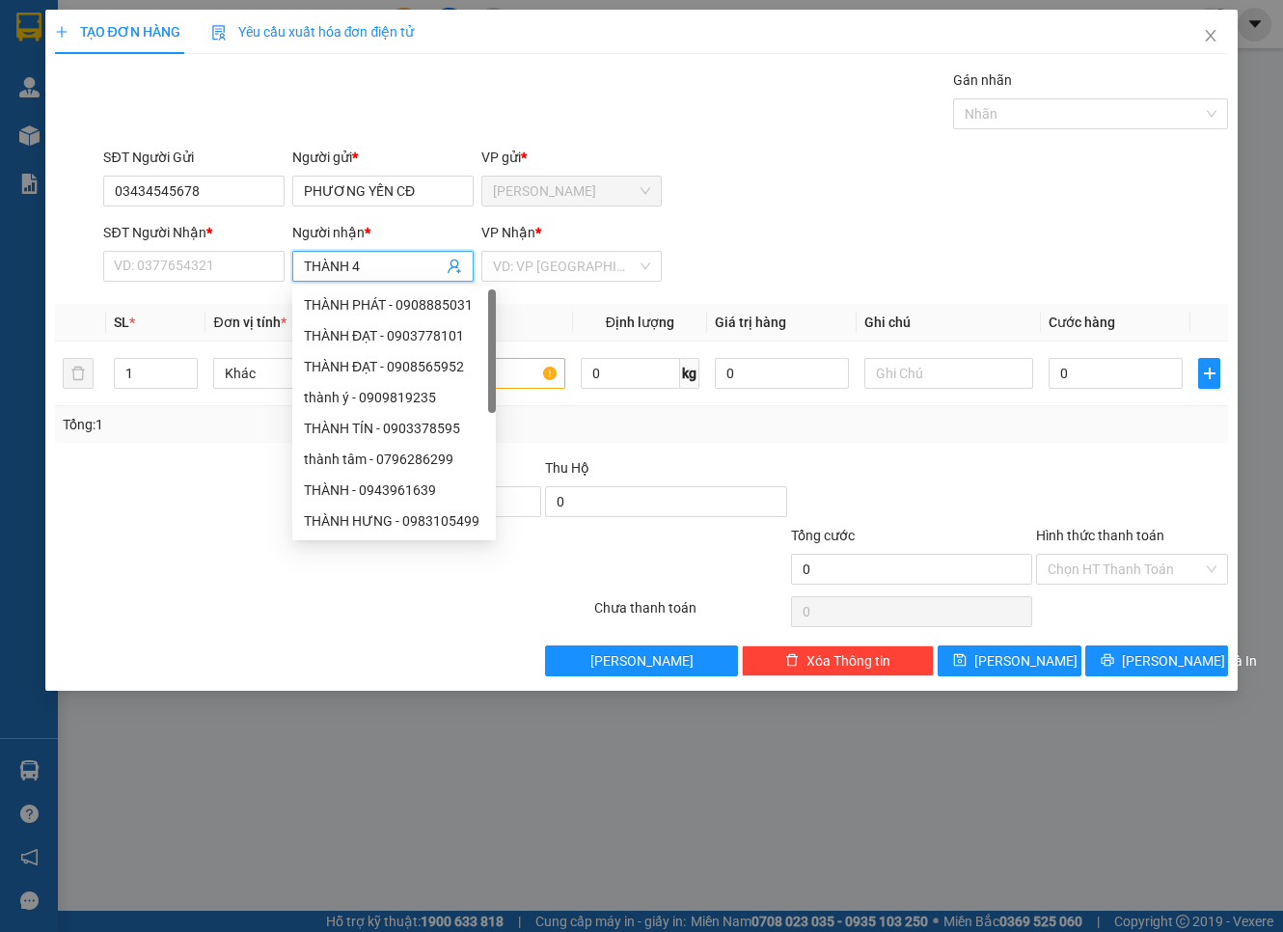
type input "THÀNH 42"
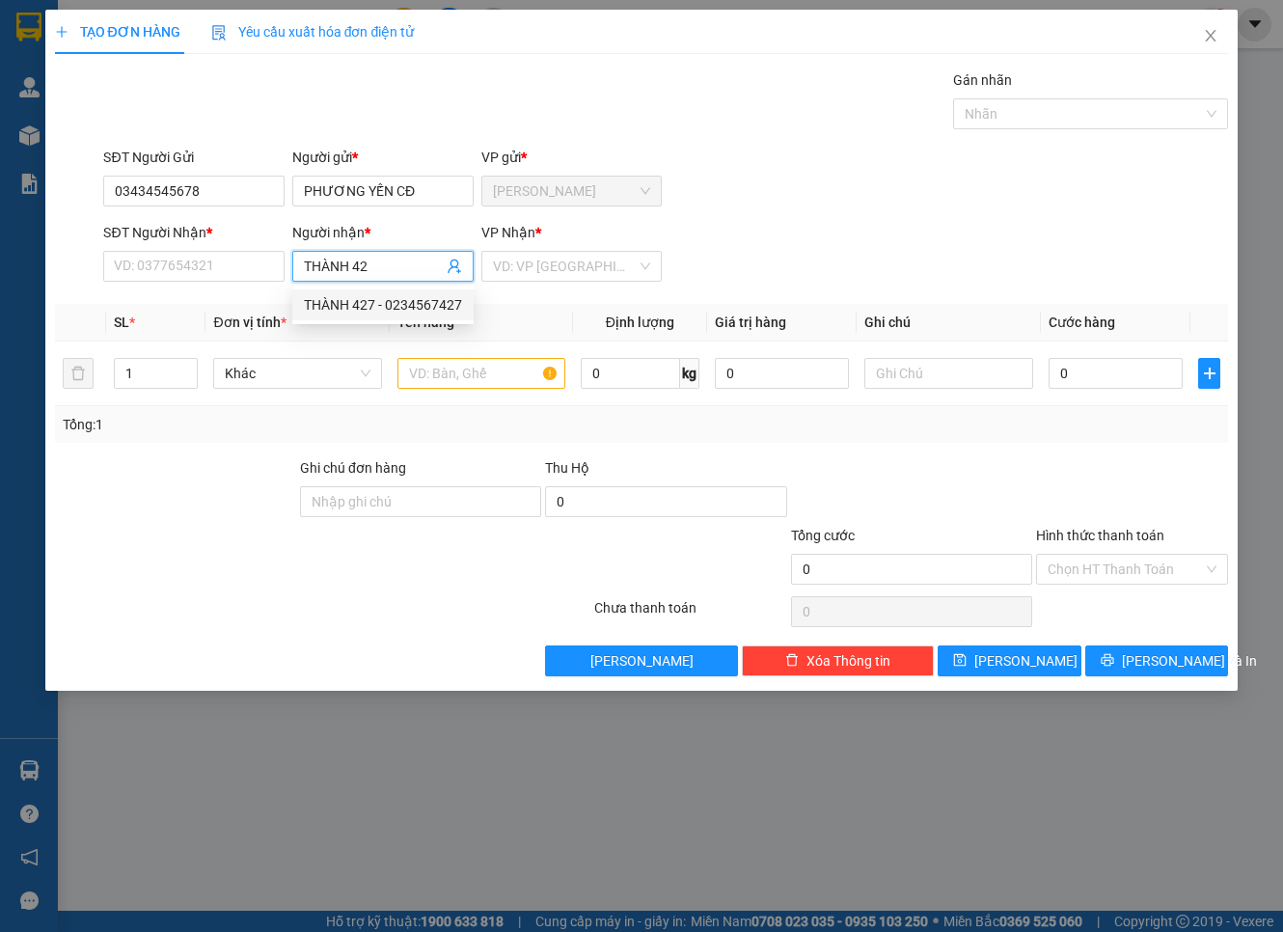
click at [393, 291] on div "THÀNH 427 - 0234567427" at bounding box center [382, 304] width 181 height 31
type input "0234567427"
type input "THÀNH 427"
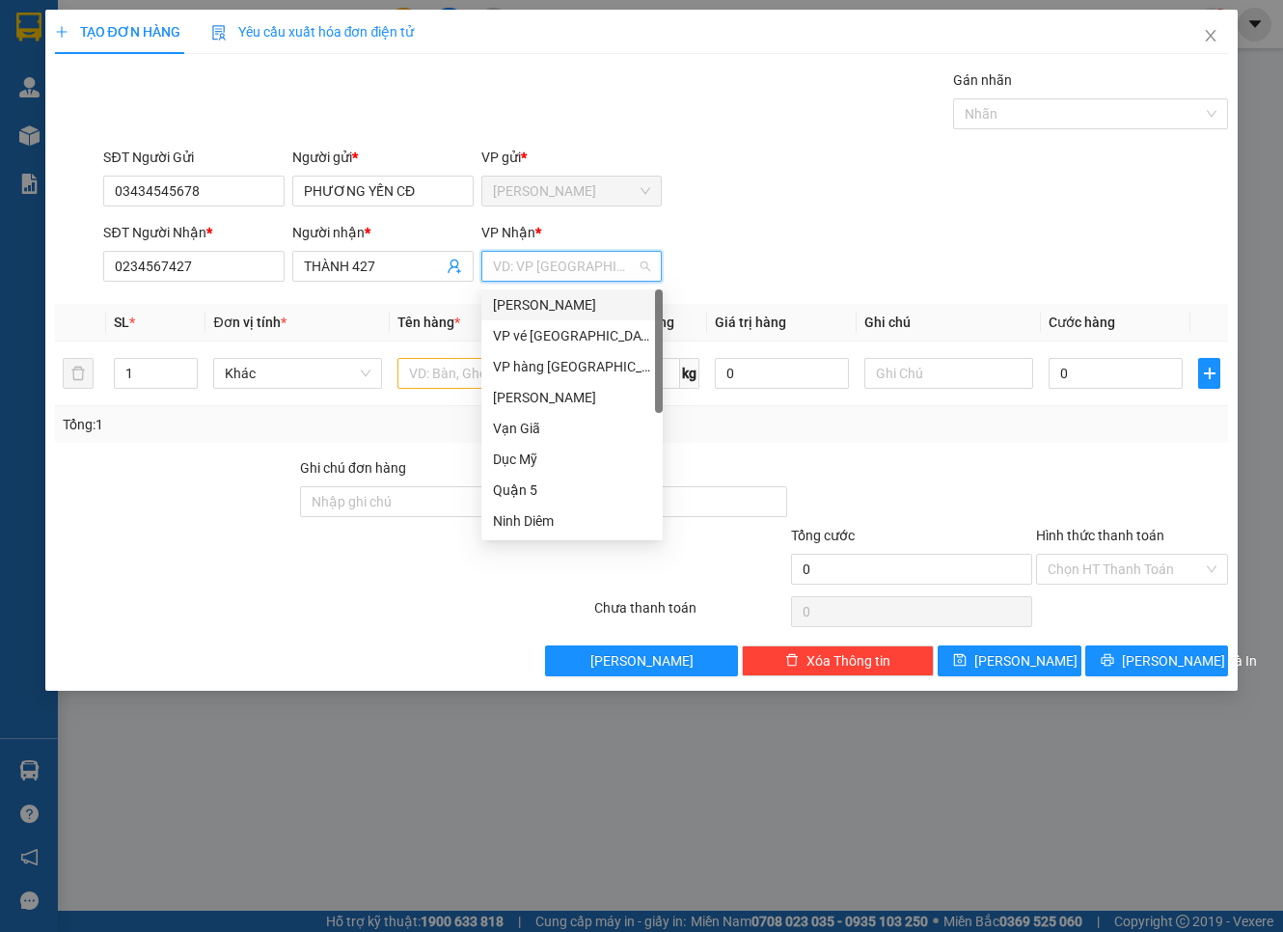
click at [531, 262] on input "search" at bounding box center [565, 266] width 145 height 29
type input "Q"
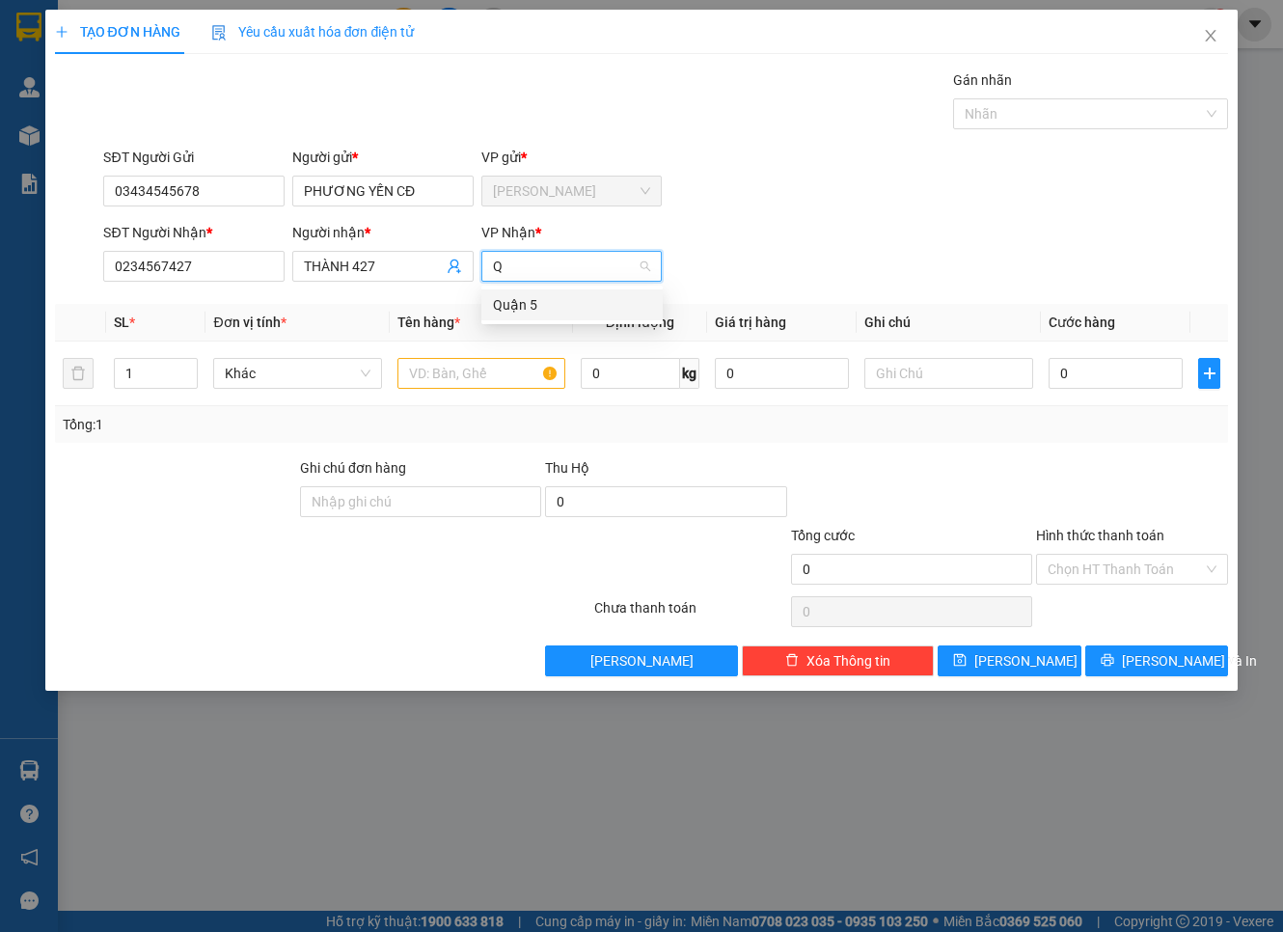
click at [528, 309] on div "Quận 5" at bounding box center [572, 304] width 158 height 21
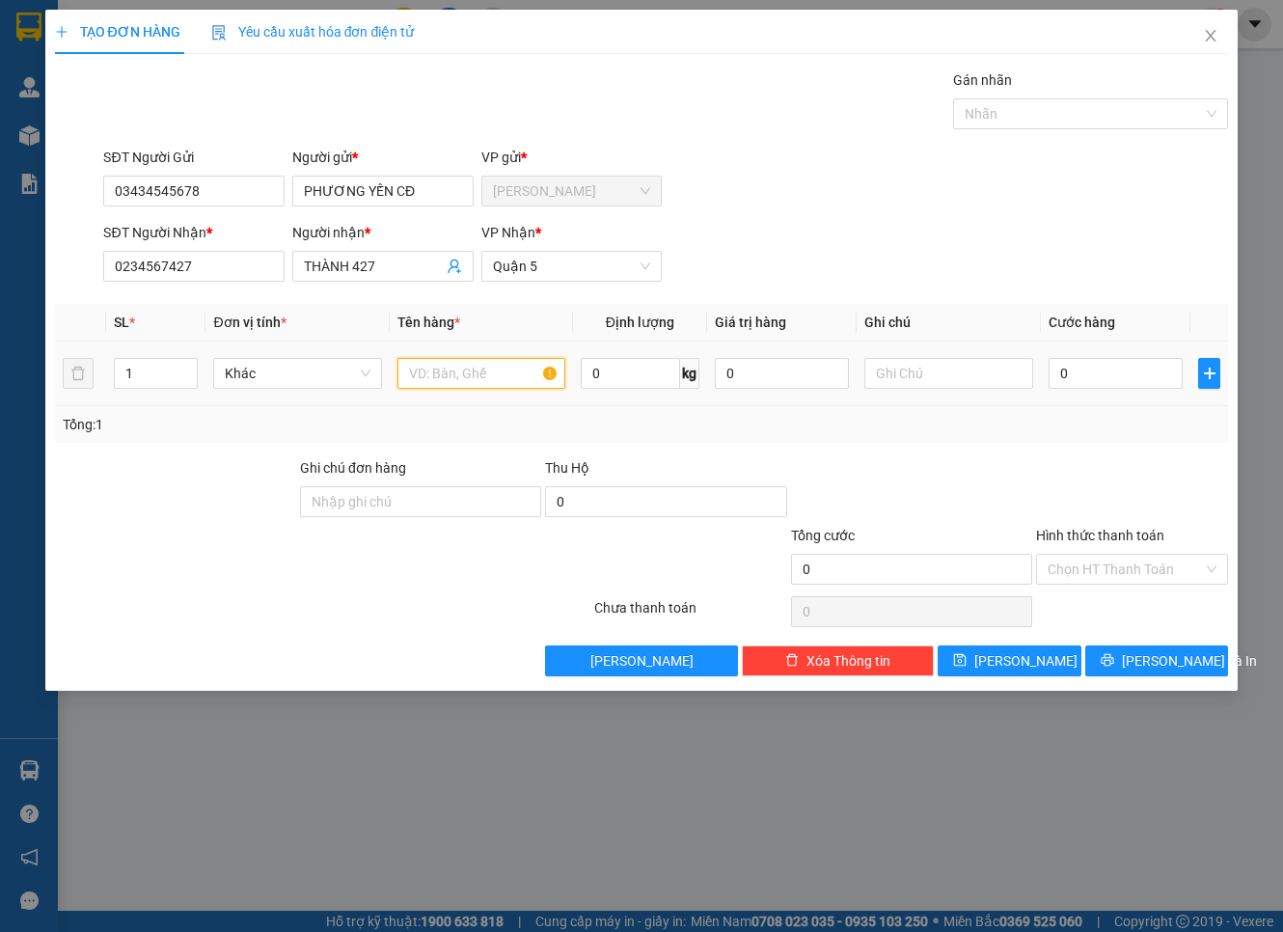
click at [528, 379] on input "text" at bounding box center [481, 373] width 168 height 31
type input "THÙNG"
drag, startPoint x: 165, startPoint y: 371, endPoint x: 127, endPoint y: 377, distance: 38.1
click at [127, 377] on input "1" at bounding box center [156, 373] width 83 height 29
type input "2"
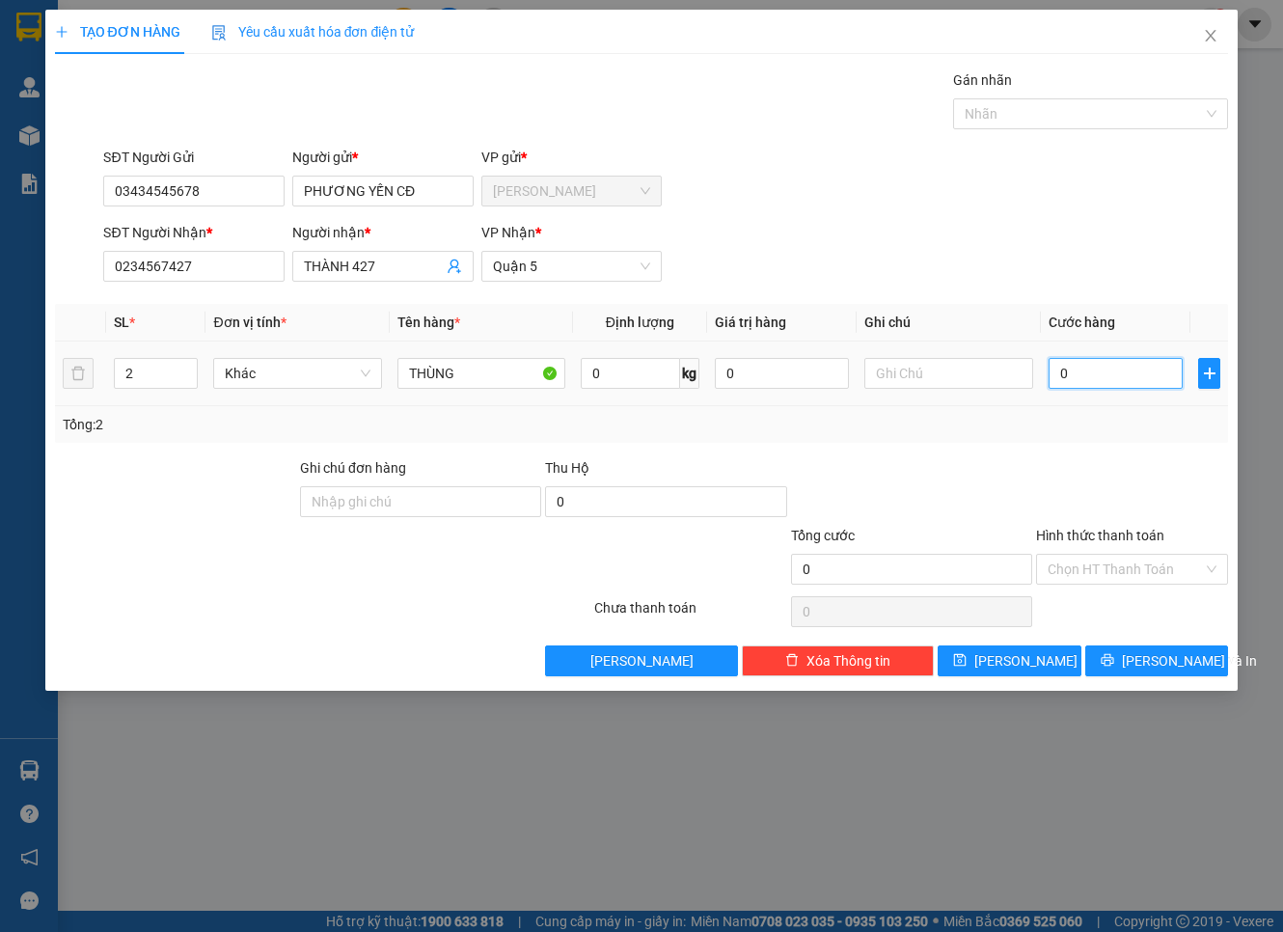
click at [1067, 383] on input "0" at bounding box center [1115, 373] width 135 height 31
type input "1"
type input "10"
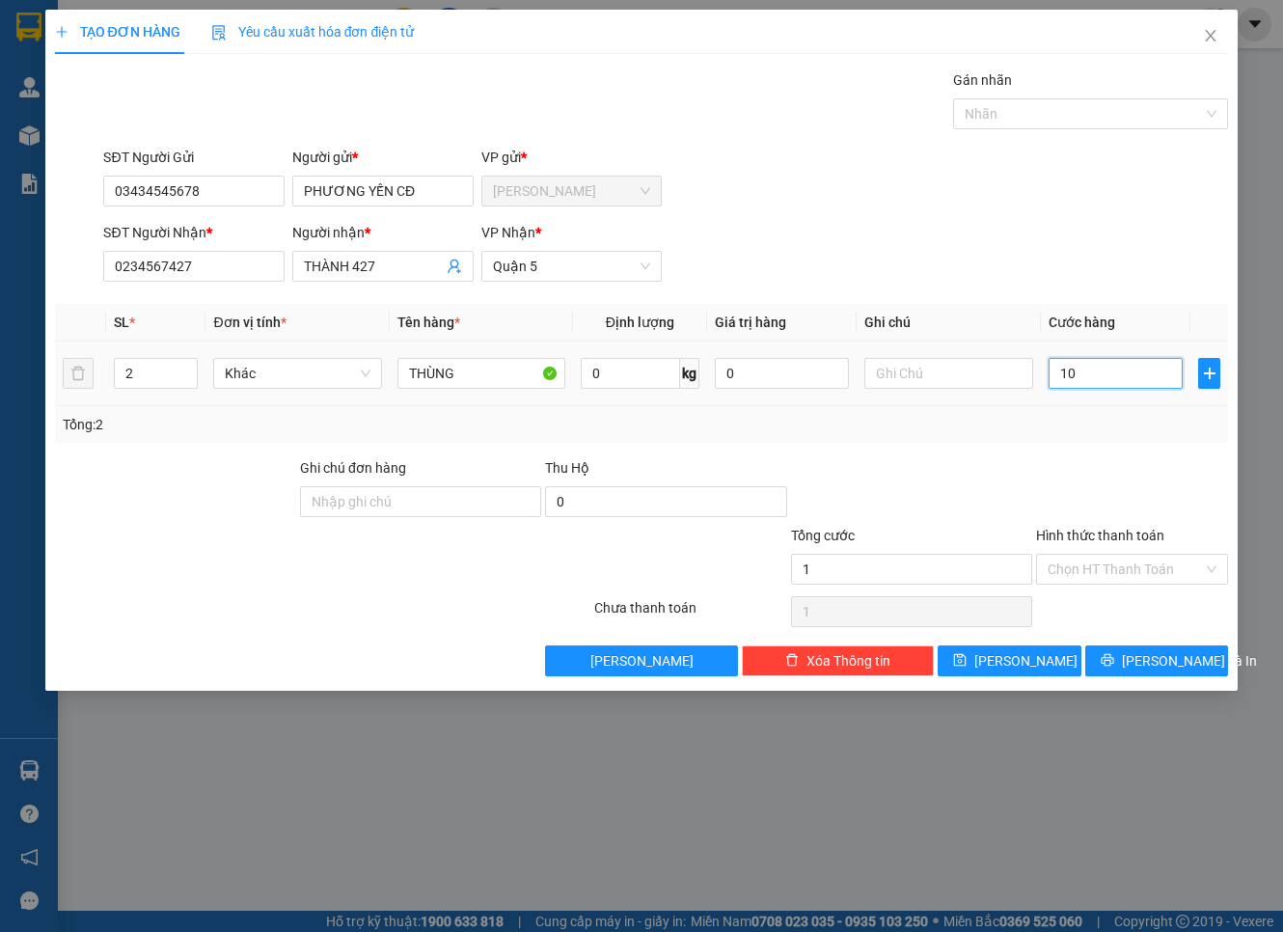
type input "10"
type input "100"
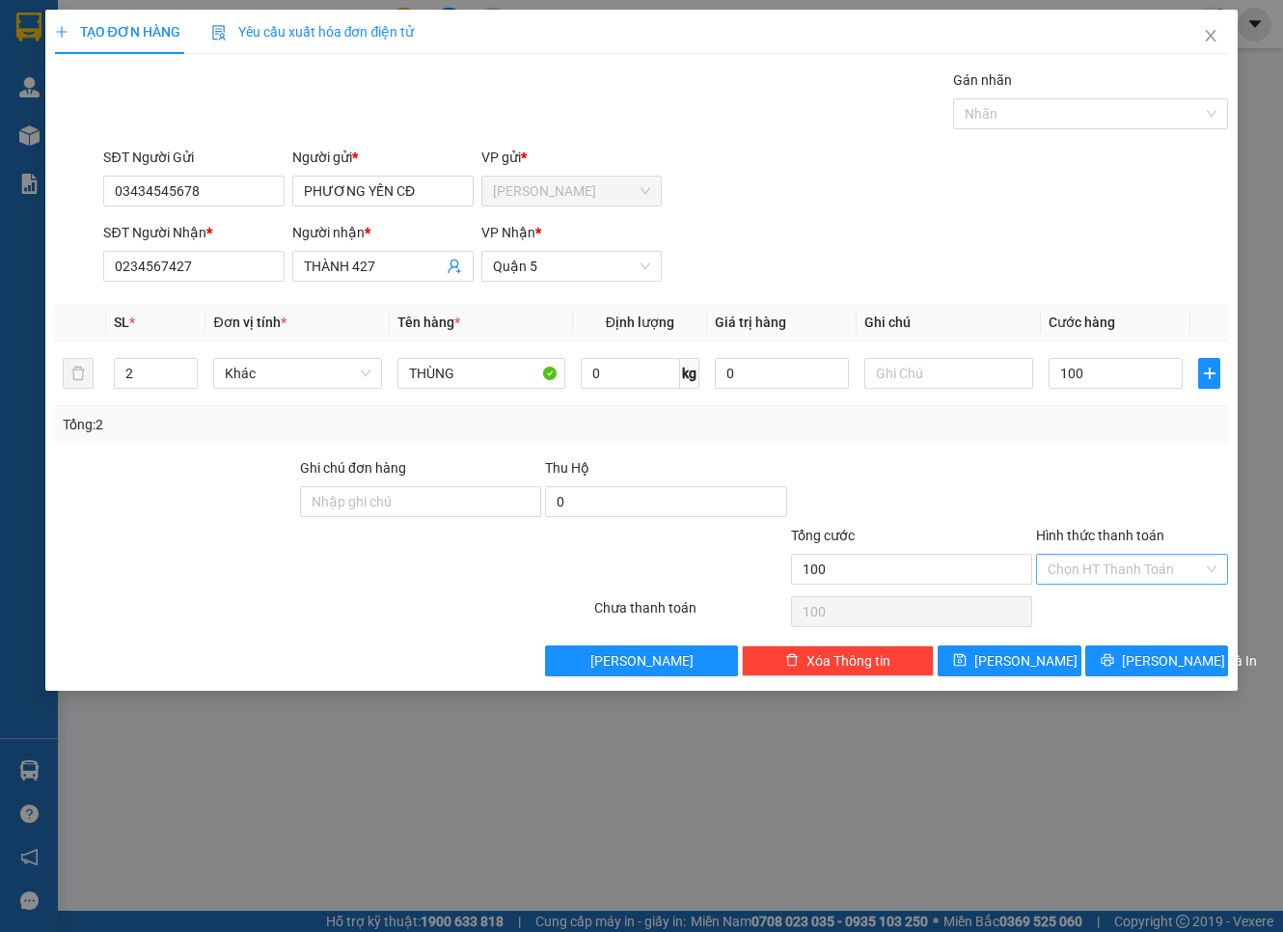
type input "100.000"
click at [1138, 579] on input "Hình thức thanh toán" at bounding box center [1124, 569] width 155 height 29
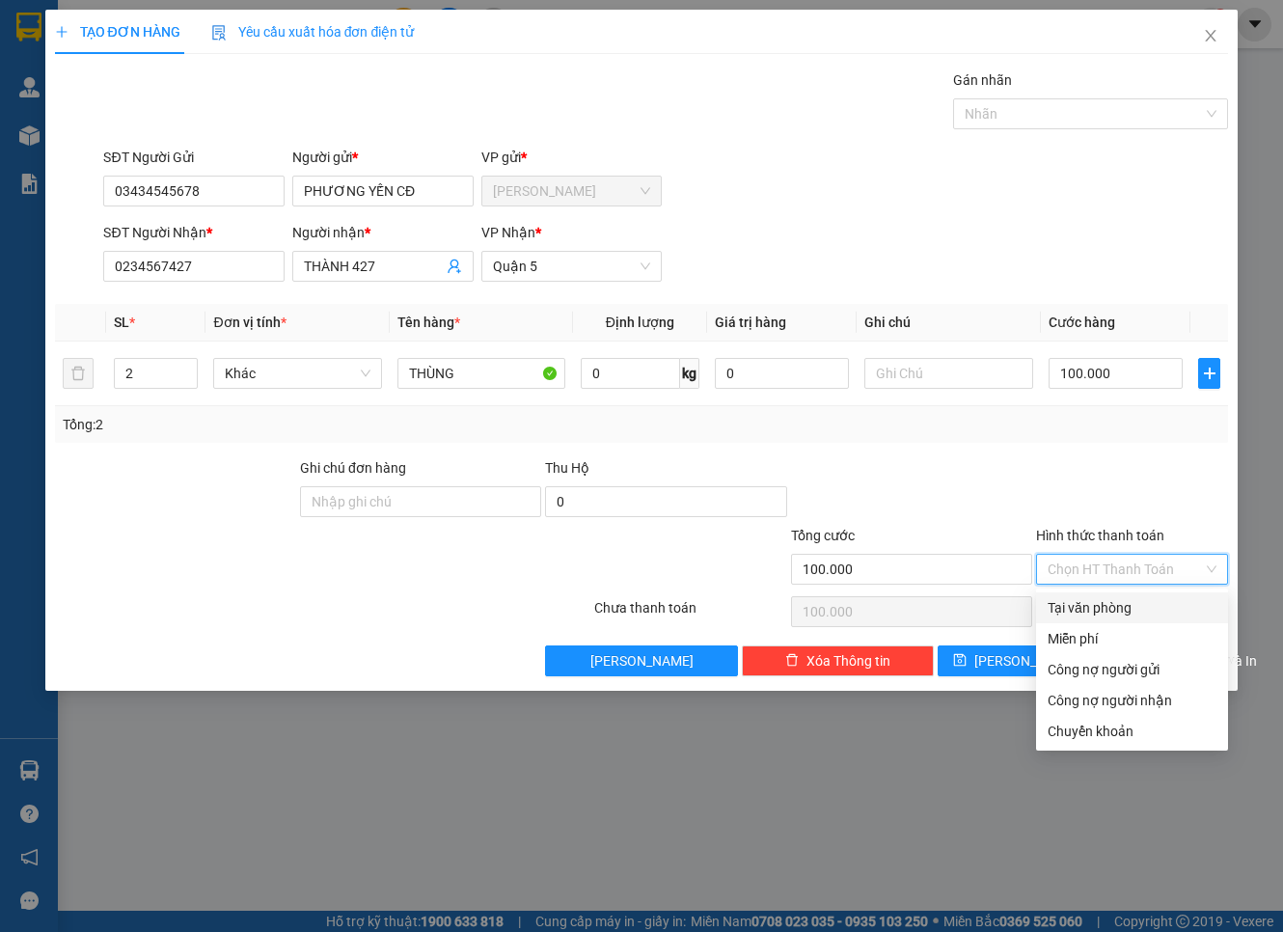
click at [1139, 602] on div "Tại văn phòng" at bounding box center [1131, 607] width 169 height 21
type input "0"
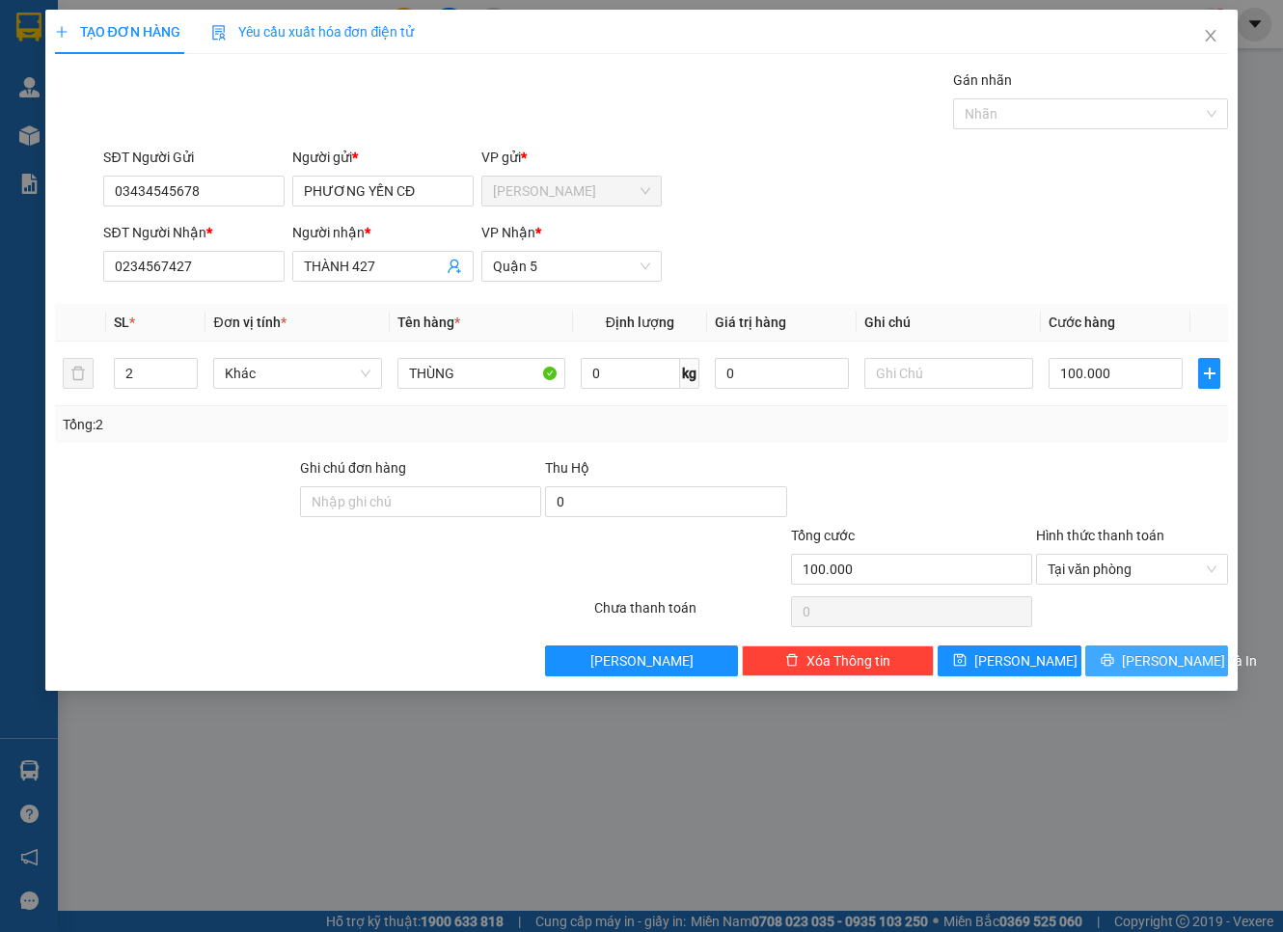
click at [1174, 648] on button "[PERSON_NAME] và In" at bounding box center [1157, 660] width 144 height 31
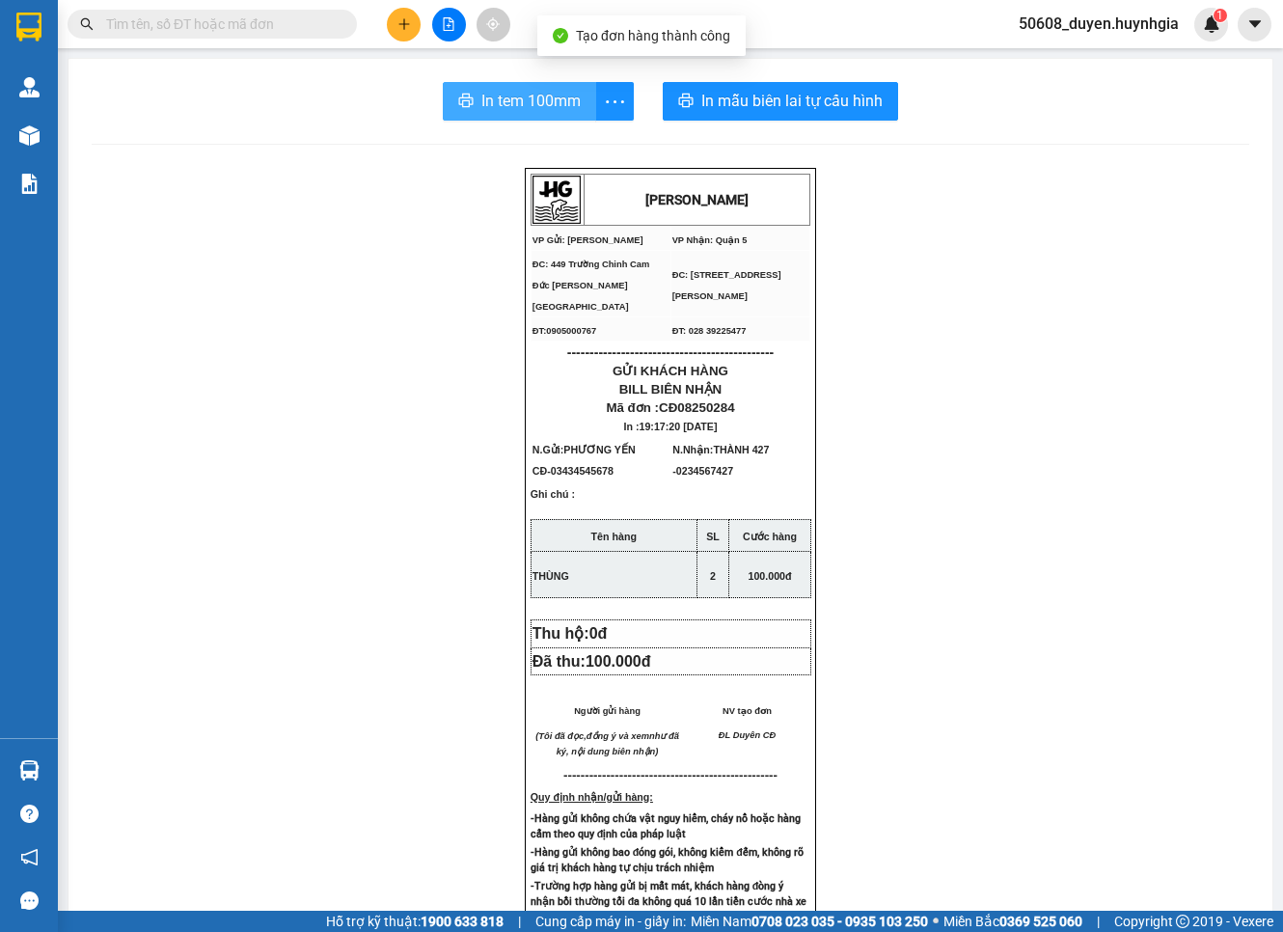
click at [545, 101] on span "In tem 100mm" at bounding box center [530, 101] width 99 height 24
